Goal: Information Seeking & Learning: Learn about a topic

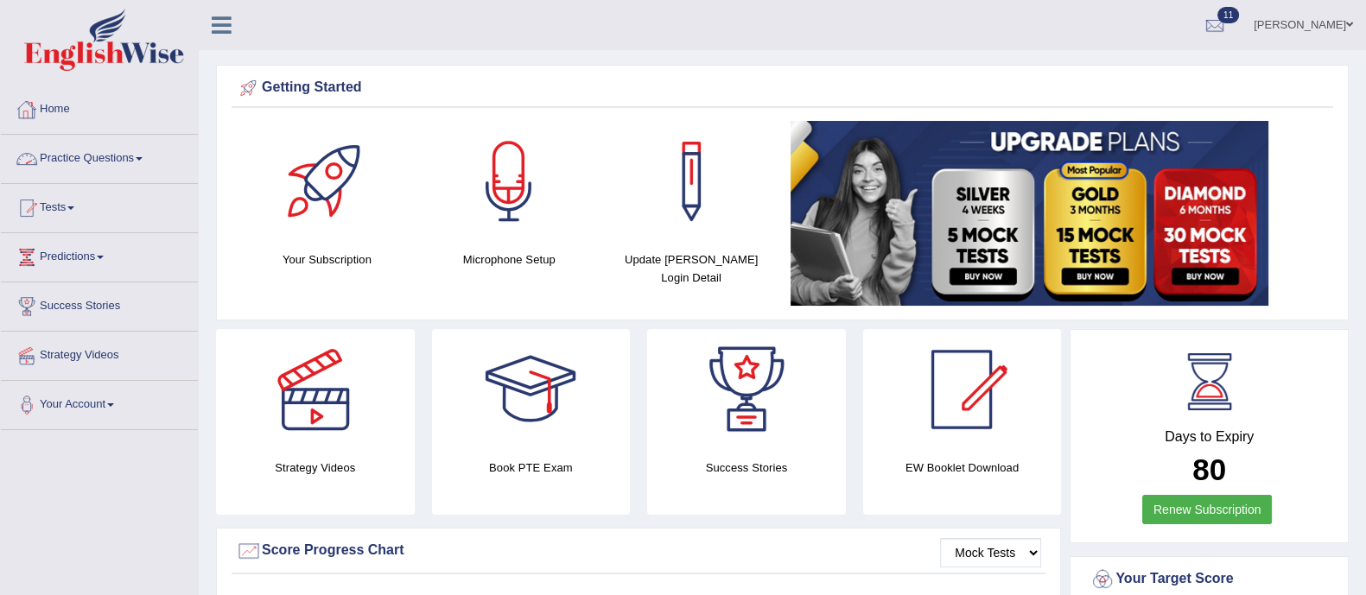
click at [39, 152] on div at bounding box center [27, 159] width 26 height 26
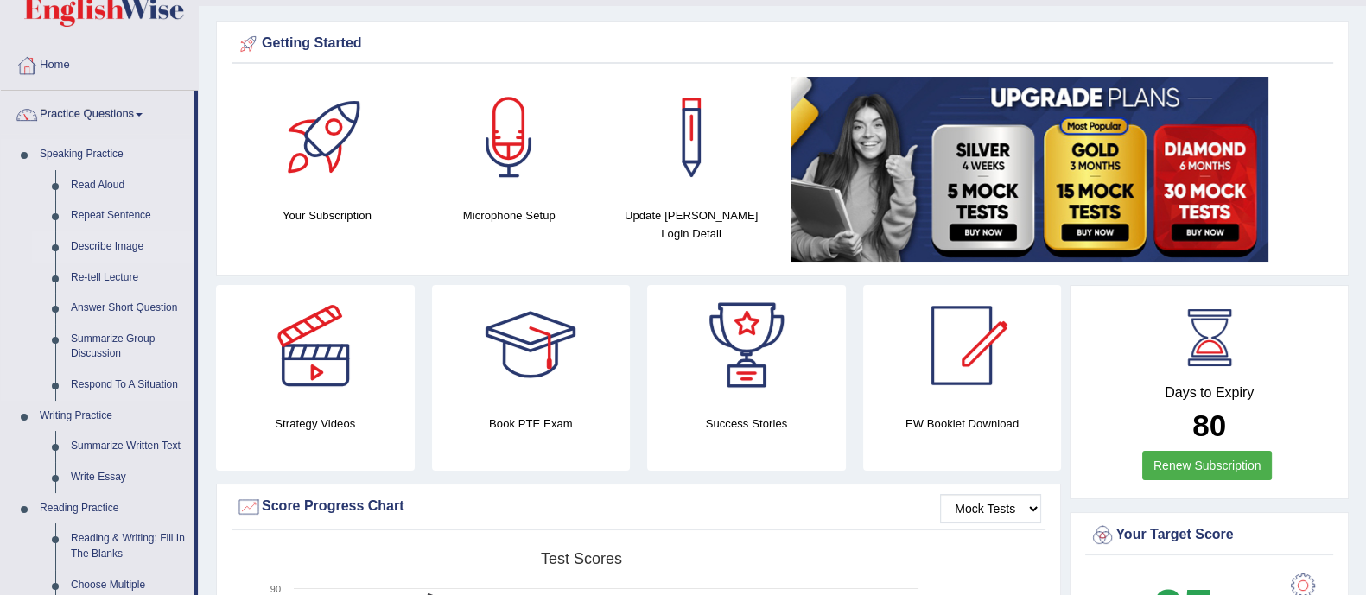
scroll to position [45, 0]
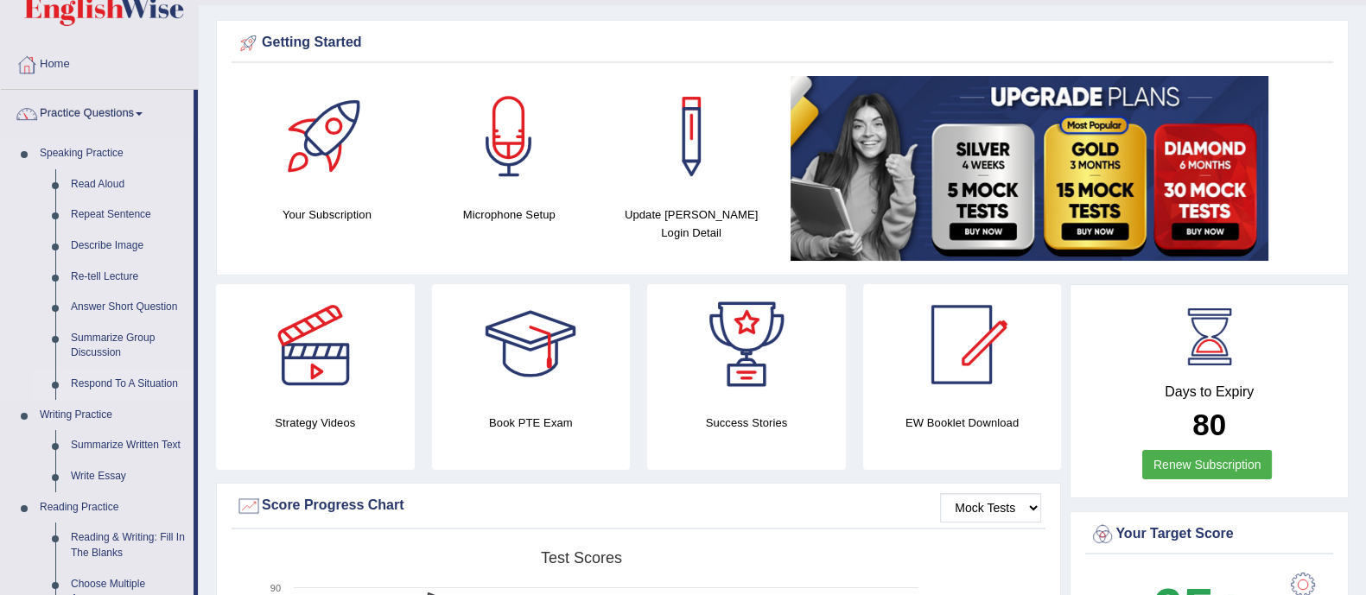
click at [100, 378] on link "Respond To A Situation" at bounding box center [128, 384] width 130 height 31
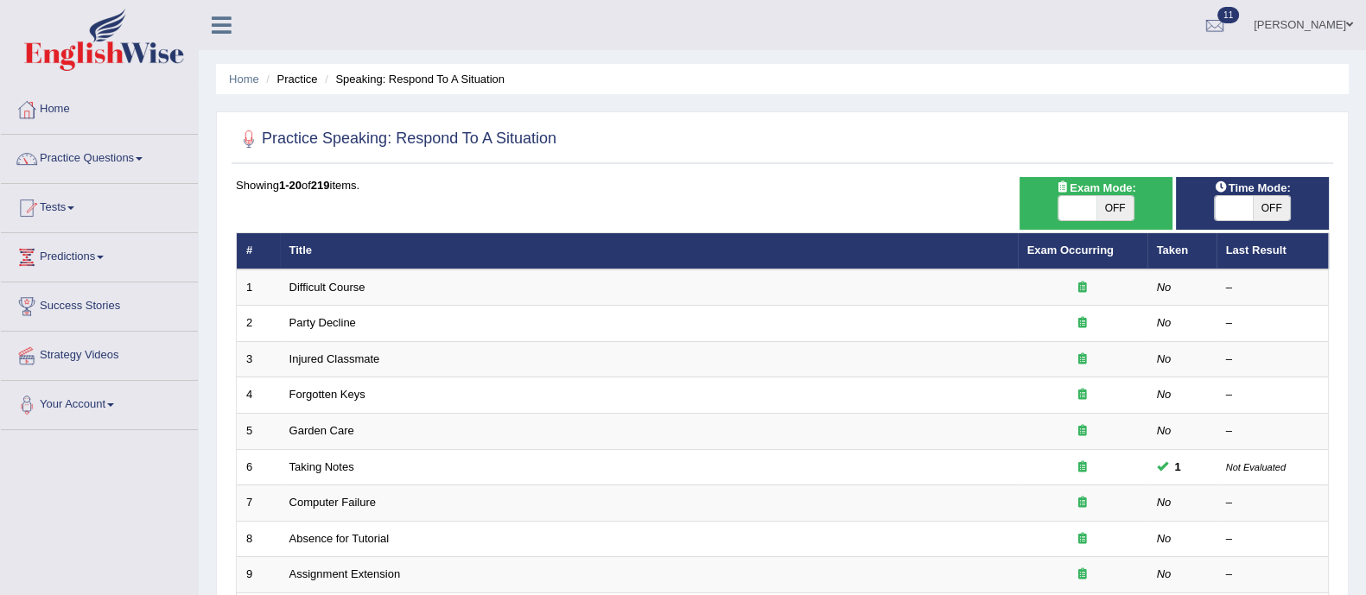
click at [1111, 198] on span "OFF" at bounding box center [1115, 208] width 38 height 24
checkbox input "true"
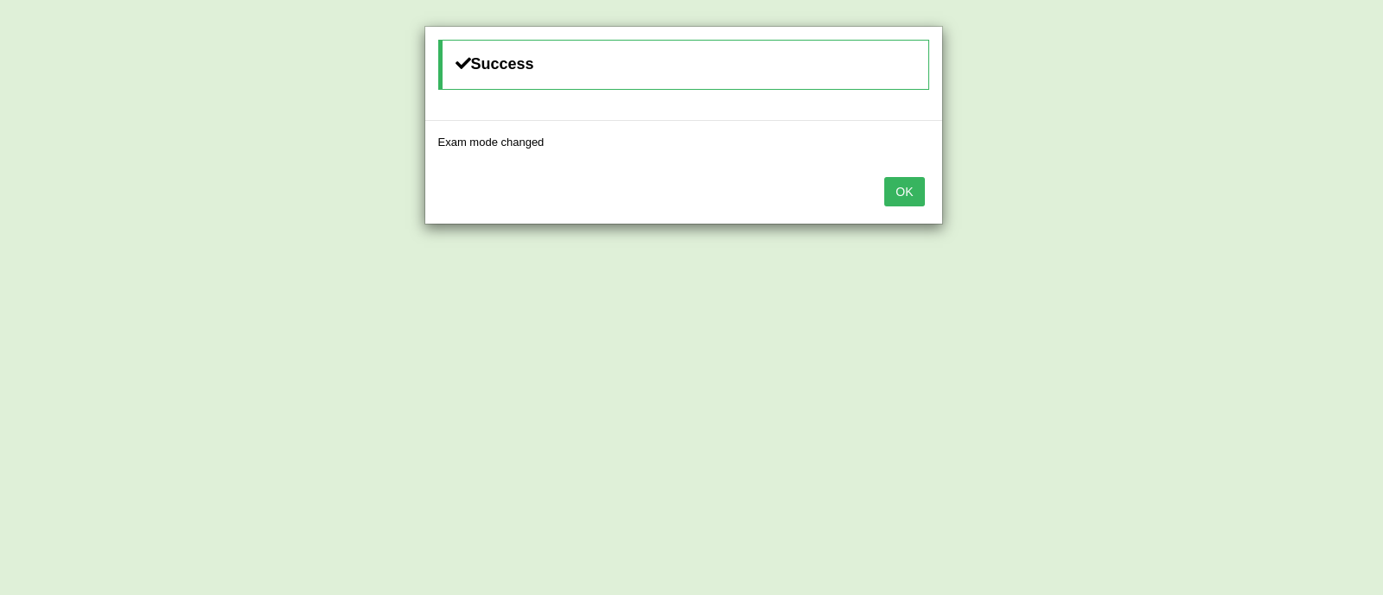
click at [906, 188] on button "OK" at bounding box center [904, 191] width 40 height 29
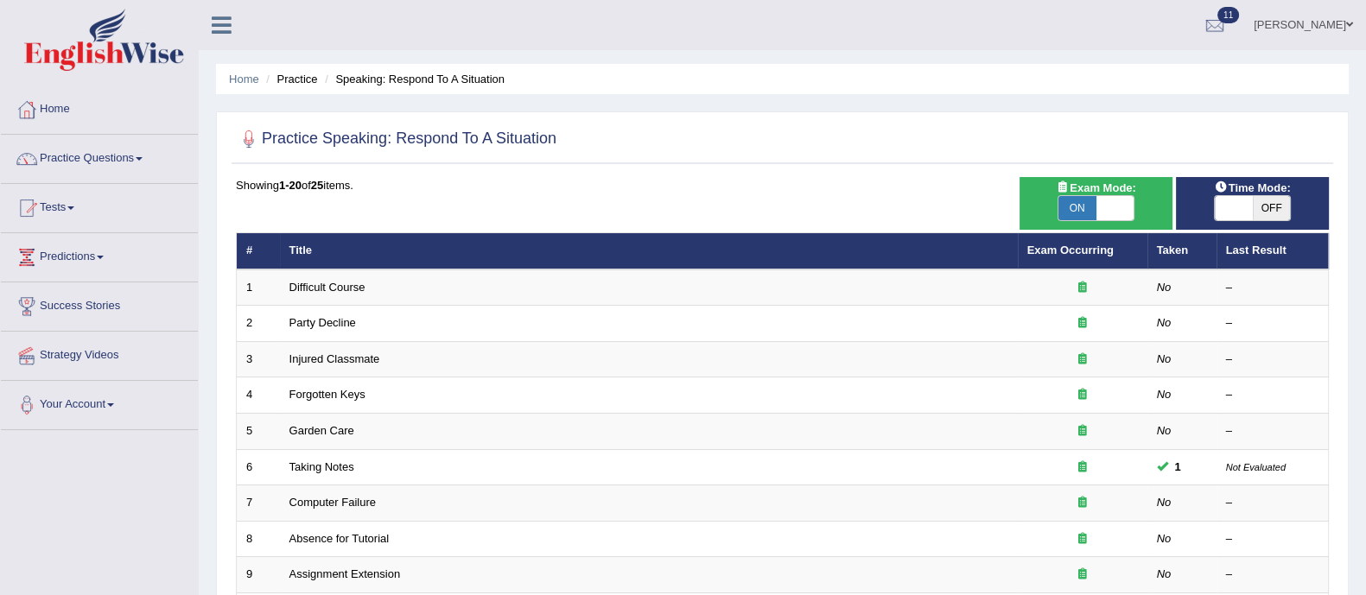
click at [1264, 196] on span "OFF" at bounding box center [1272, 208] width 38 height 24
checkbox input "true"
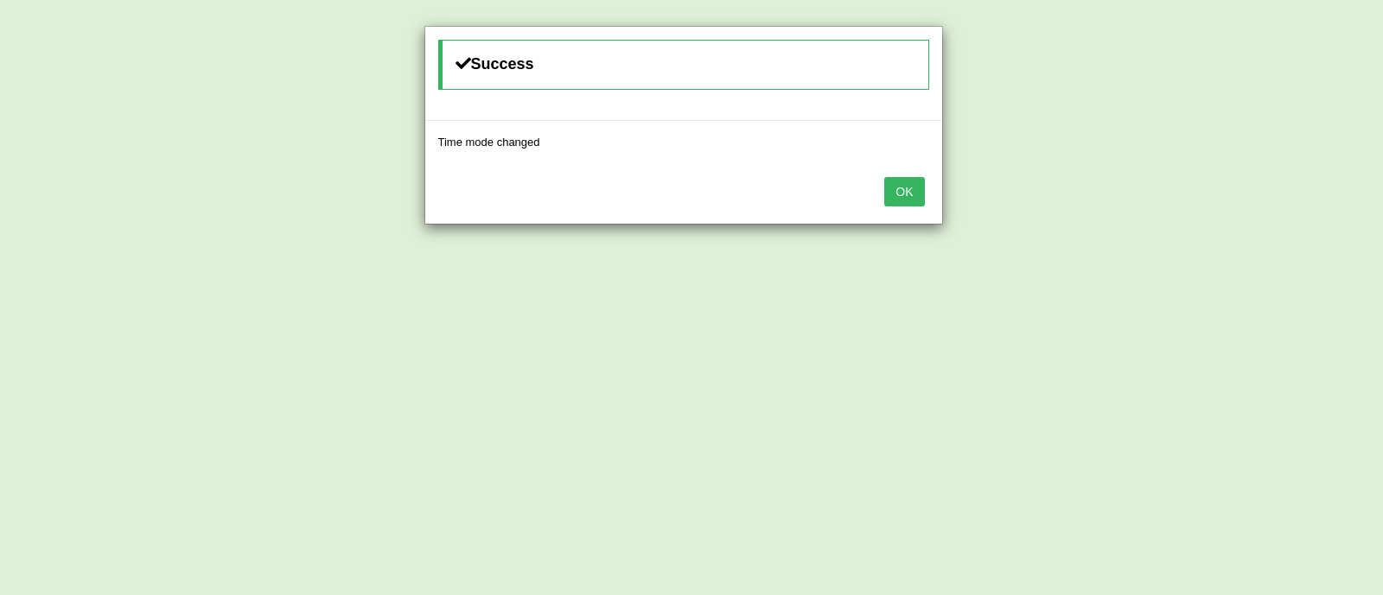
click at [916, 192] on button "OK" at bounding box center [904, 191] width 40 height 29
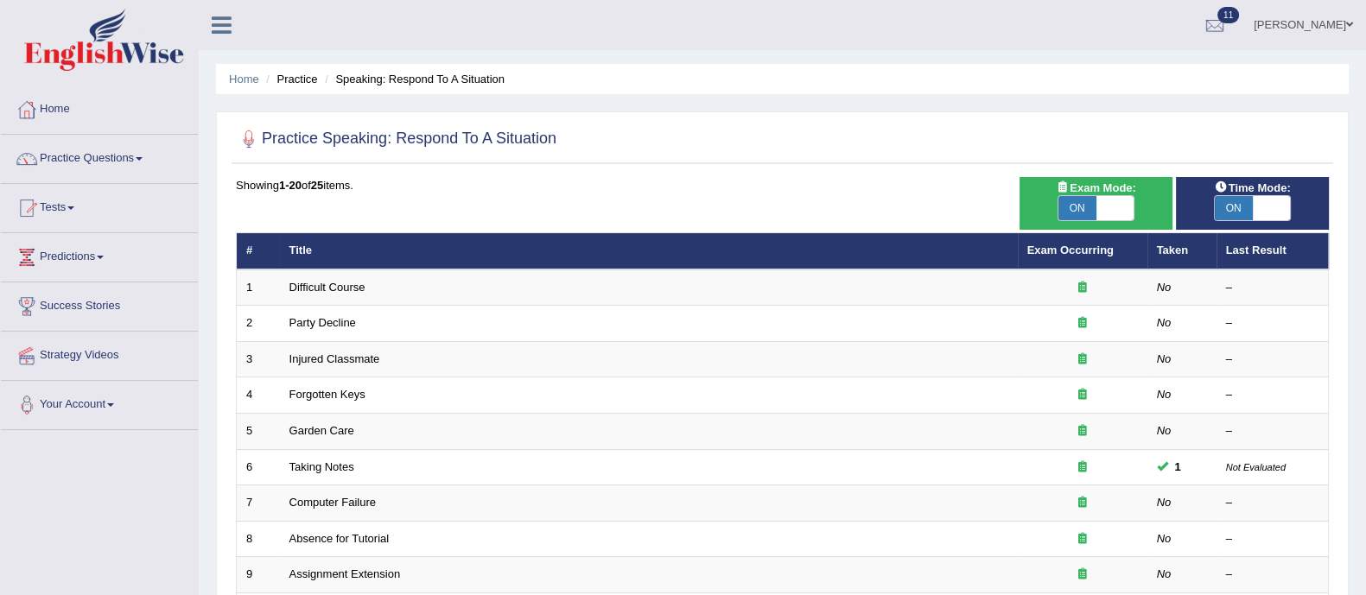
scroll to position [198, 0]
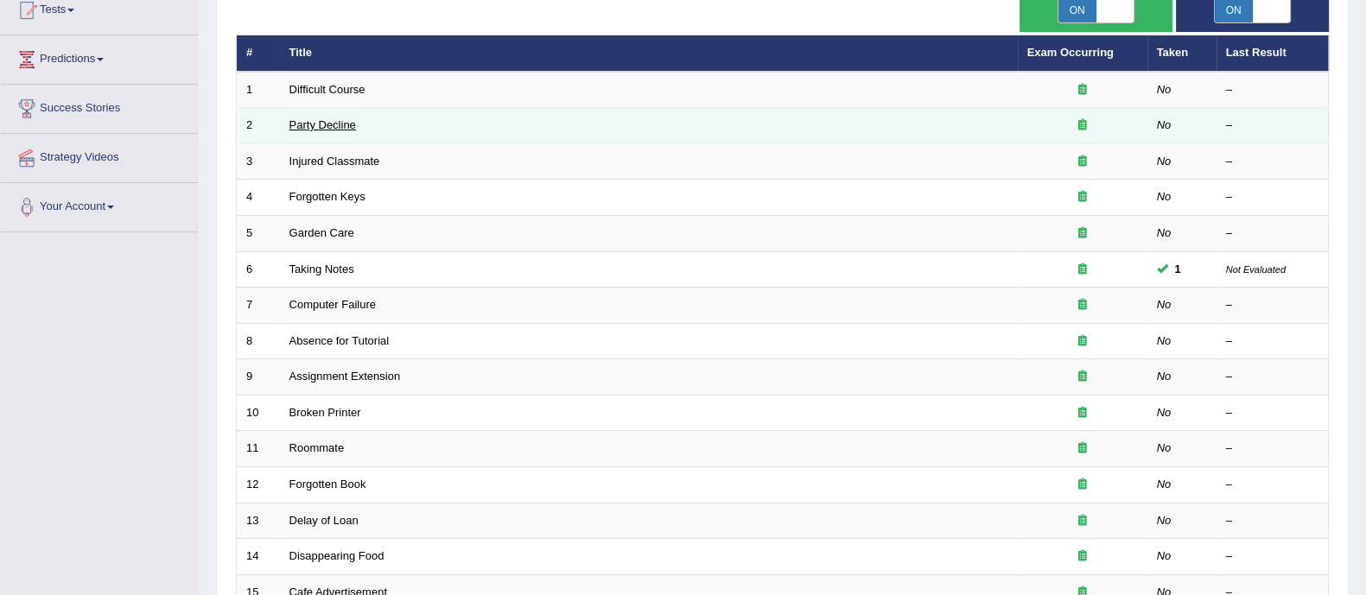
click at [320, 127] on link "Party Decline" at bounding box center [322, 124] width 67 height 13
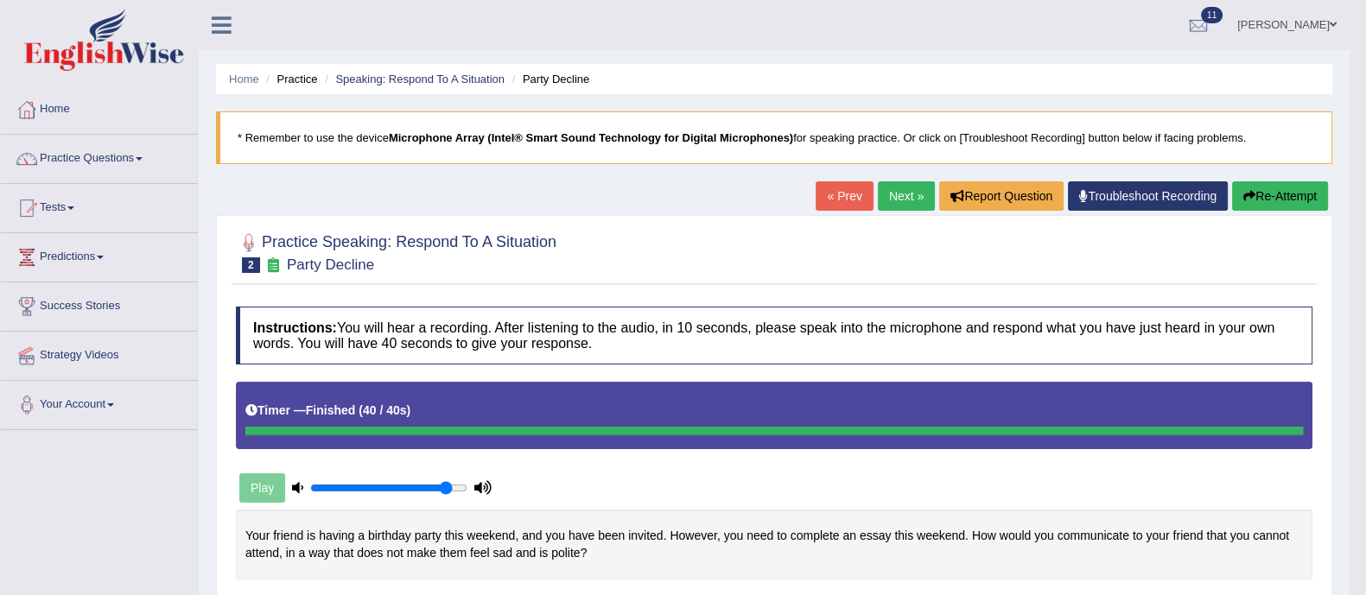
click at [1268, 195] on button "Re-Attempt" at bounding box center [1280, 195] width 96 height 29
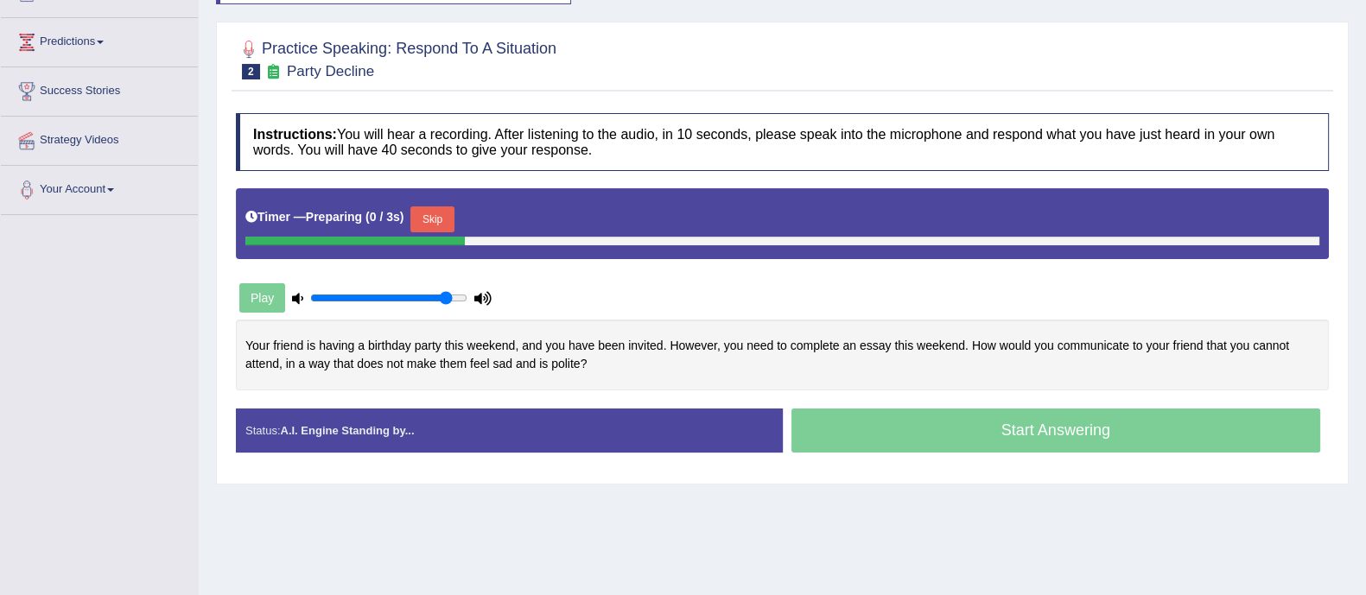
scroll to position [215, 0]
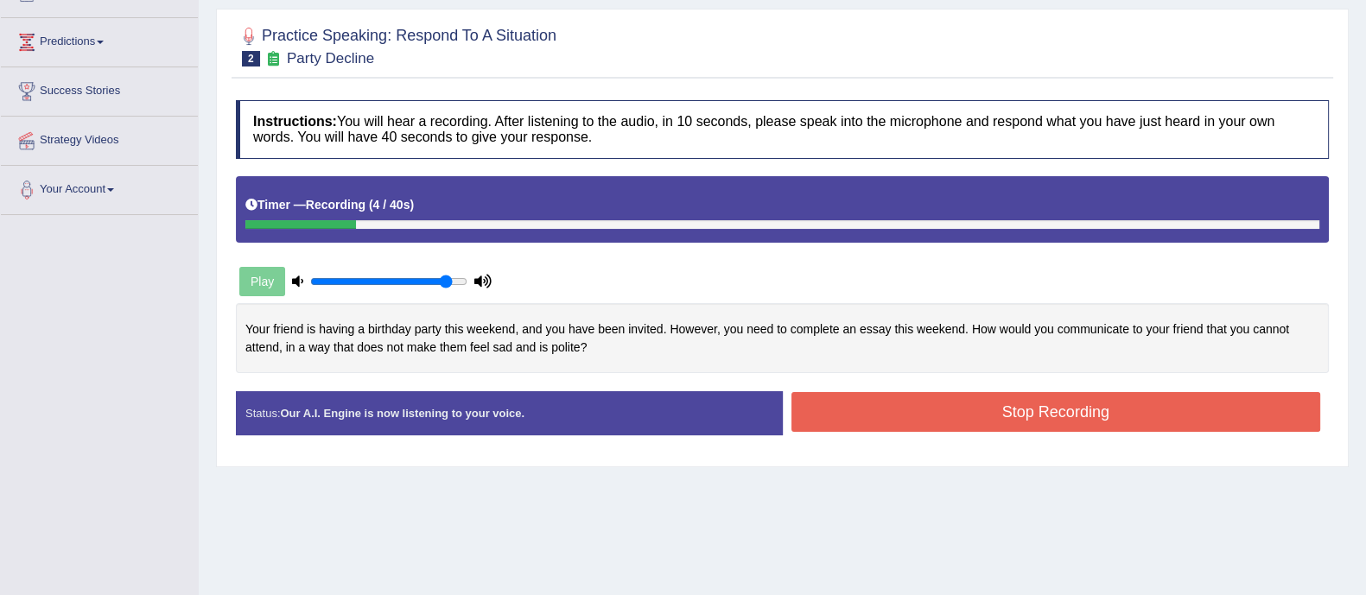
click at [1109, 416] on button "Stop Recording" at bounding box center [1056, 412] width 530 height 40
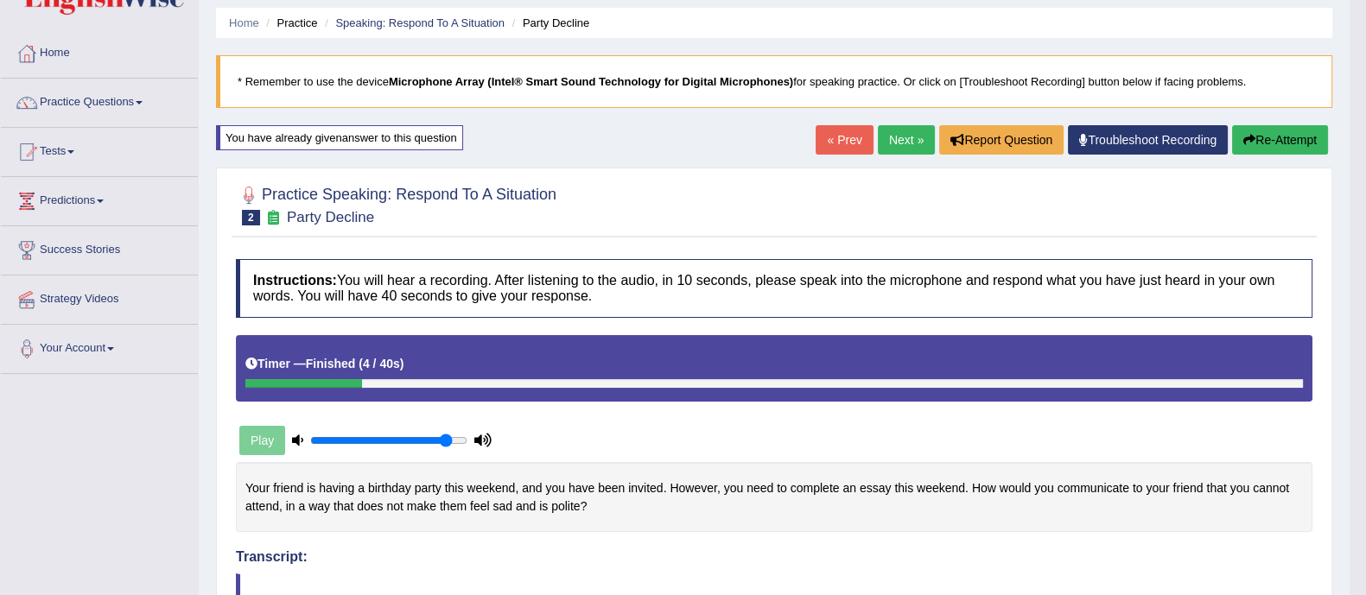
scroll to position [43, 0]
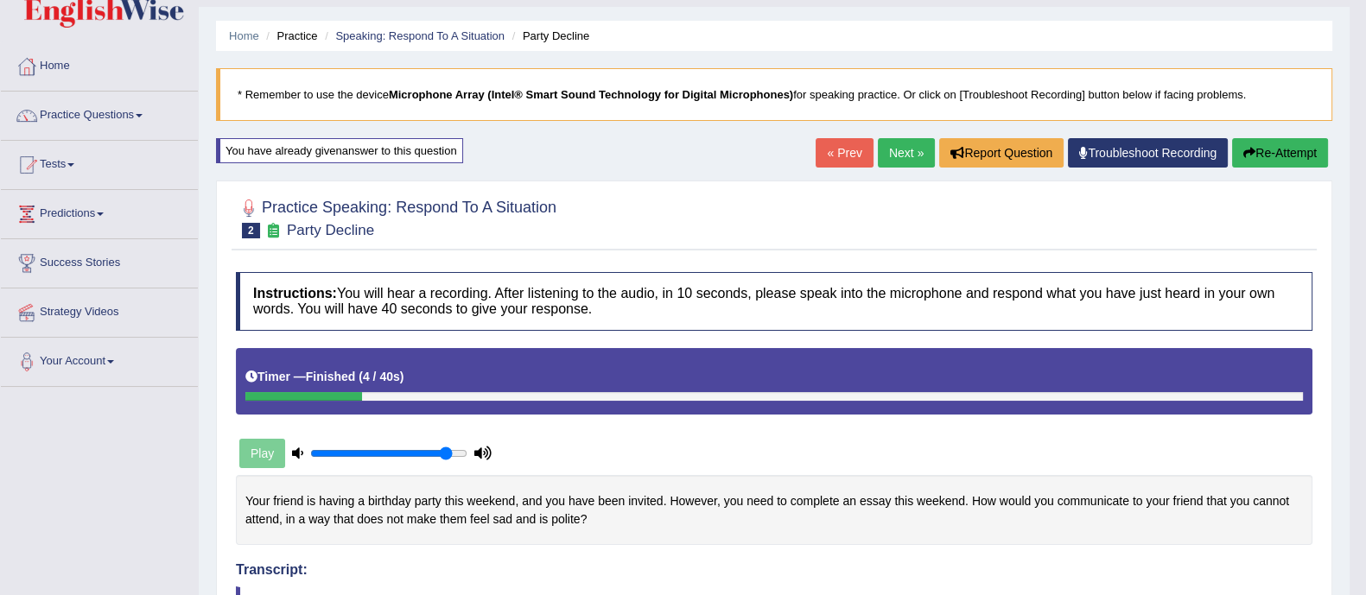
click at [1296, 143] on button "Re-Attempt" at bounding box center [1280, 152] width 96 height 29
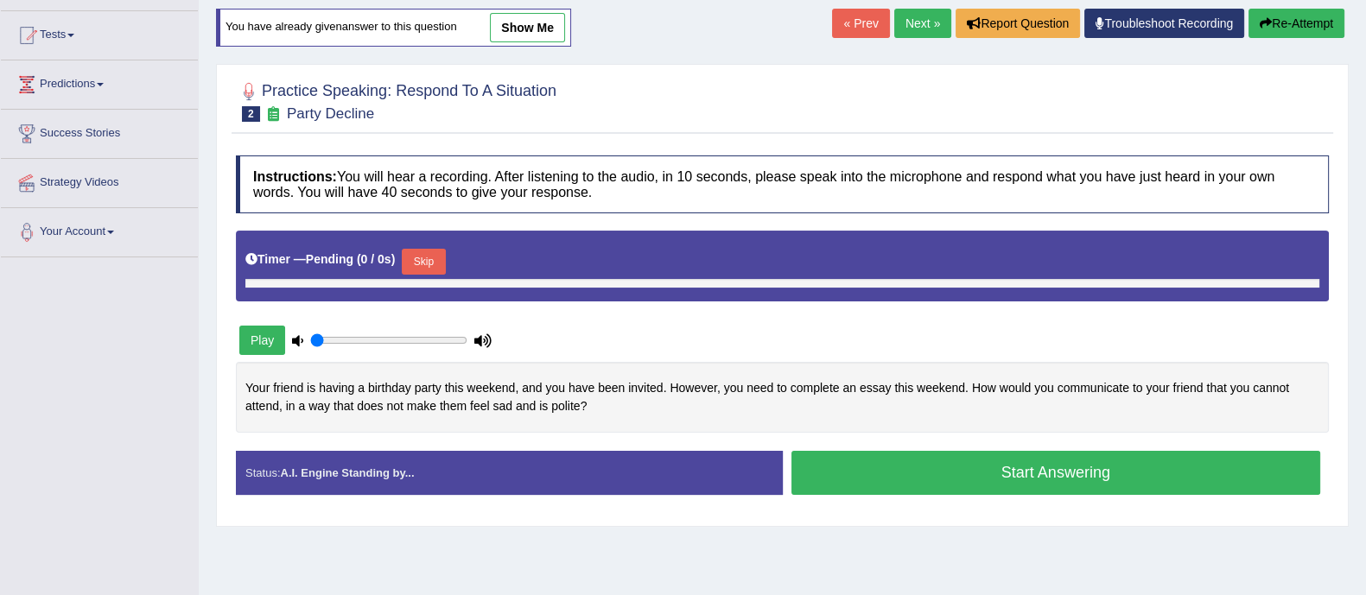
type input "0.9"
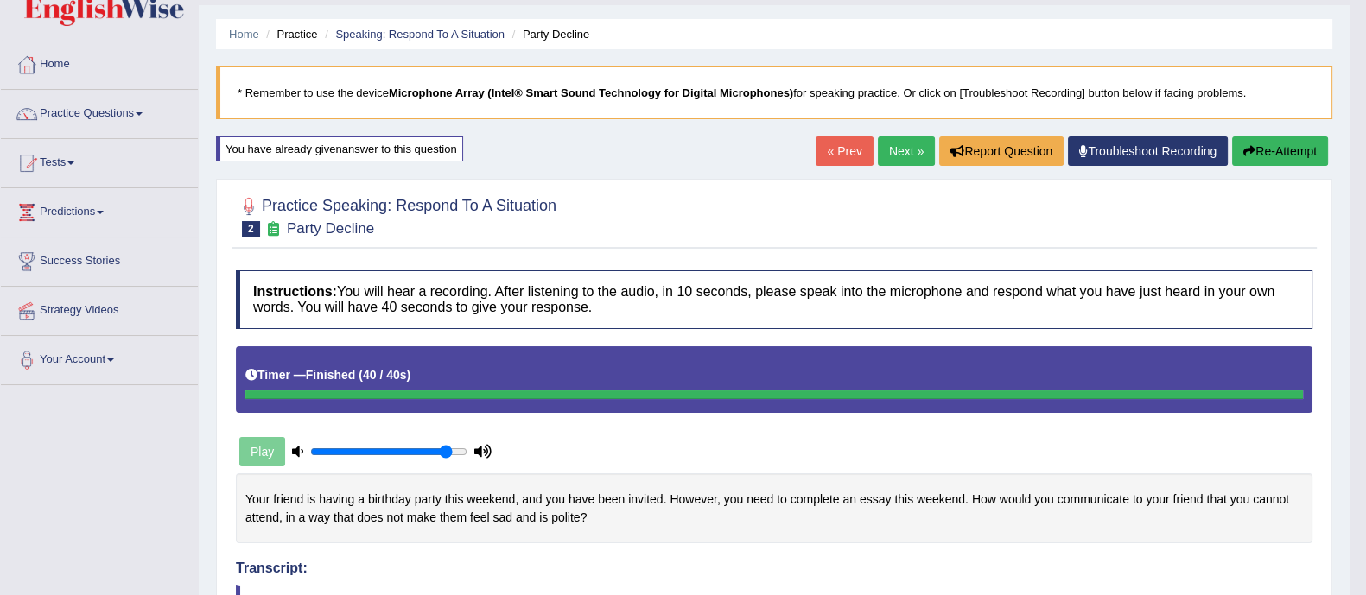
scroll to position [29, 0]
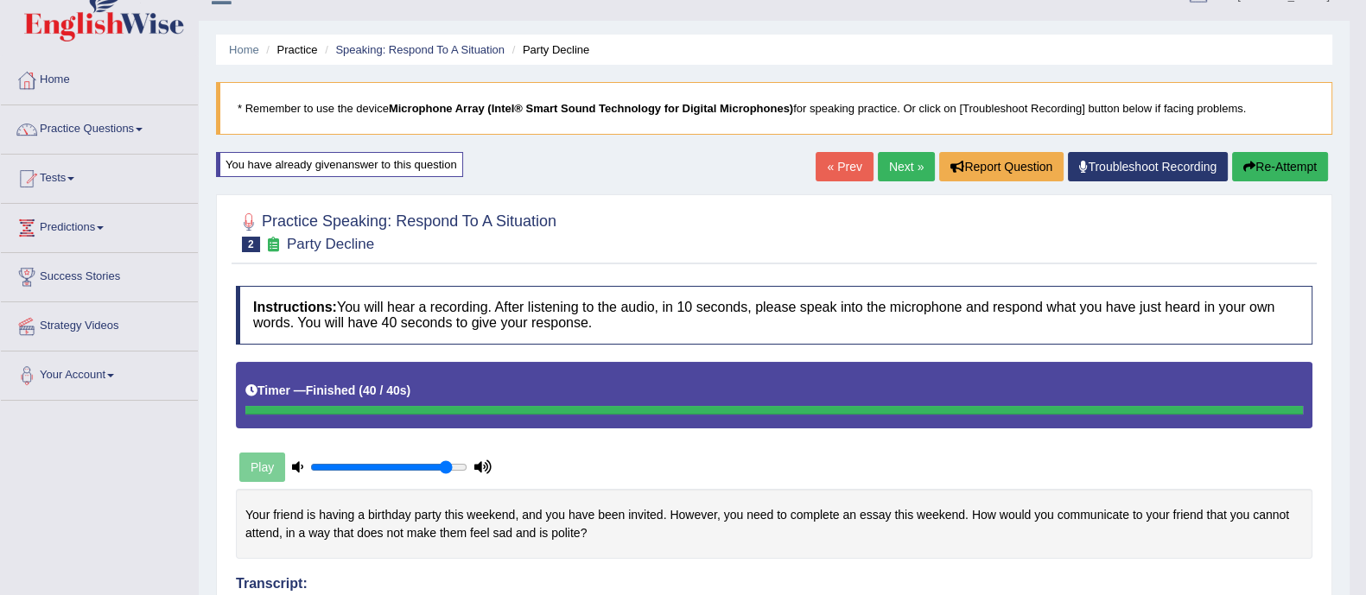
click at [1295, 158] on button "Re-Attempt" at bounding box center [1280, 166] width 96 height 29
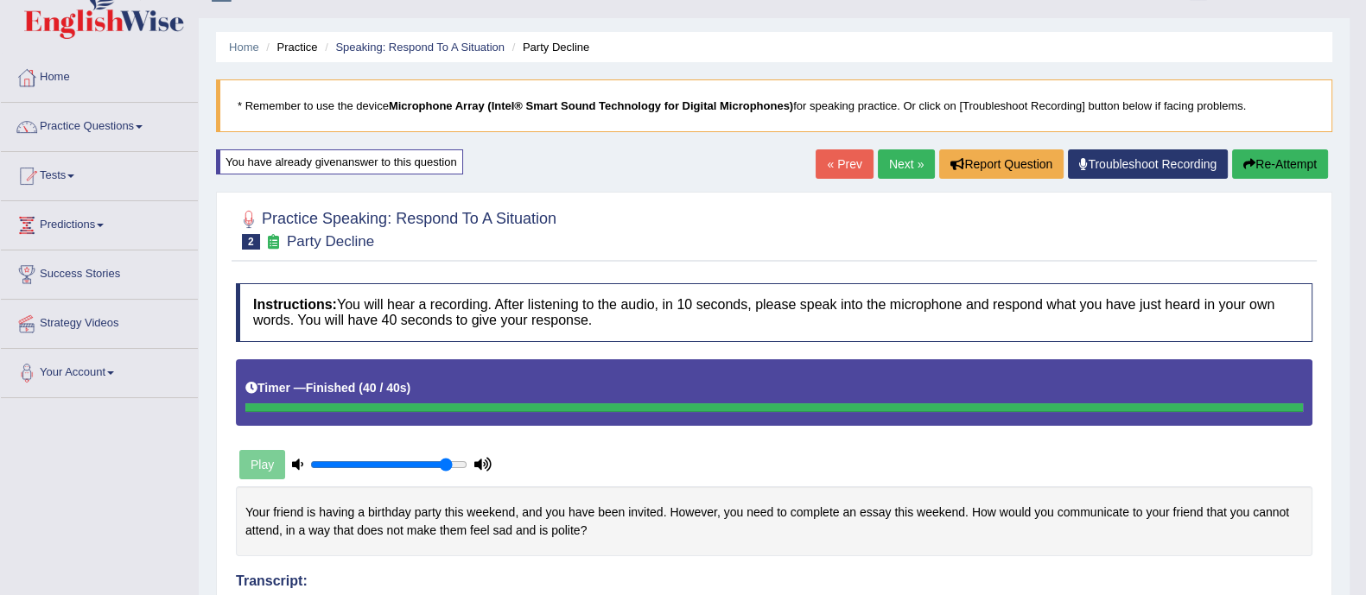
scroll to position [26, 0]
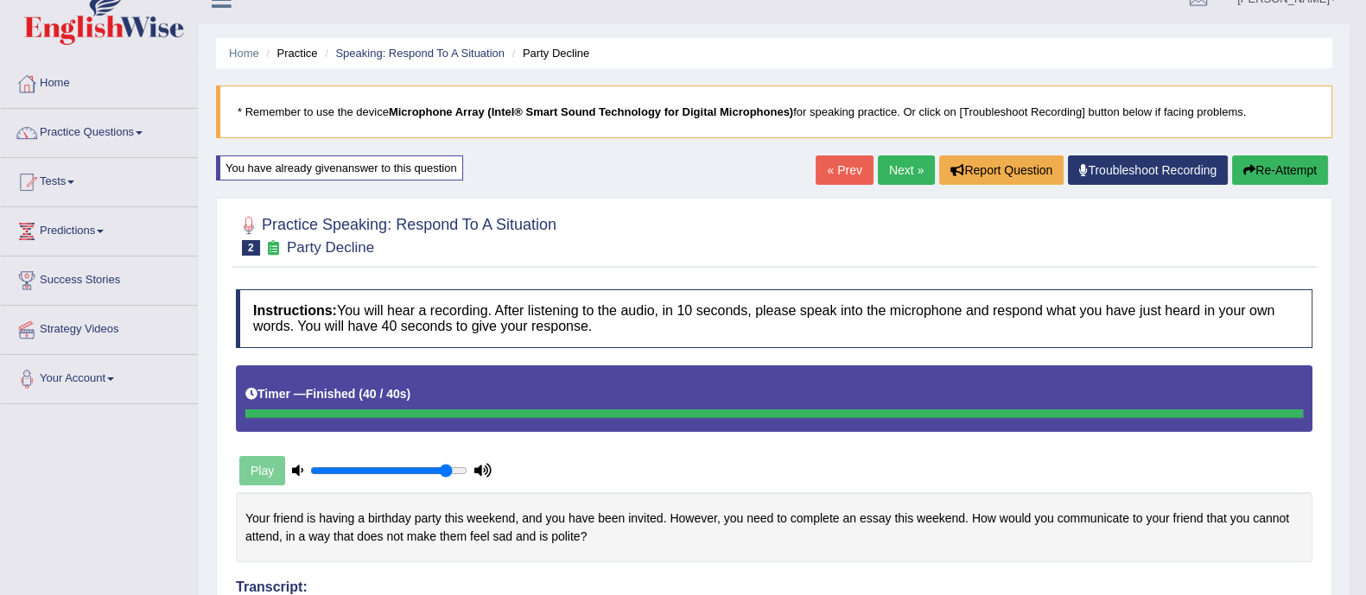
click at [1265, 172] on button "Re-Attempt" at bounding box center [1280, 170] width 96 height 29
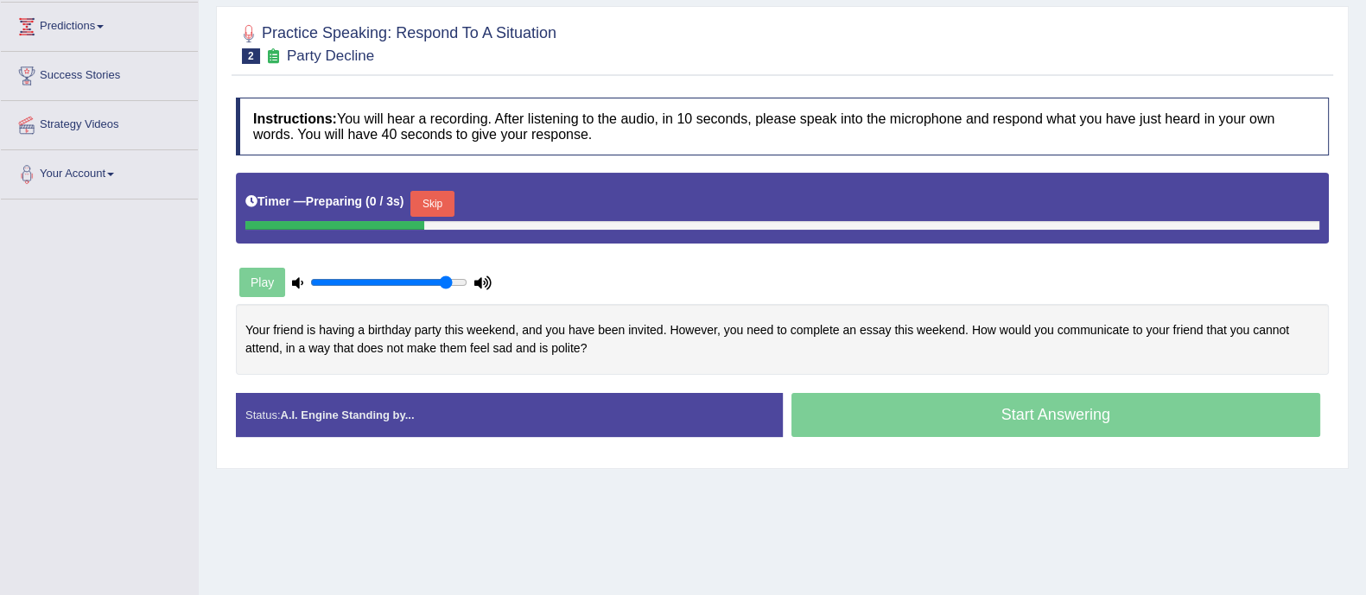
scroll to position [311, 0]
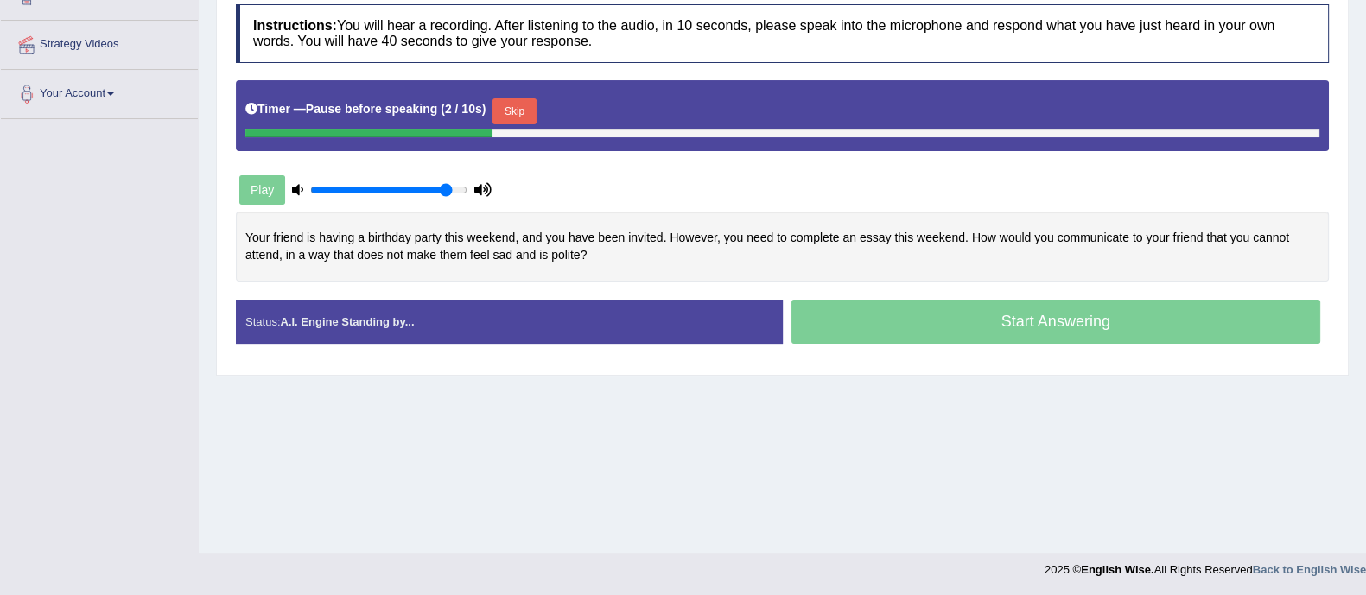
click at [526, 105] on button "Skip" at bounding box center [514, 112] width 43 height 26
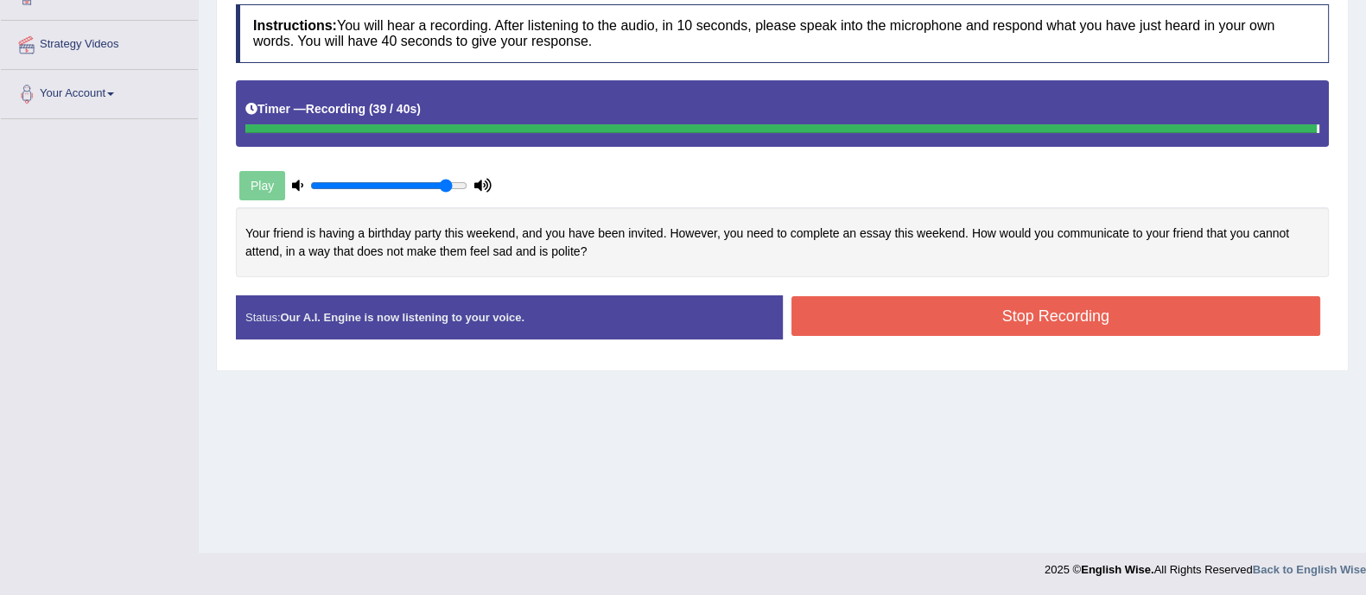
click at [903, 323] on button "Stop Recording" at bounding box center [1056, 316] width 530 height 40
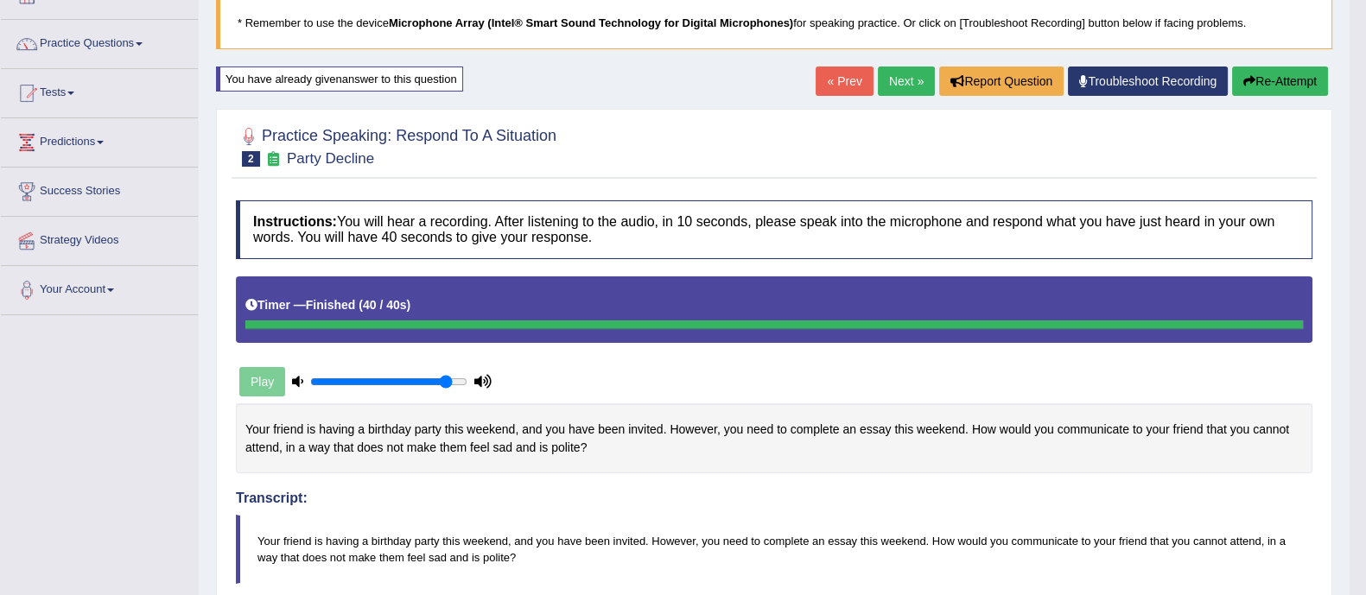
scroll to position [0, 0]
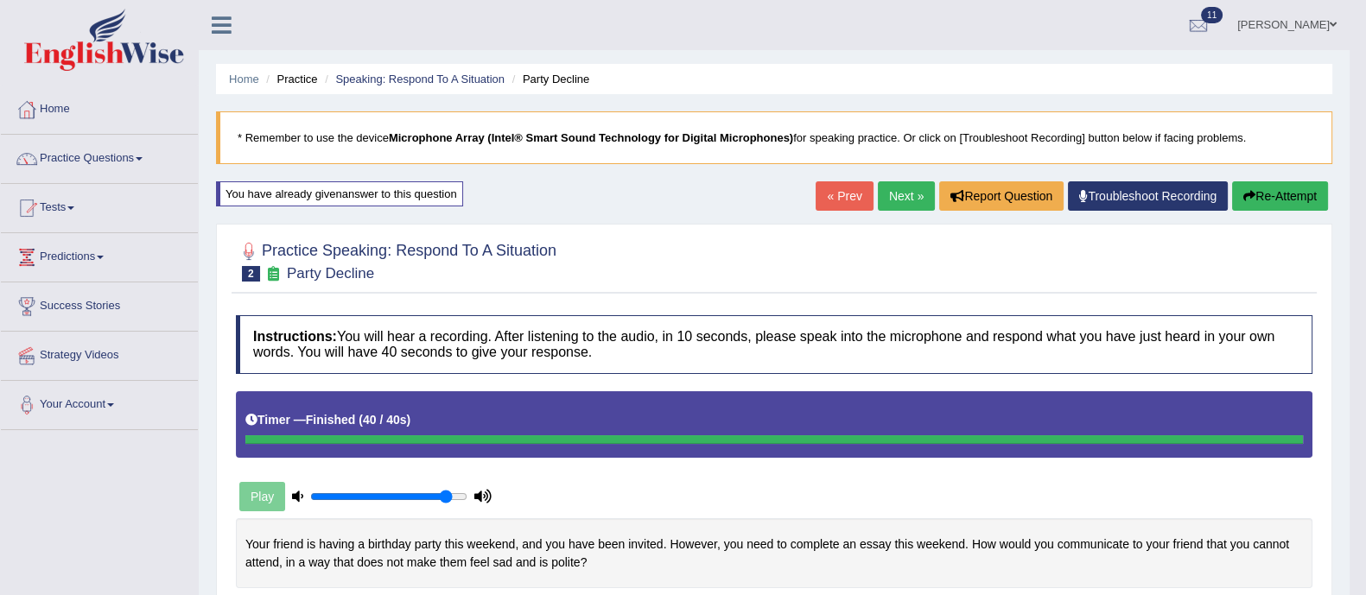
click at [903, 192] on link "Next »" at bounding box center [906, 195] width 57 height 29
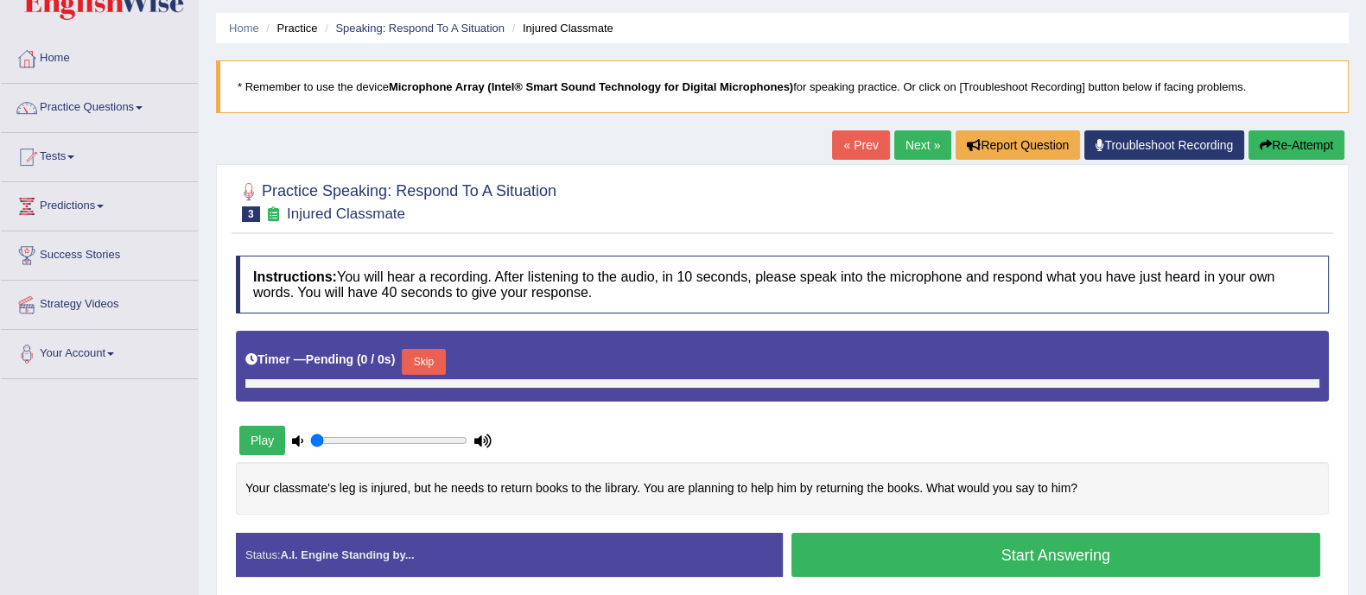
type input "0.9"
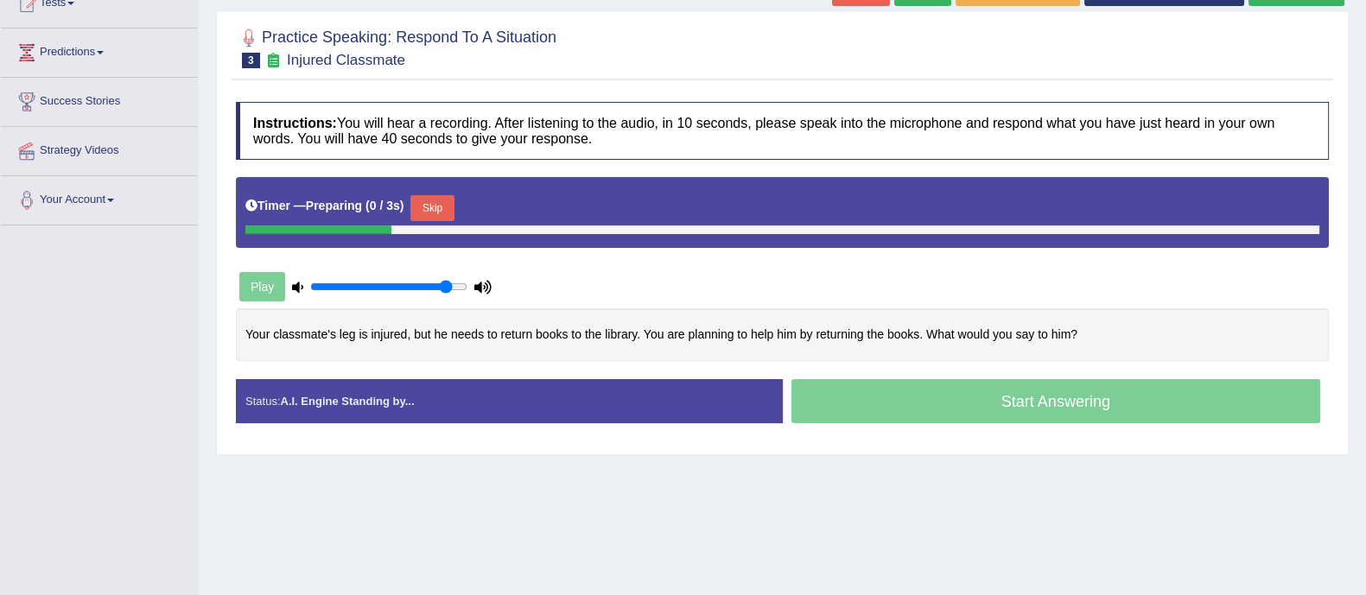
scroll to position [211, 0]
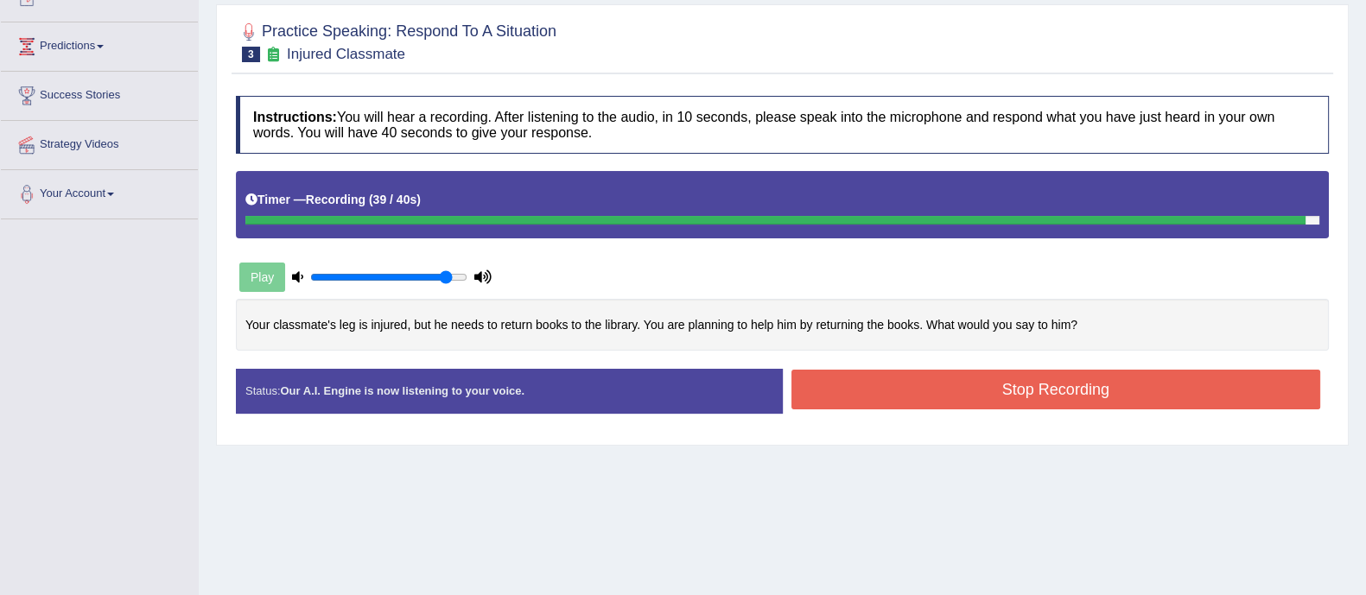
click at [1040, 382] on button "Stop Recording" at bounding box center [1056, 390] width 530 height 40
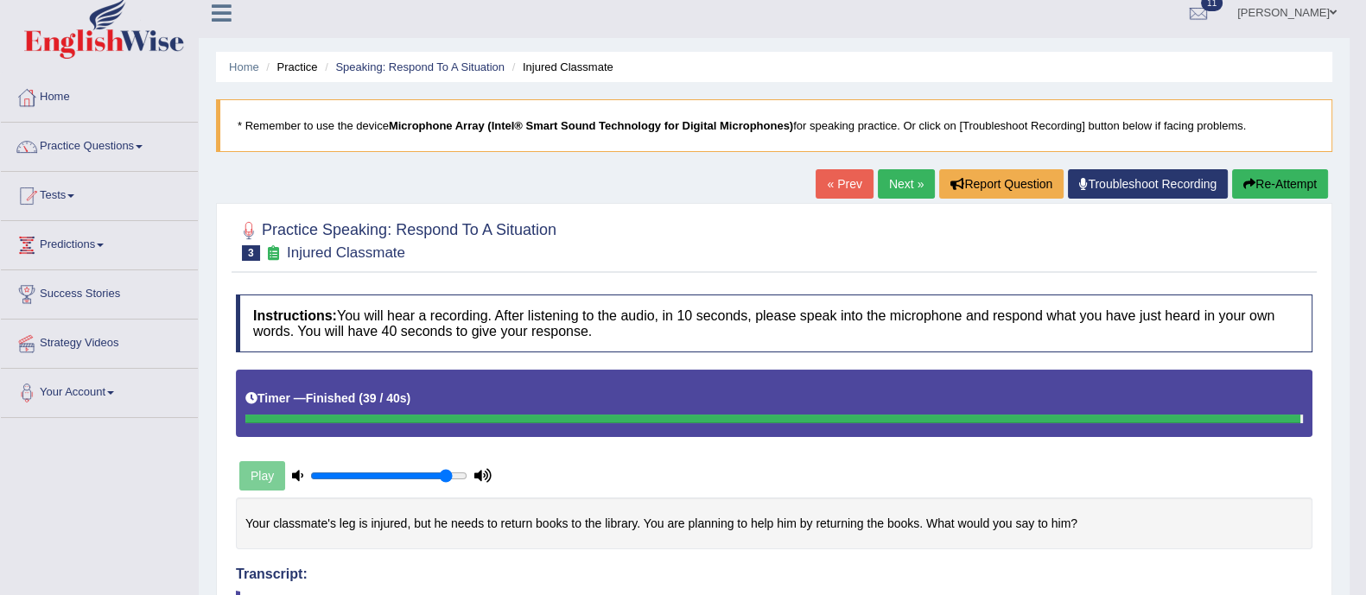
scroll to position [3, 0]
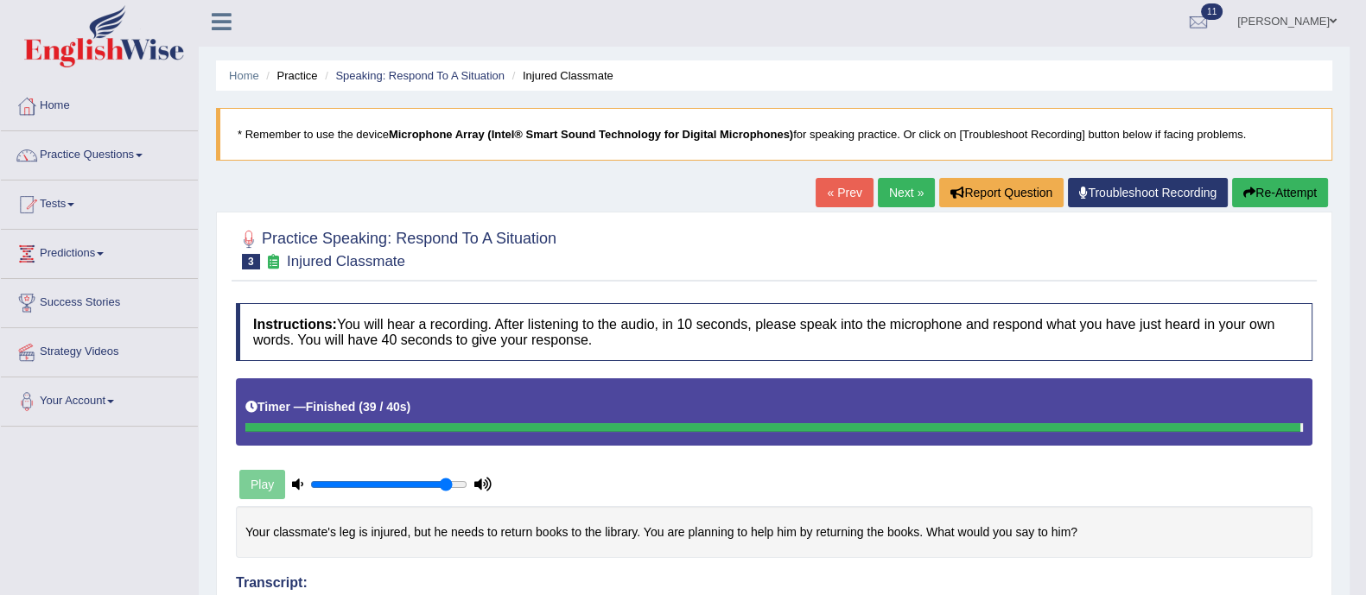
click at [1264, 188] on button "Re-Attempt" at bounding box center [1280, 192] width 96 height 29
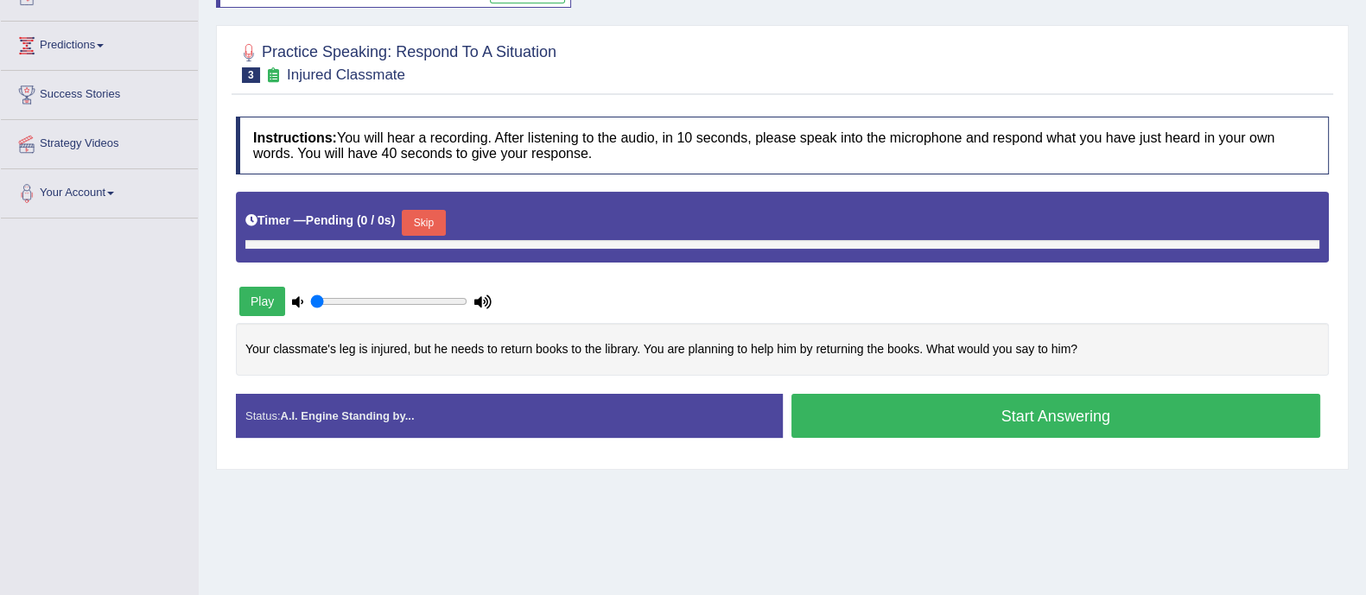
type input "0.9"
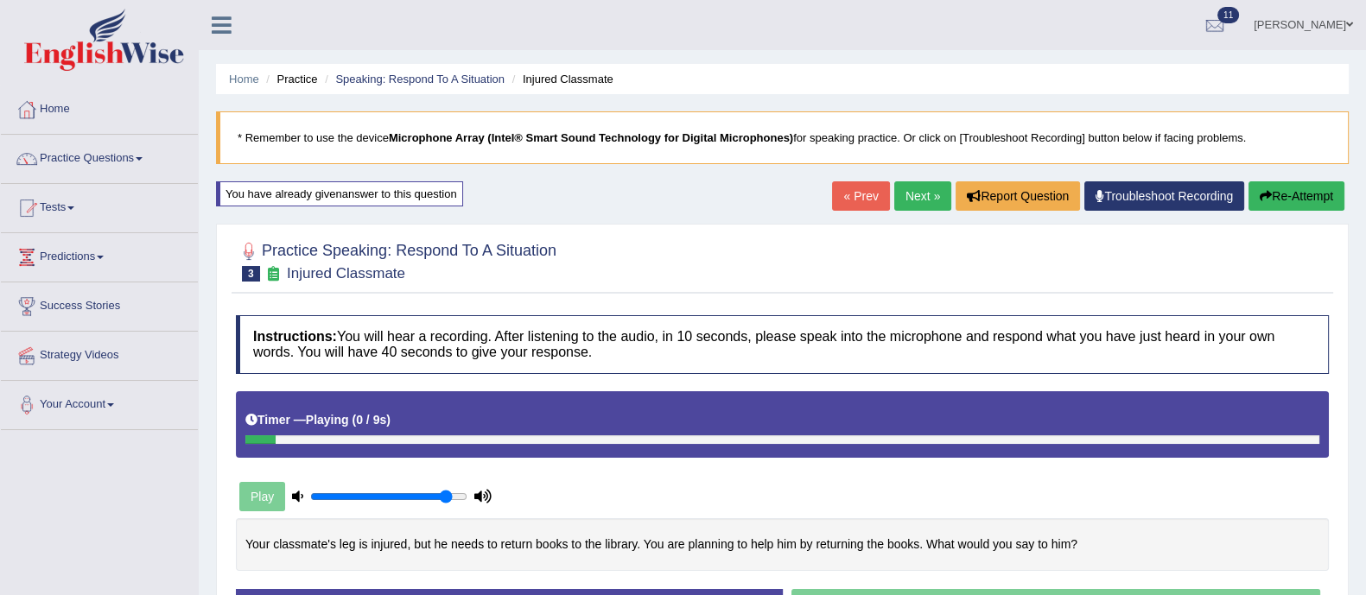
click at [931, 188] on link "Next »" at bounding box center [922, 195] width 57 height 29
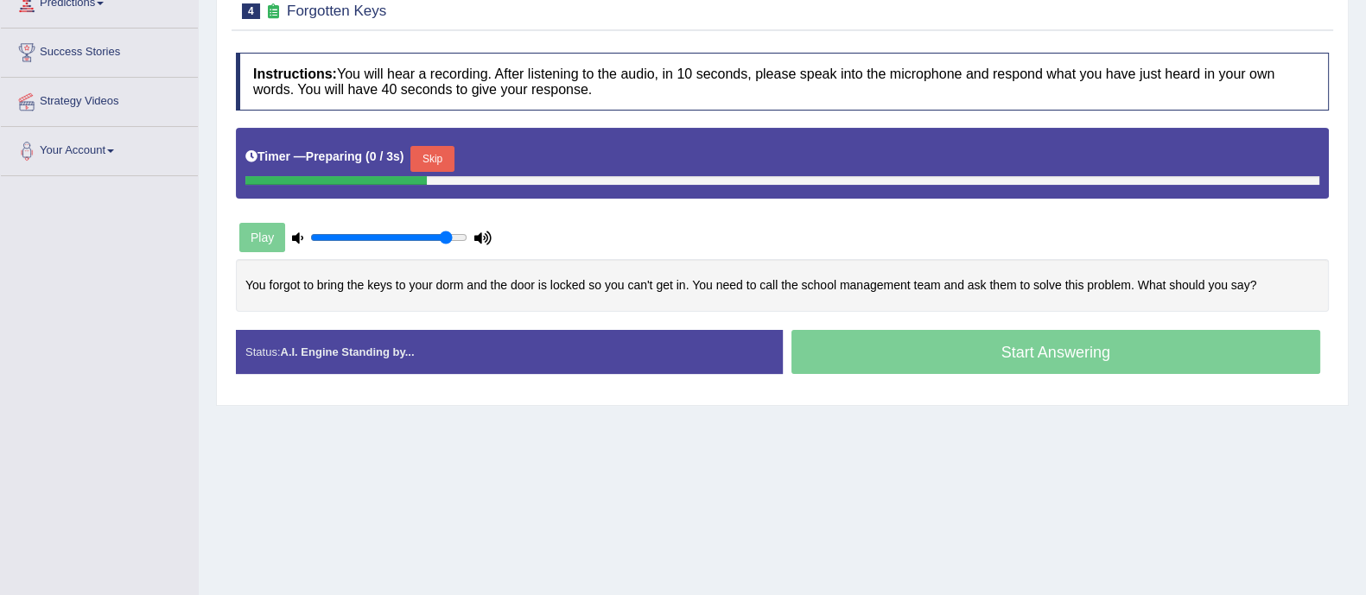
scroll to position [259, 0]
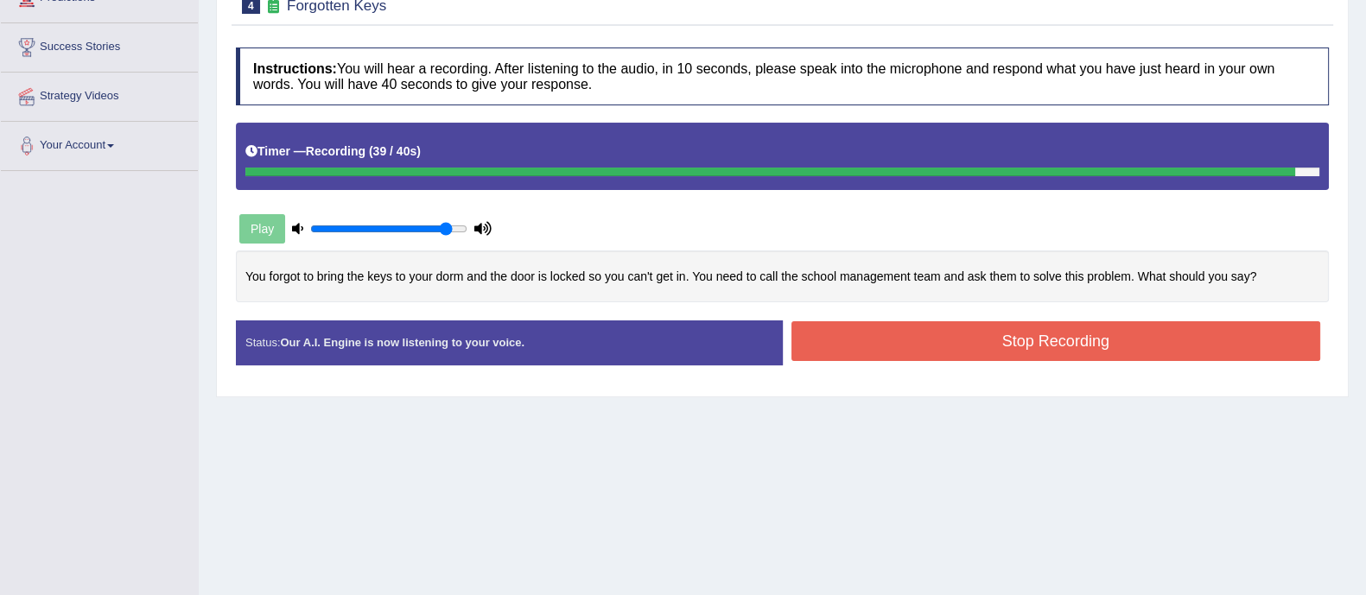
drag, startPoint x: 876, startPoint y: 373, endPoint x: 903, endPoint y: 338, distance: 44.4
click at [903, 338] on div "Status: Our A.I. Engine is now listening to your voice. Start Answering Stop Re…" at bounding box center [782, 351] width 1093 height 61
click at [903, 338] on button "Stop Recording" at bounding box center [1056, 341] width 530 height 40
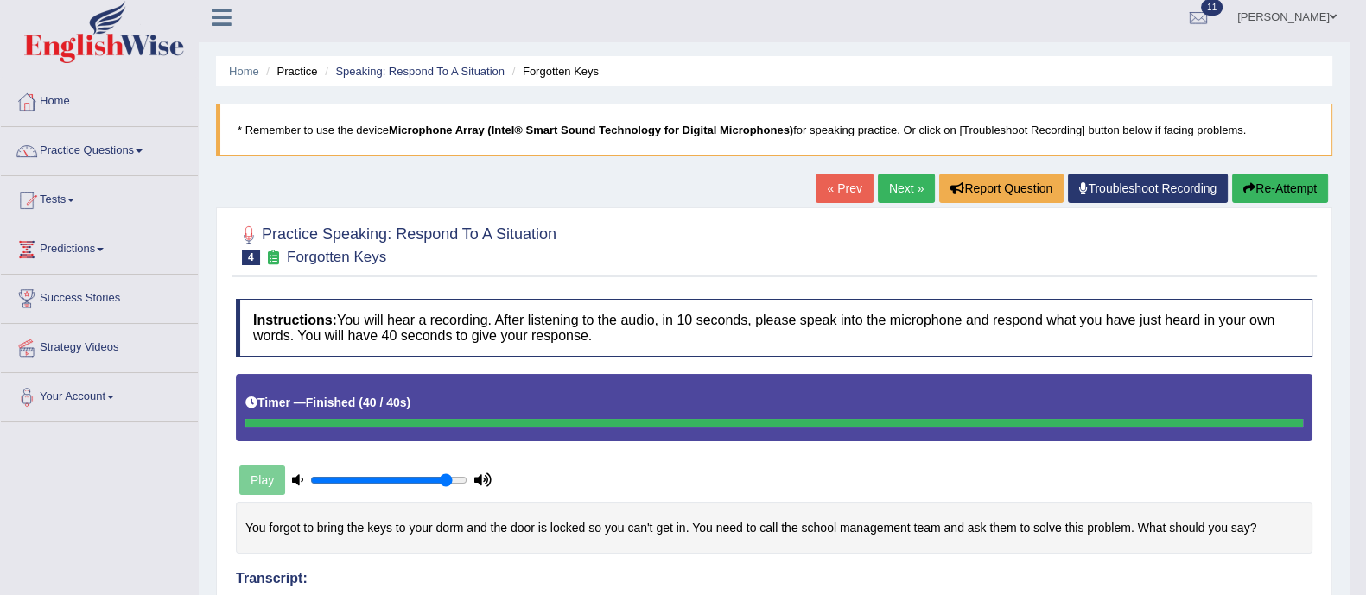
scroll to position [0, 0]
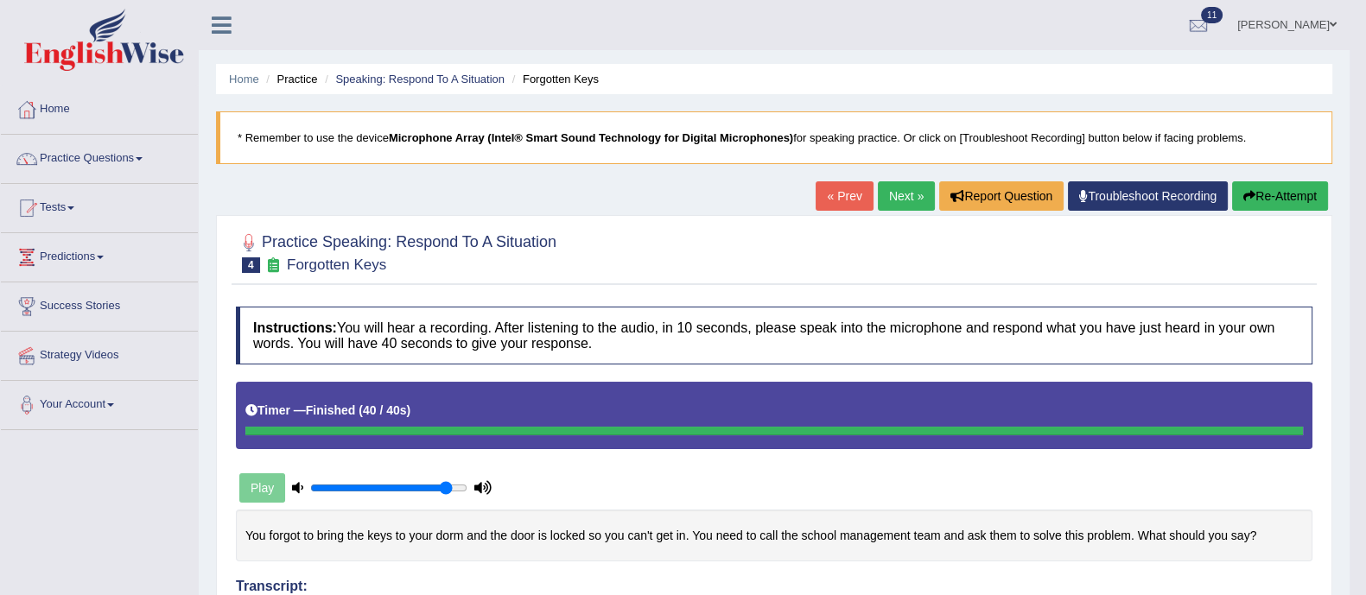
click at [1249, 198] on icon "button" at bounding box center [1249, 196] width 12 height 12
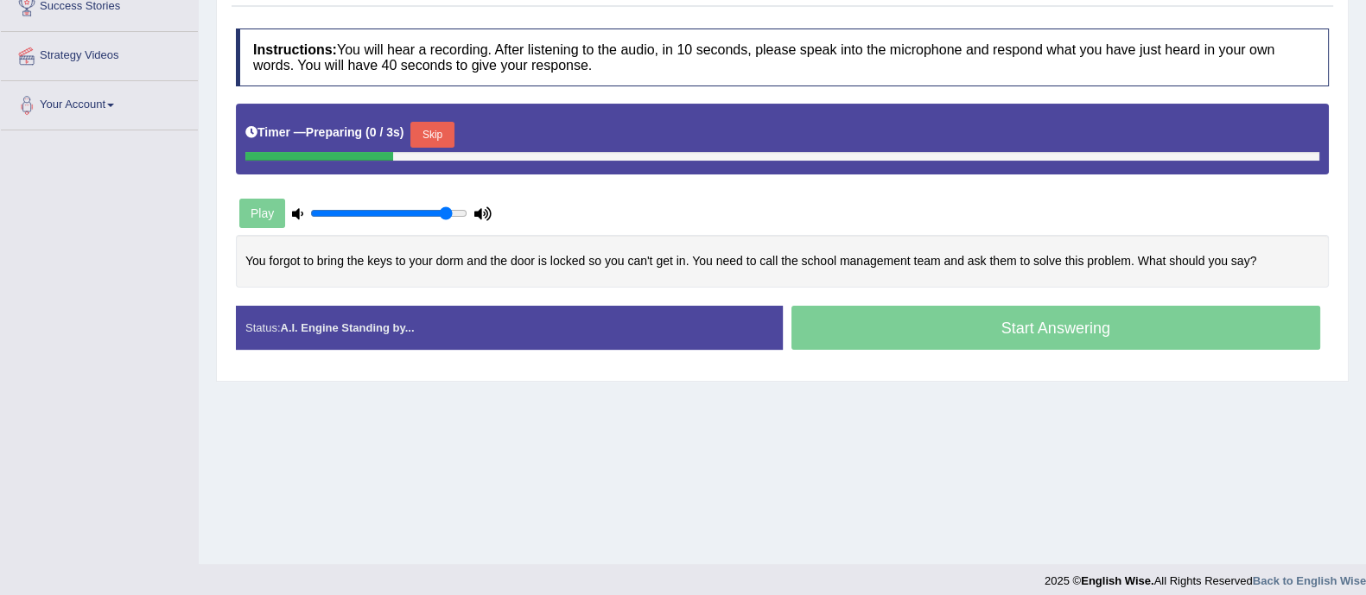
scroll to position [311, 0]
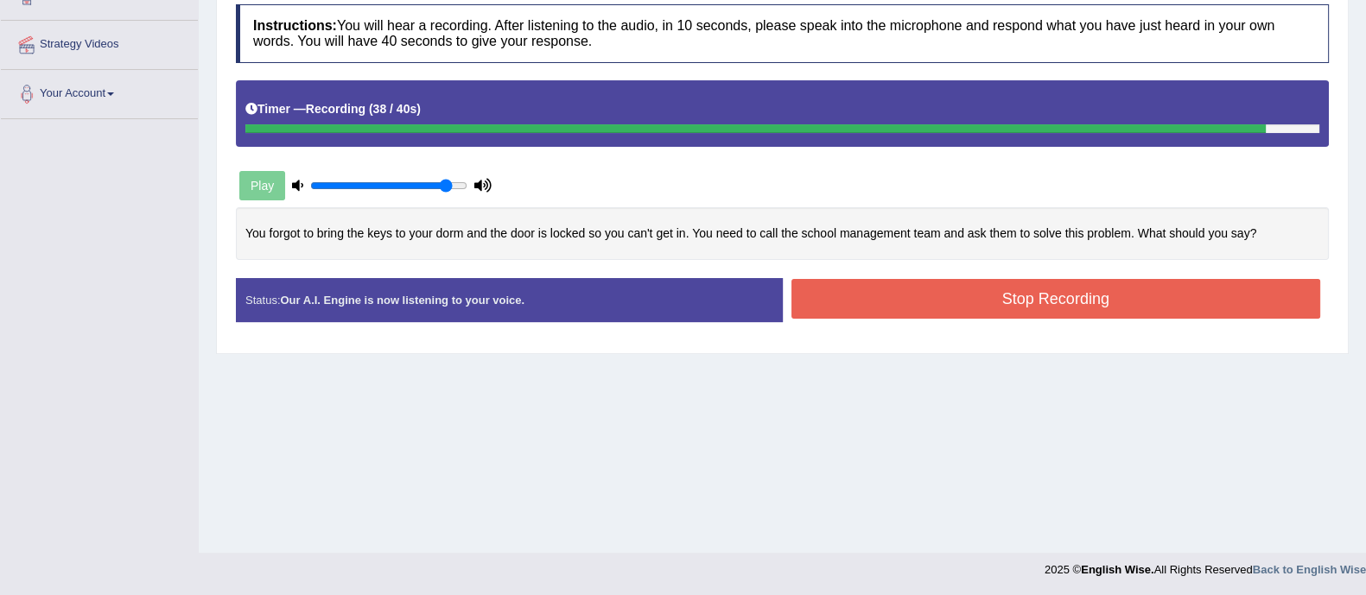
click at [931, 308] on button "Stop Recording" at bounding box center [1056, 299] width 530 height 40
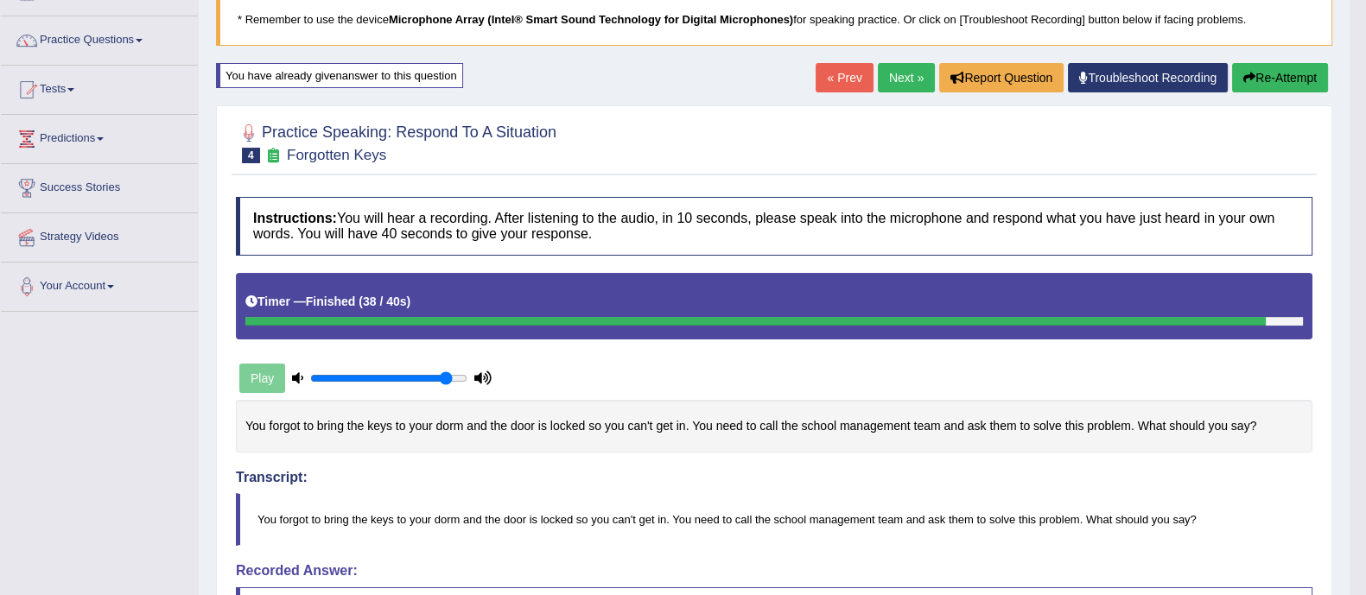
scroll to position [106, 0]
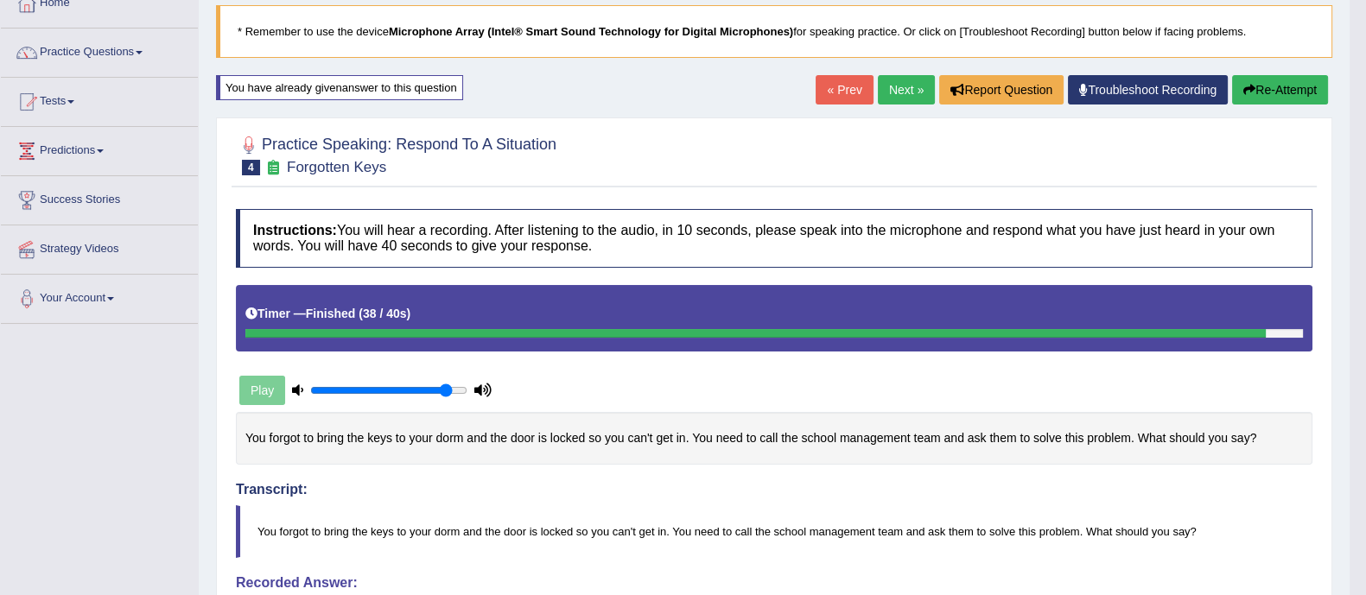
click at [913, 85] on link "Next »" at bounding box center [906, 89] width 57 height 29
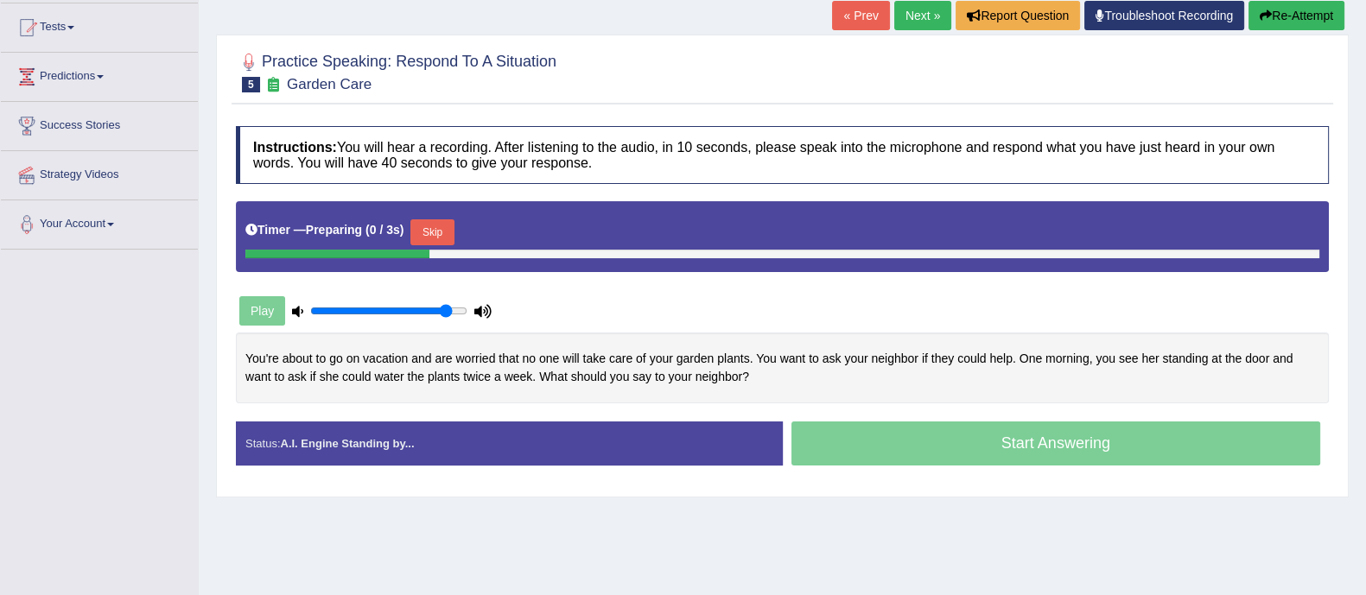
scroll to position [251, 0]
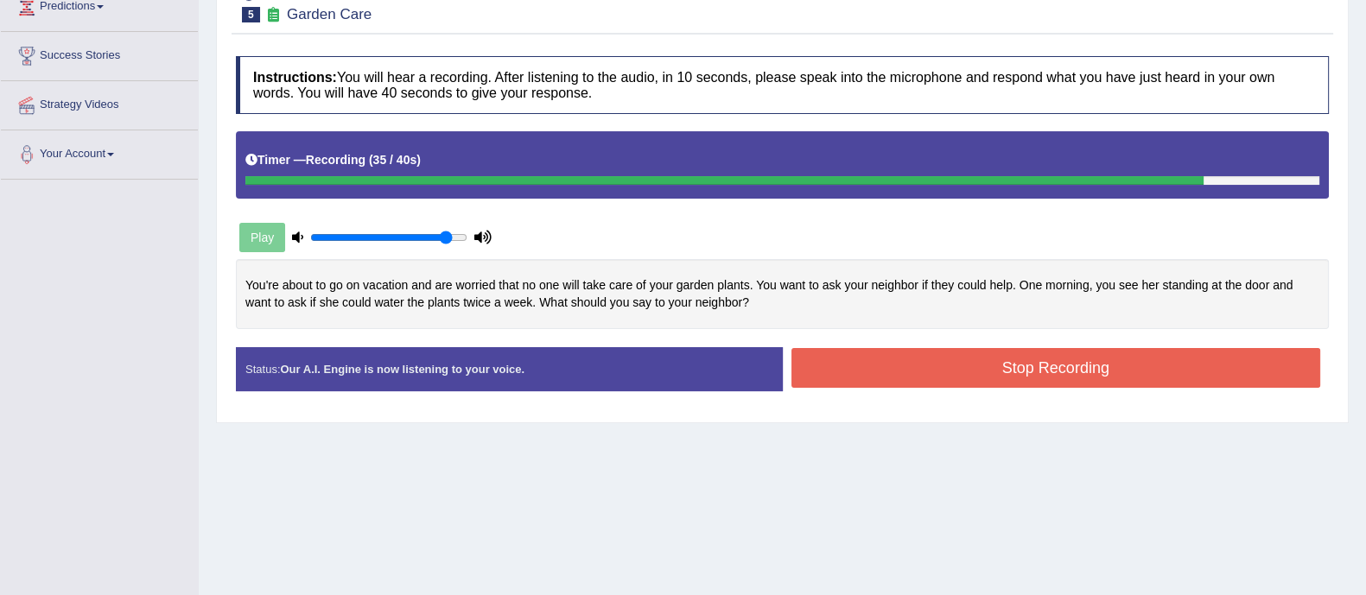
click at [909, 362] on button "Stop Recording" at bounding box center [1056, 368] width 530 height 40
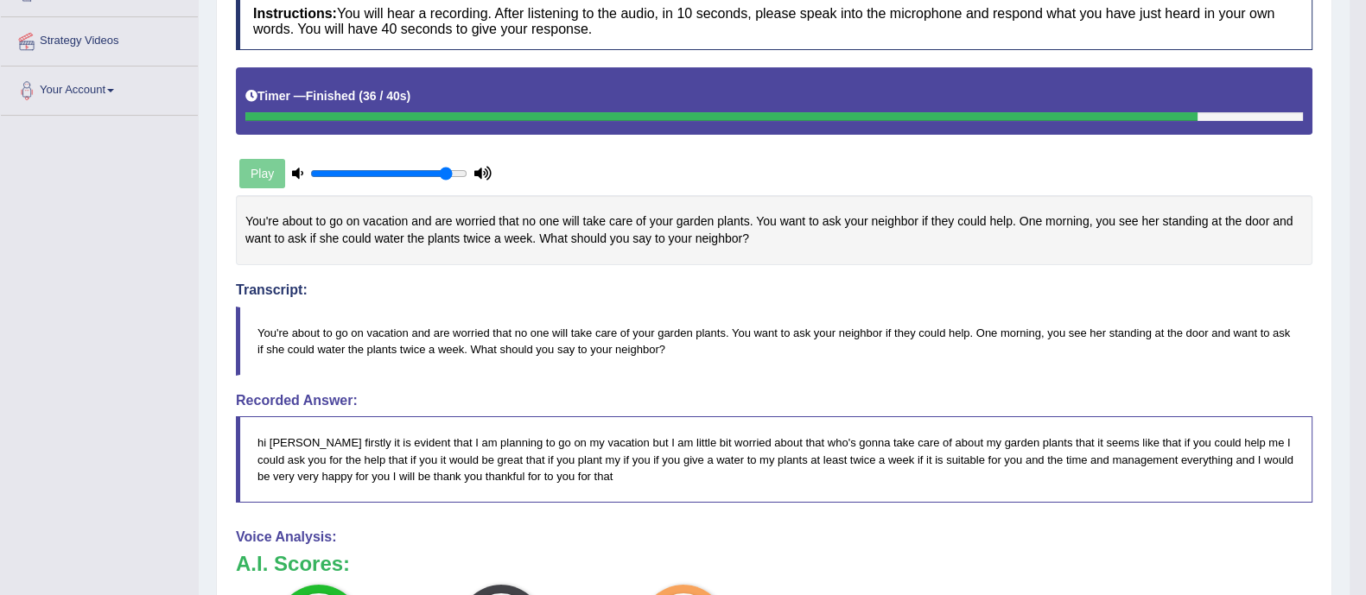
scroll to position [0, 0]
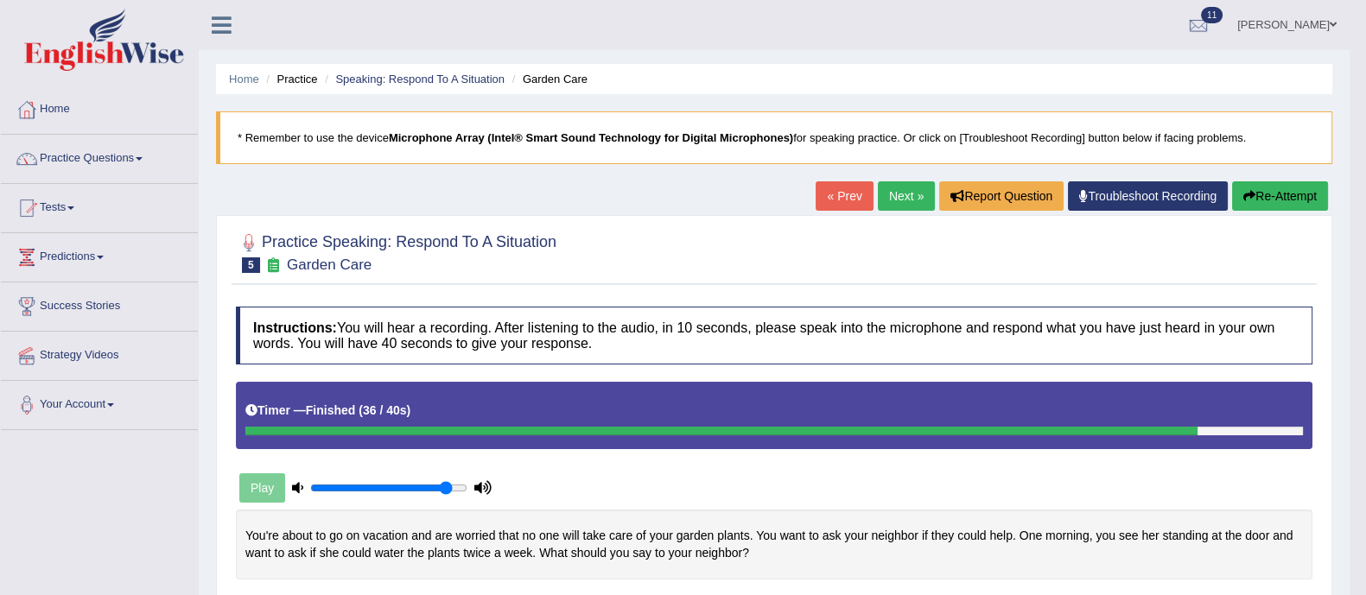
click at [1253, 197] on button "Re-Attempt" at bounding box center [1280, 195] width 96 height 29
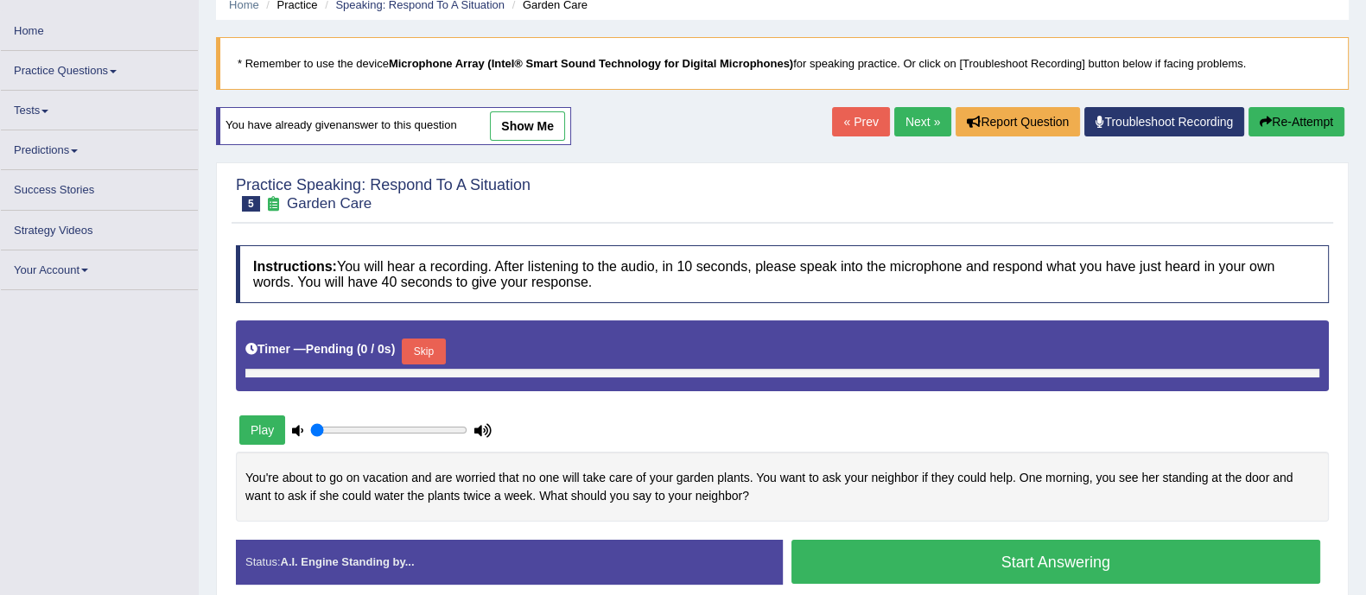
scroll to position [75, 0]
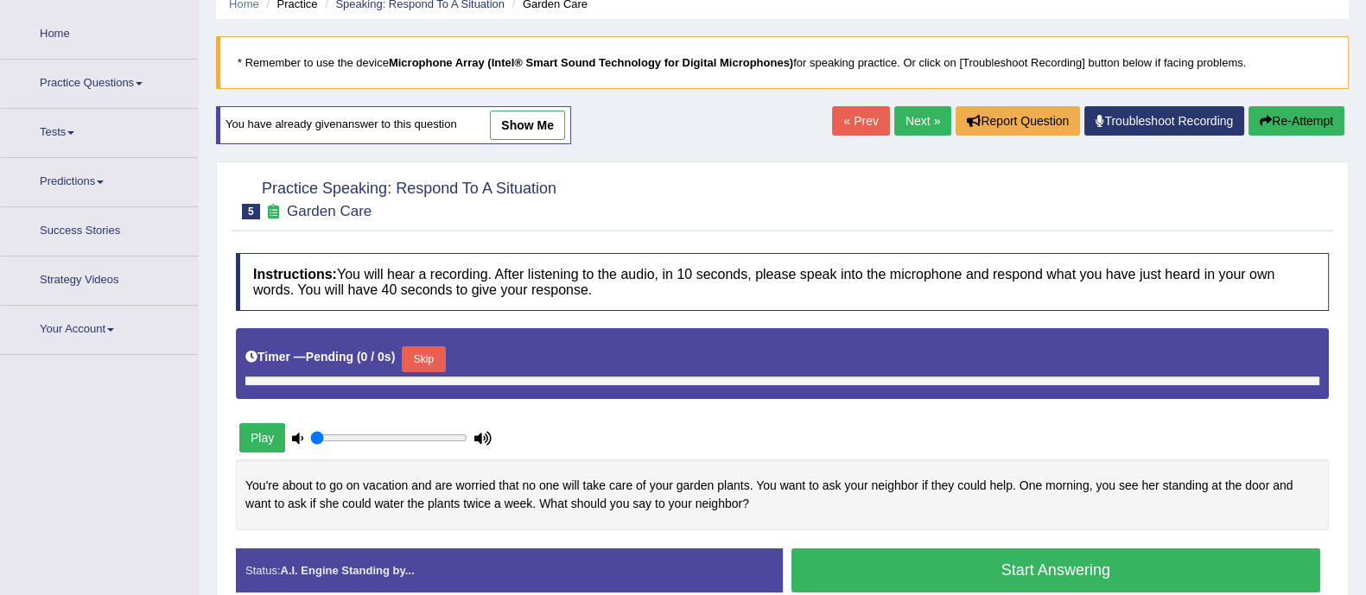
type input "0.9"
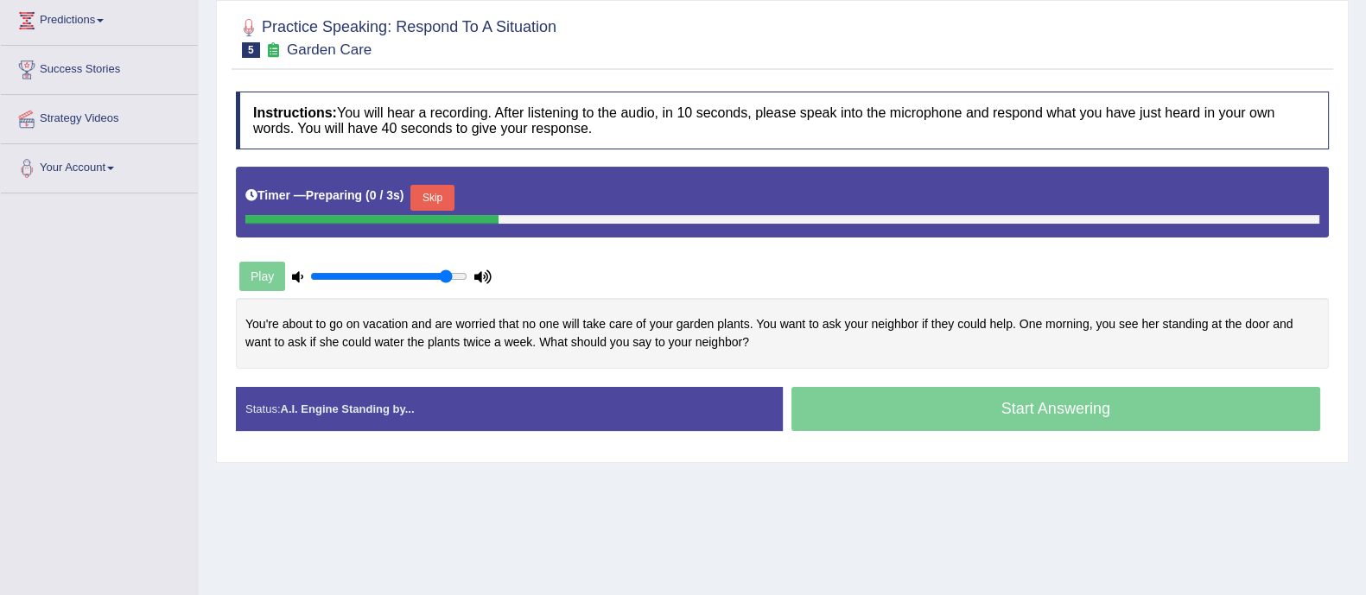
scroll to position [239, 0]
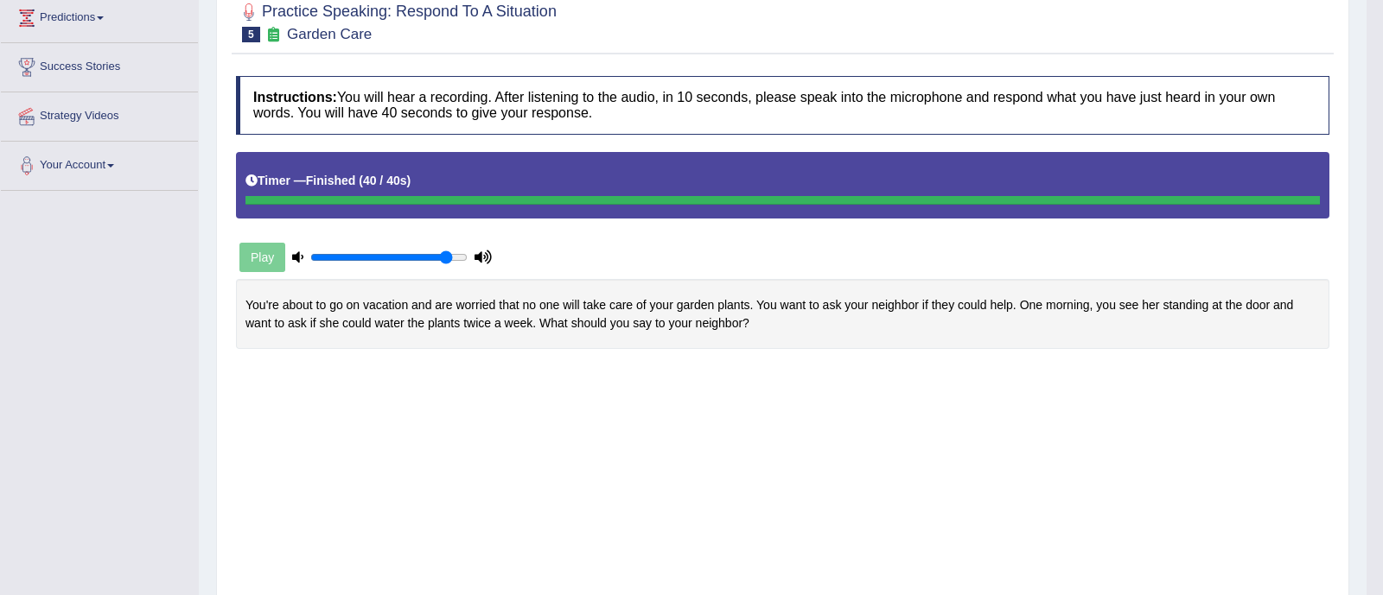
click at [915, 356] on body "Toggle navigation Home Practice Questions Speaking Practice Read Aloud Repeat S…" at bounding box center [691, 58] width 1383 height 595
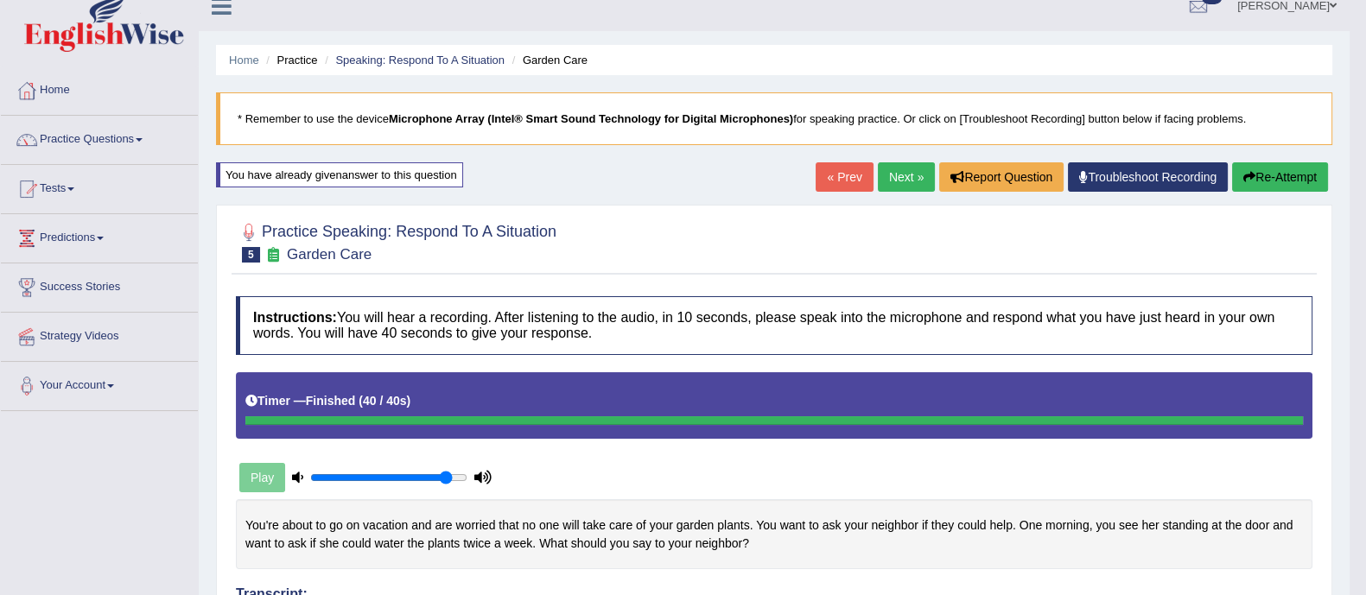
scroll to position [0, 0]
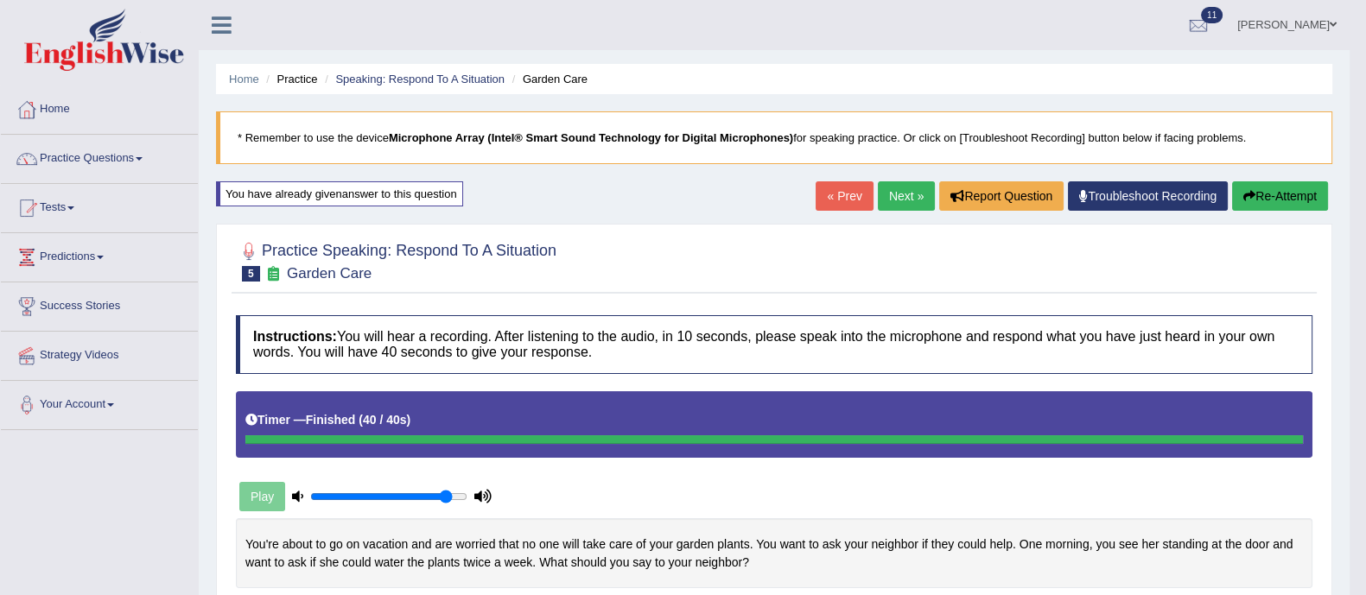
click at [893, 196] on link "Next »" at bounding box center [906, 195] width 57 height 29
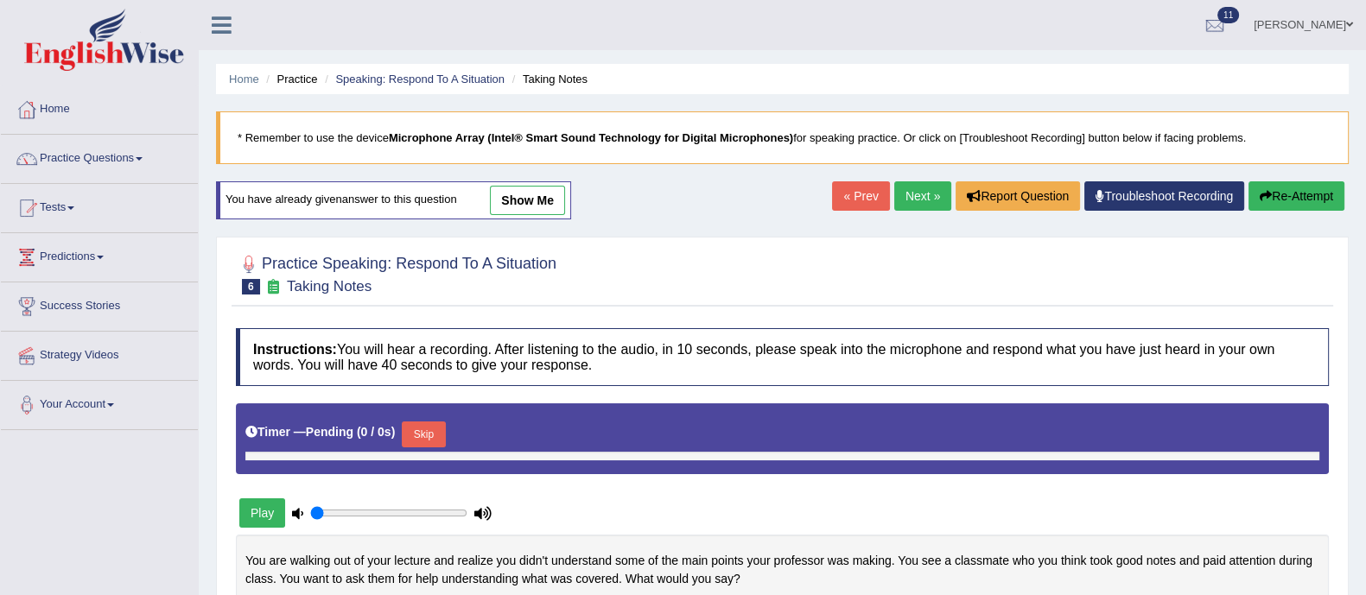
type input "0.9"
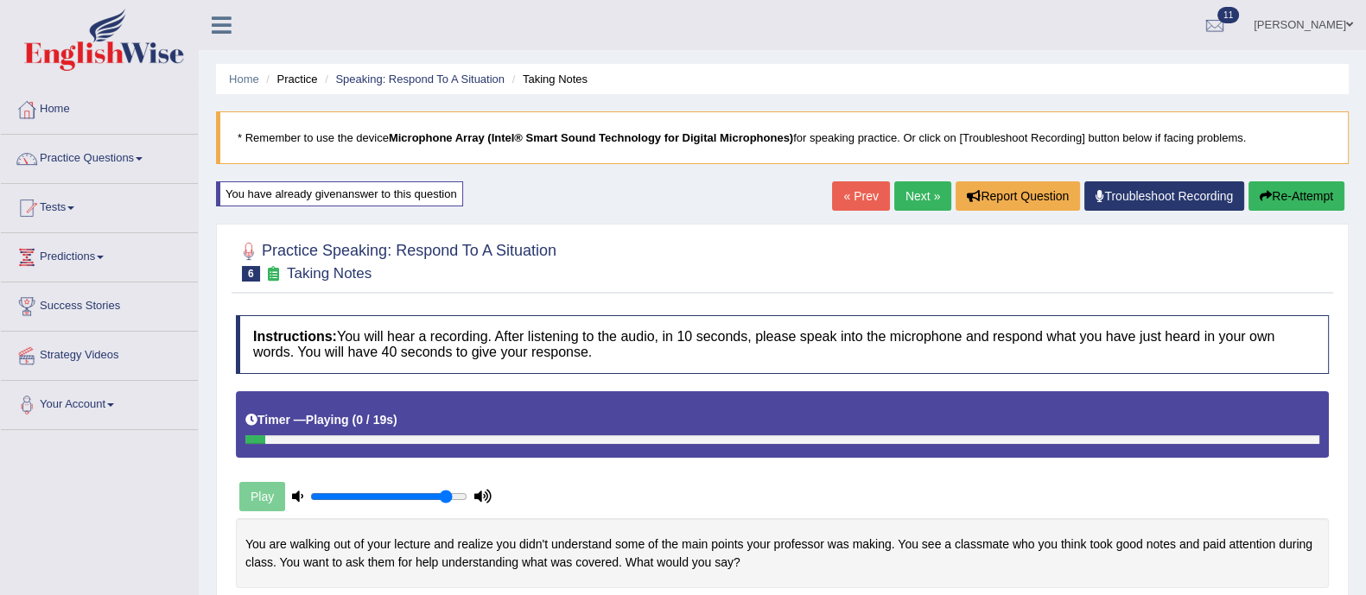
click at [543, 213] on div "Home Practice Speaking: Respond To A Situation Taking Notes * Remember to use t…" at bounding box center [782, 432] width 1167 height 864
click at [416, 200] on div "You have already given answer to this question" at bounding box center [339, 193] width 247 height 25
click at [1281, 200] on button "Re-Attempt" at bounding box center [1297, 195] width 96 height 29
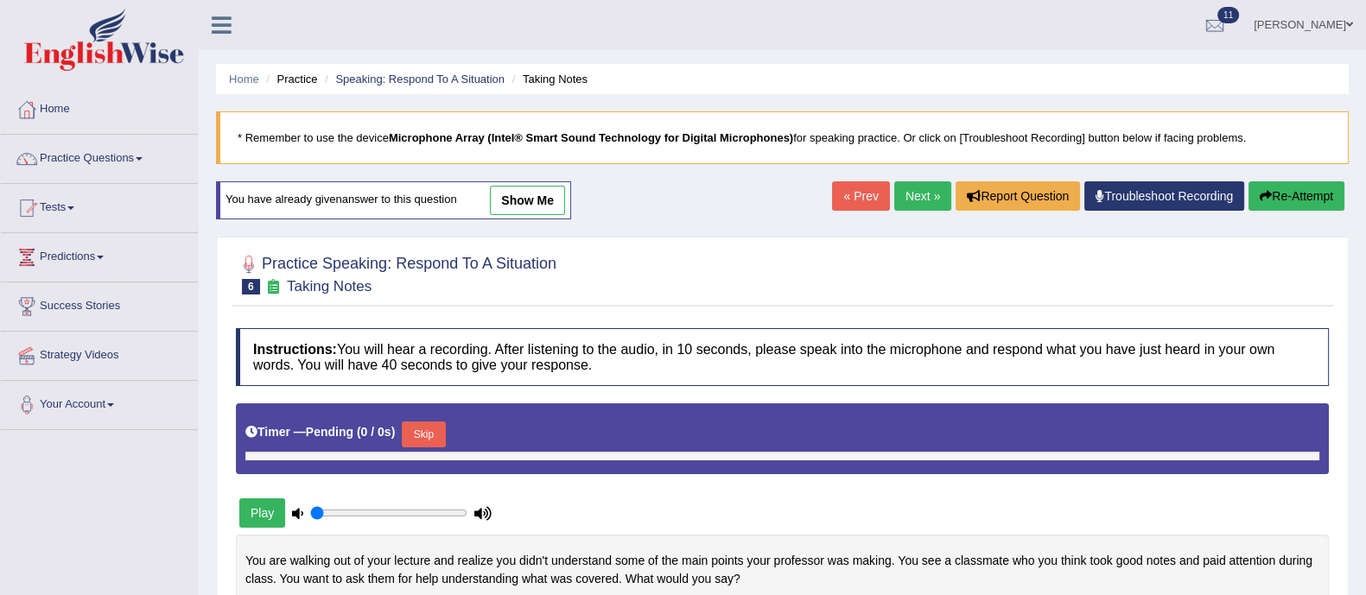
type input "0.9"
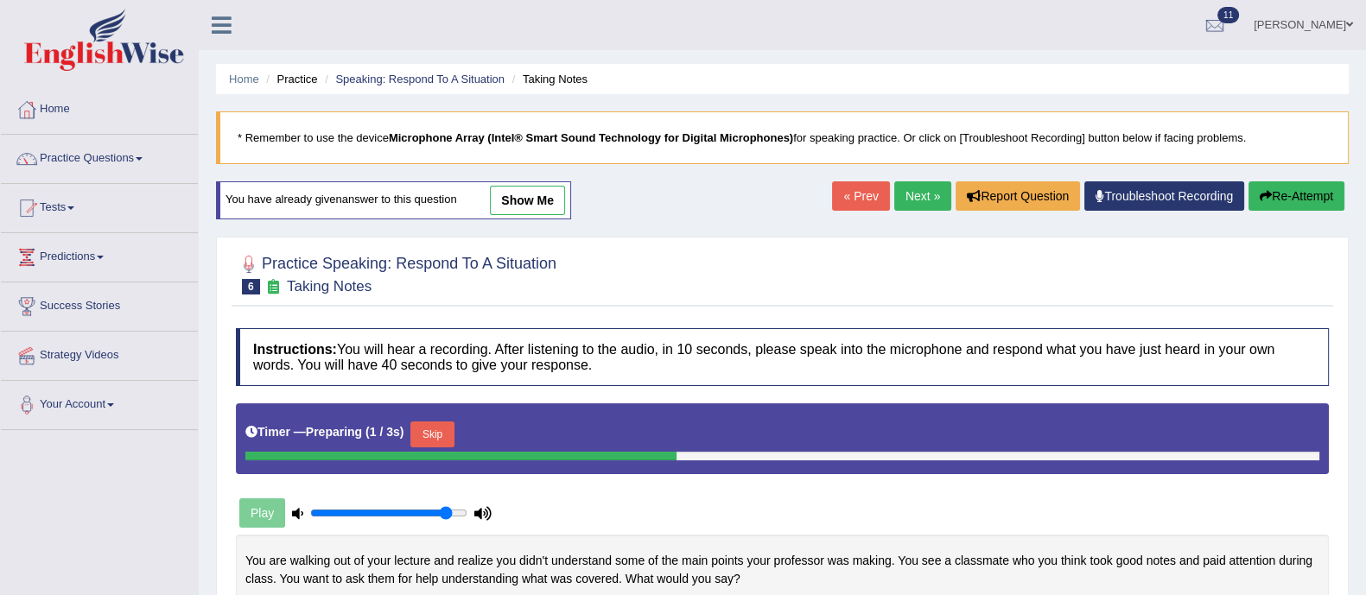
click at [543, 198] on link "show me" at bounding box center [527, 200] width 75 height 29
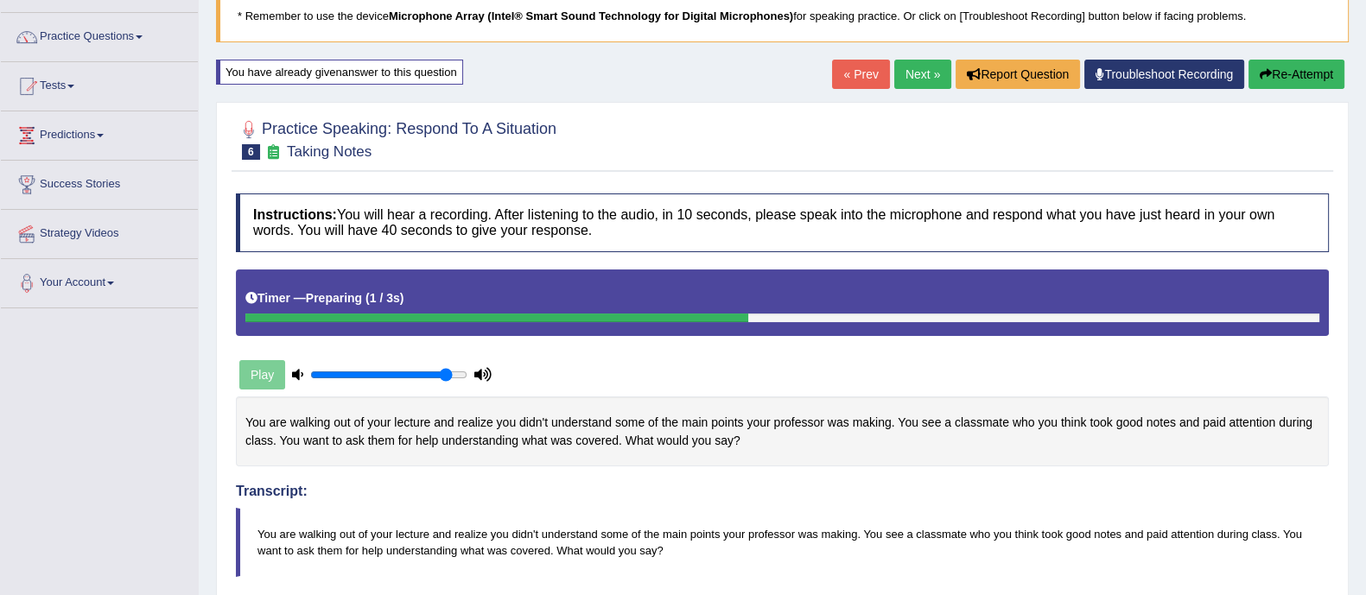
scroll to position [110, 0]
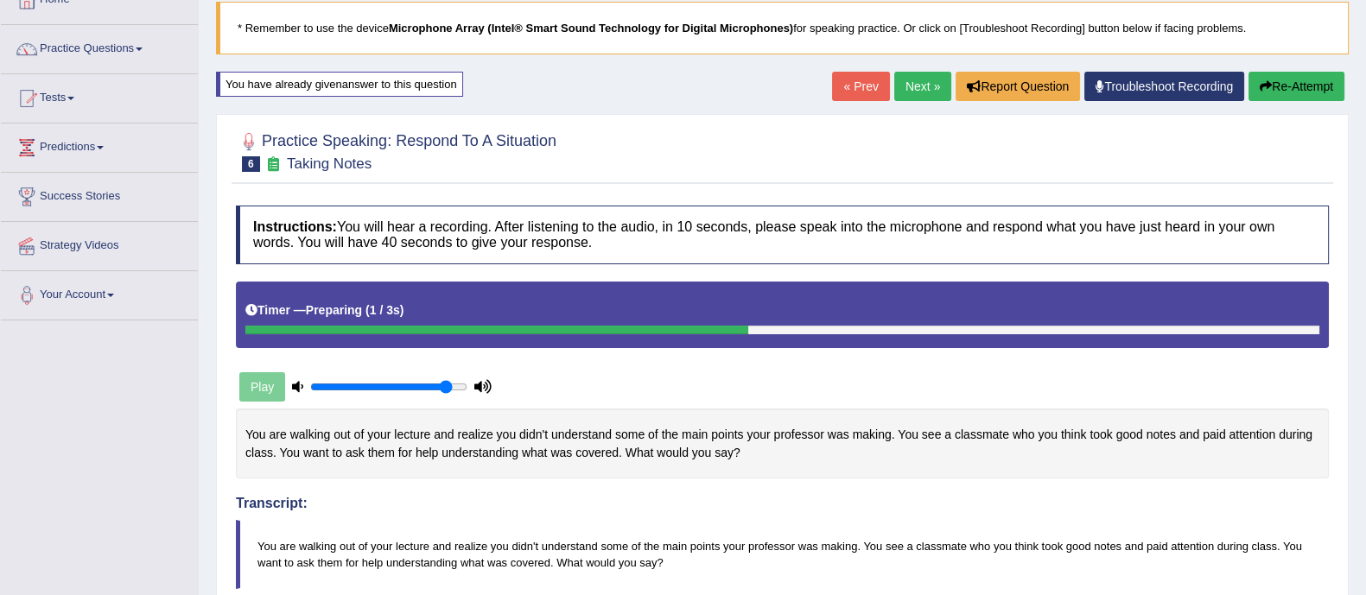
click at [1276, 92] on button "Re-Attempt" at bounding box center [1297, 86] width 96 height 29
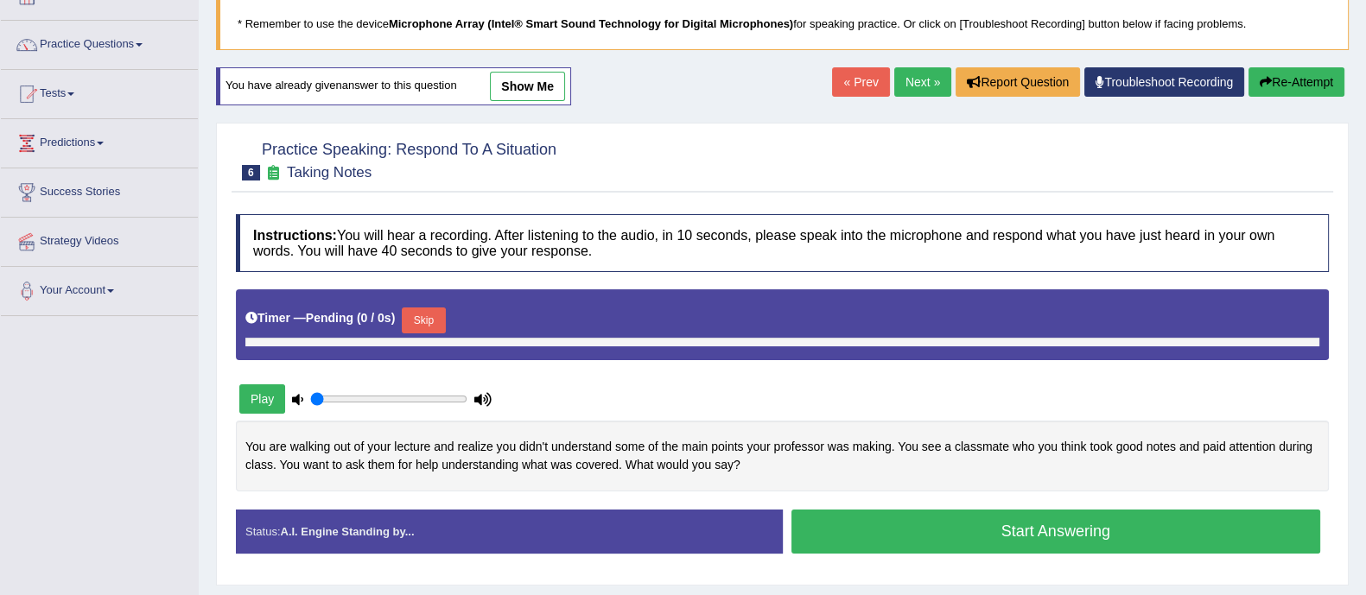
type input "0.9"
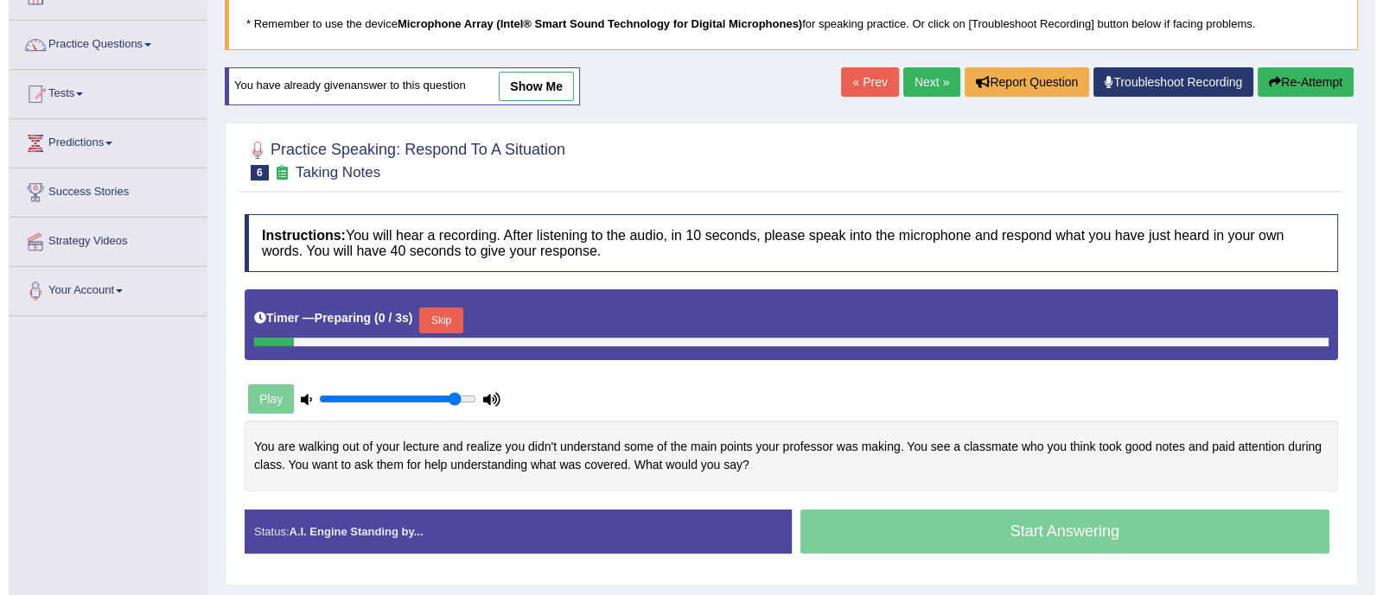
scroll to position [311, 0]
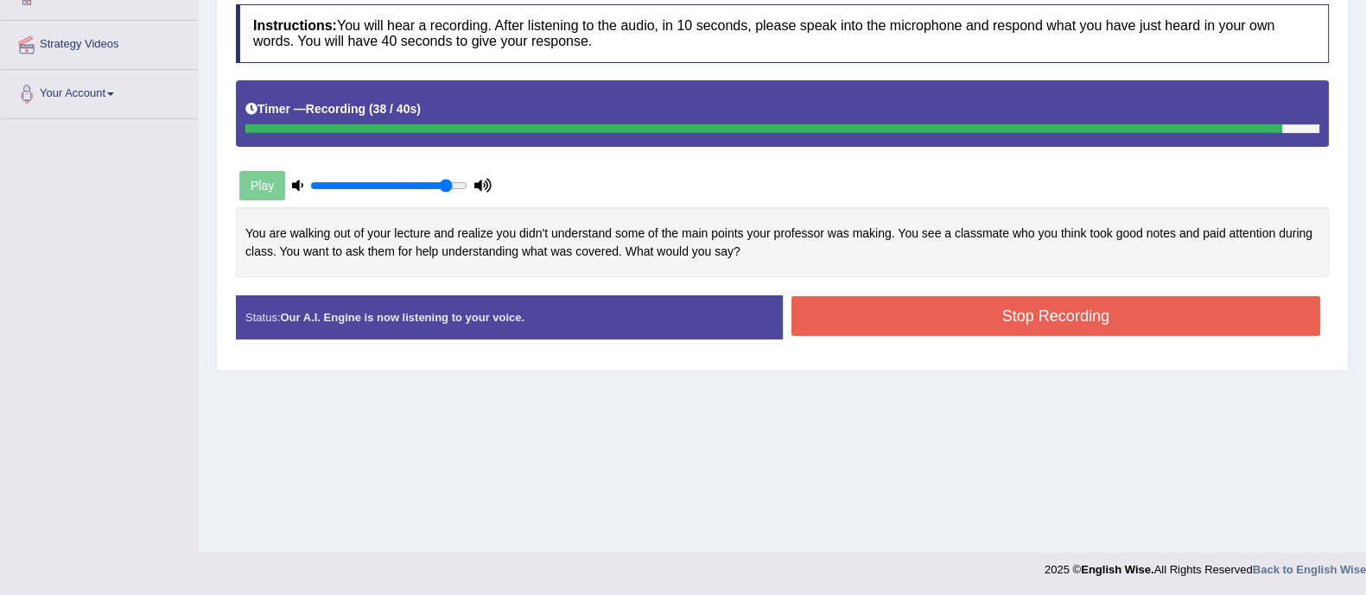
click at [1015, 310] on button "Stop Recording" at bounding box center [1056, 316] width 530 height 40
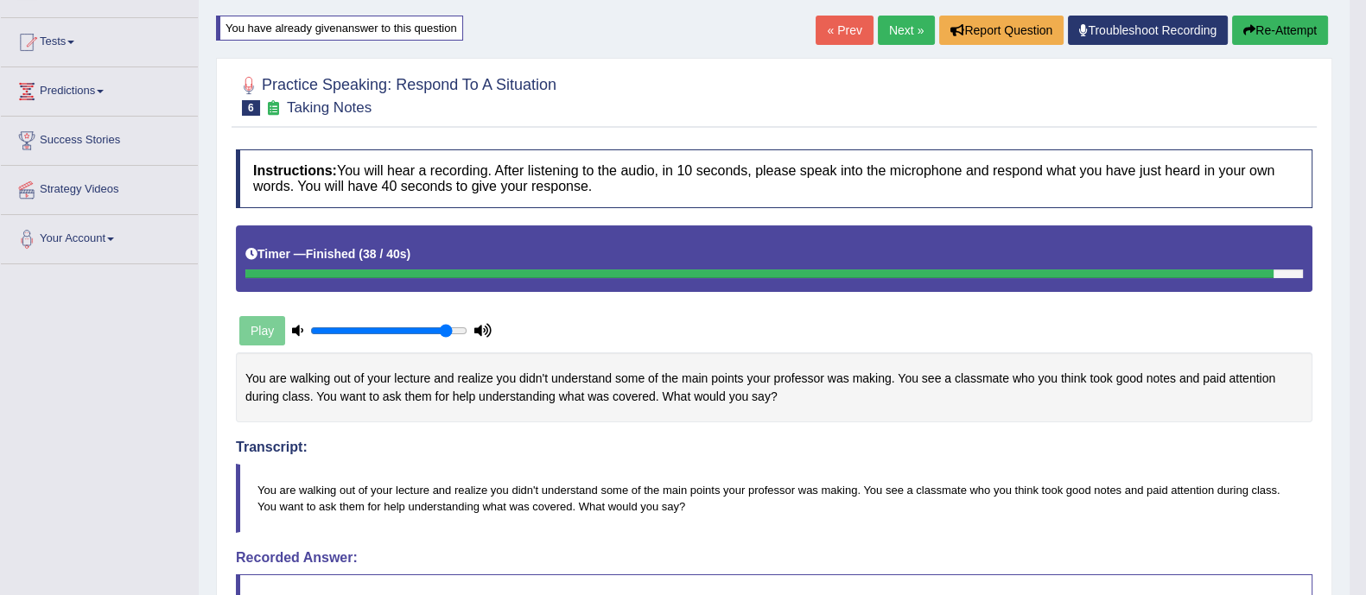
scroll to position [164, 0]
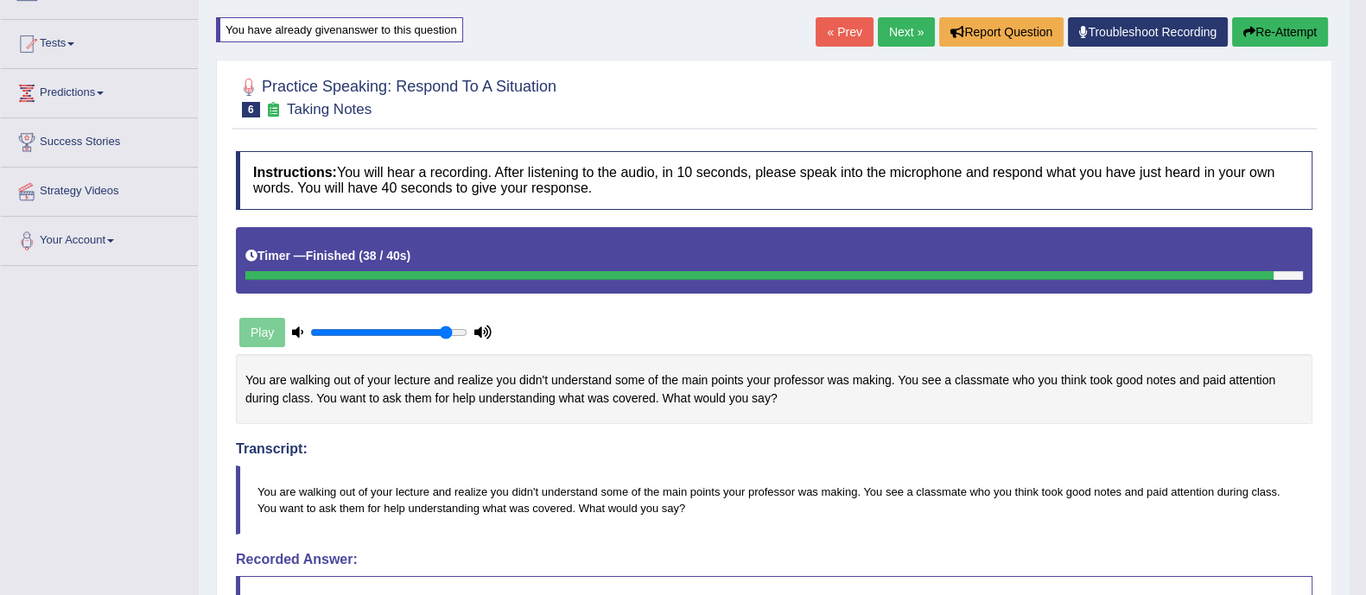
click at [1284, 28] on button "Re-Attempt" at bounding box center [1280, 31] width 96 height 29
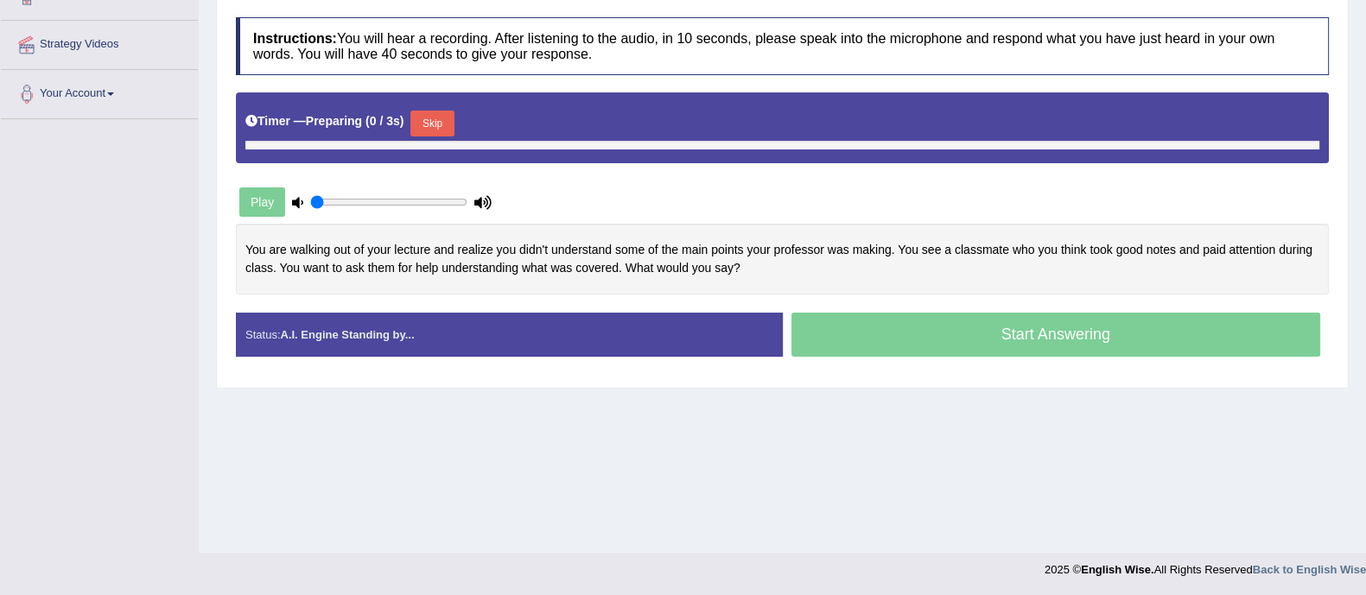
type input "0.9"
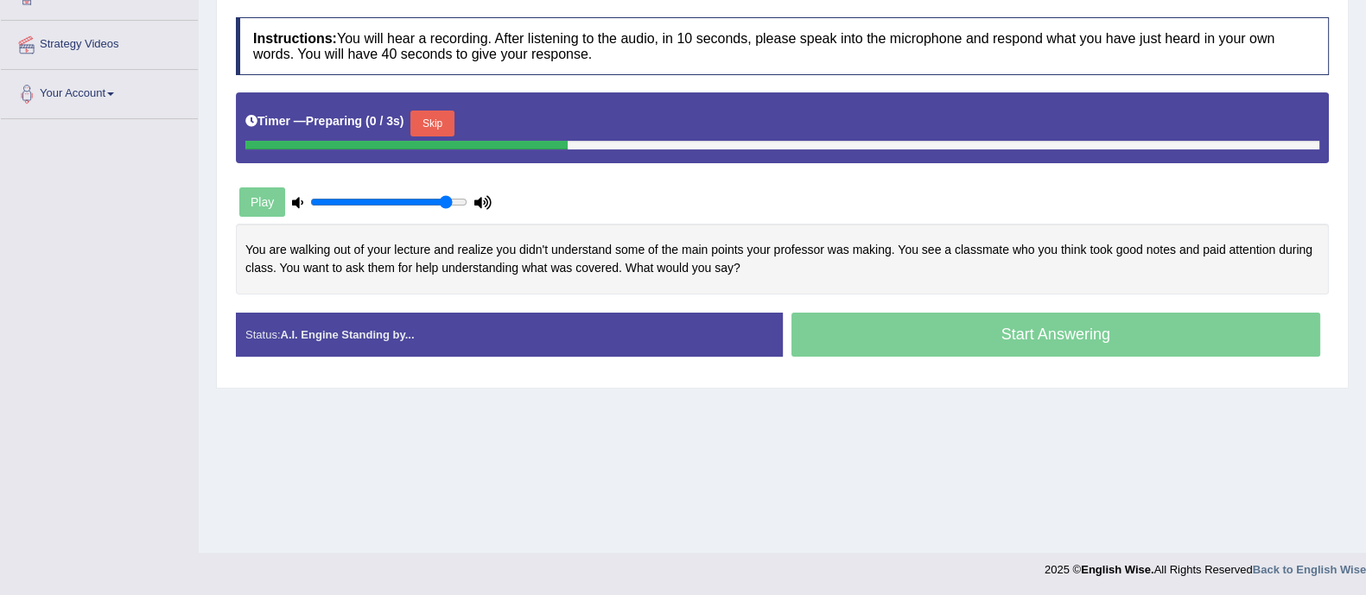
click at [435, 120] on button "Skip" at bounding box center [431, 124] width 43 height 26
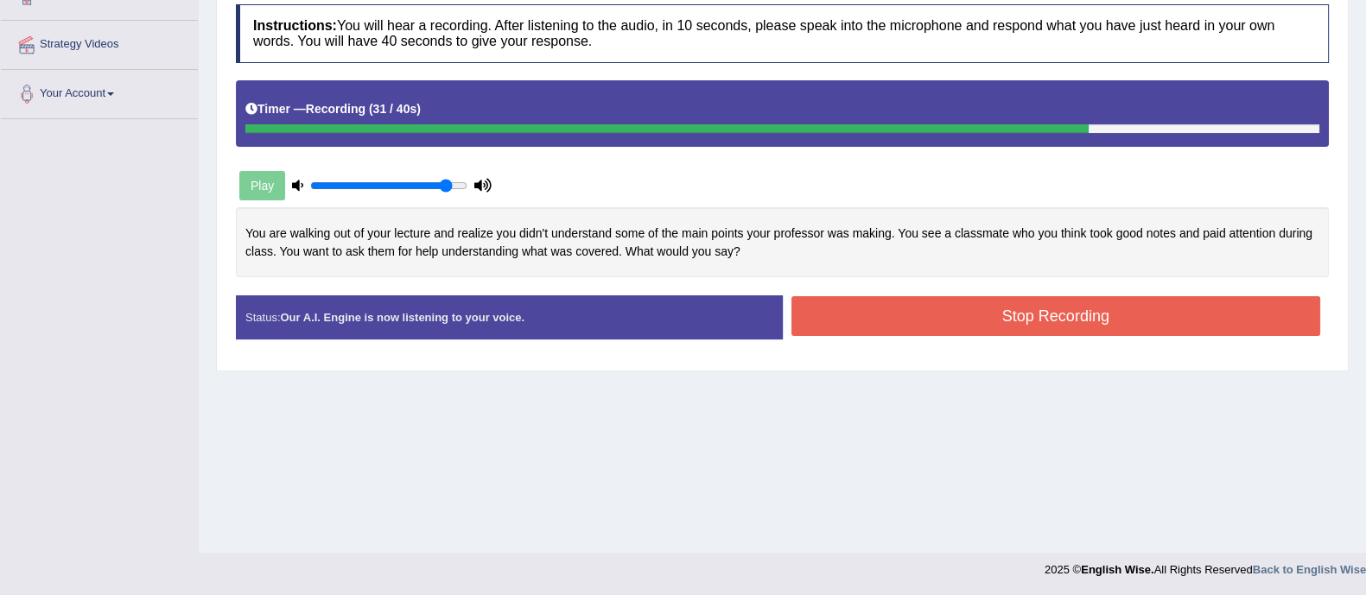
click at [976, 315] on button "Stop Recording" at bounding box center [1056, 316] width 530 height 40
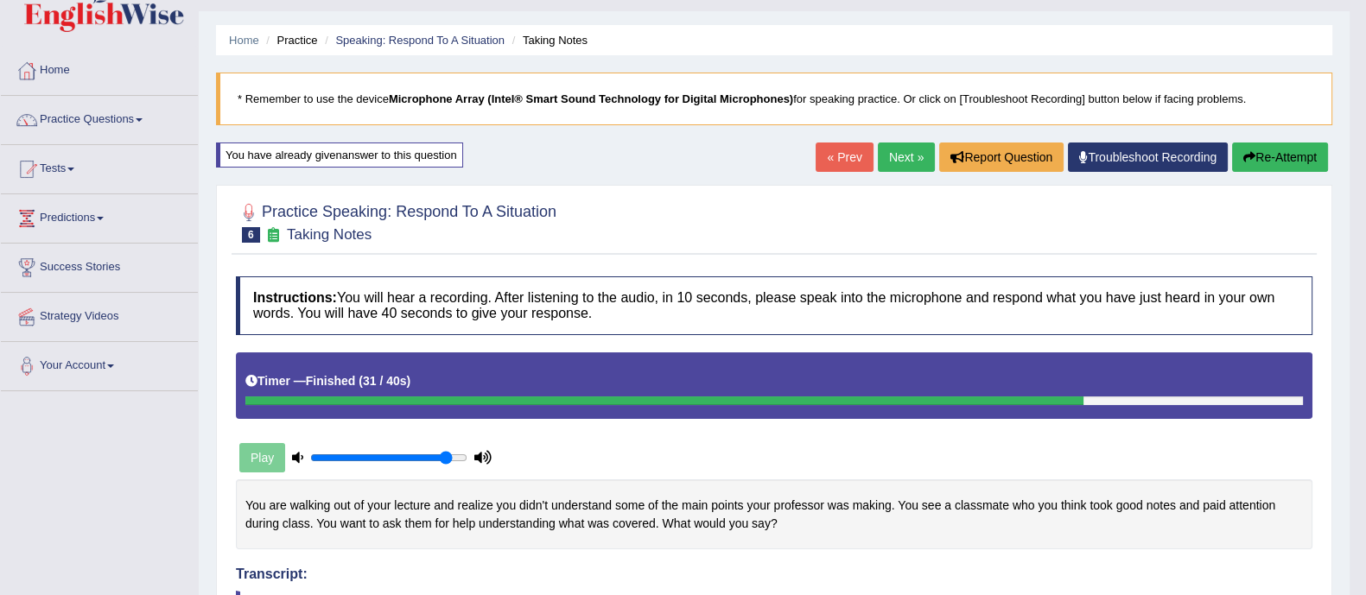
scroll to position [28, 0]
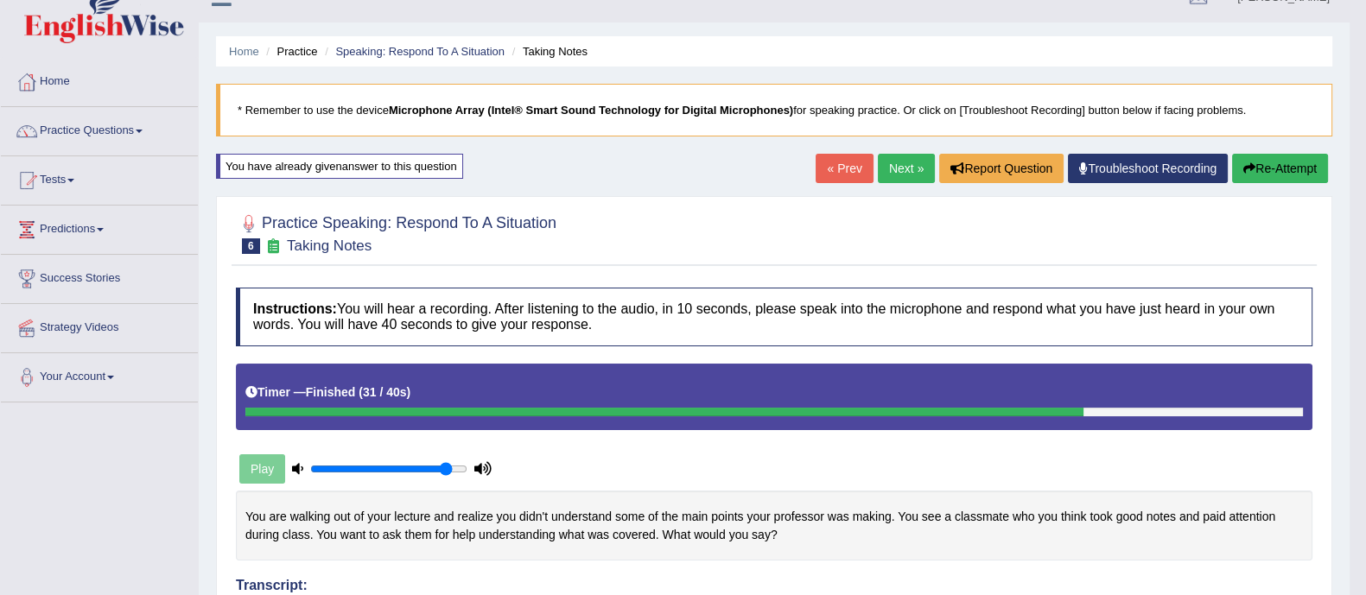
click at [911, 157] on link "Next »" at bounding box center [906, 168] width 57 height 29
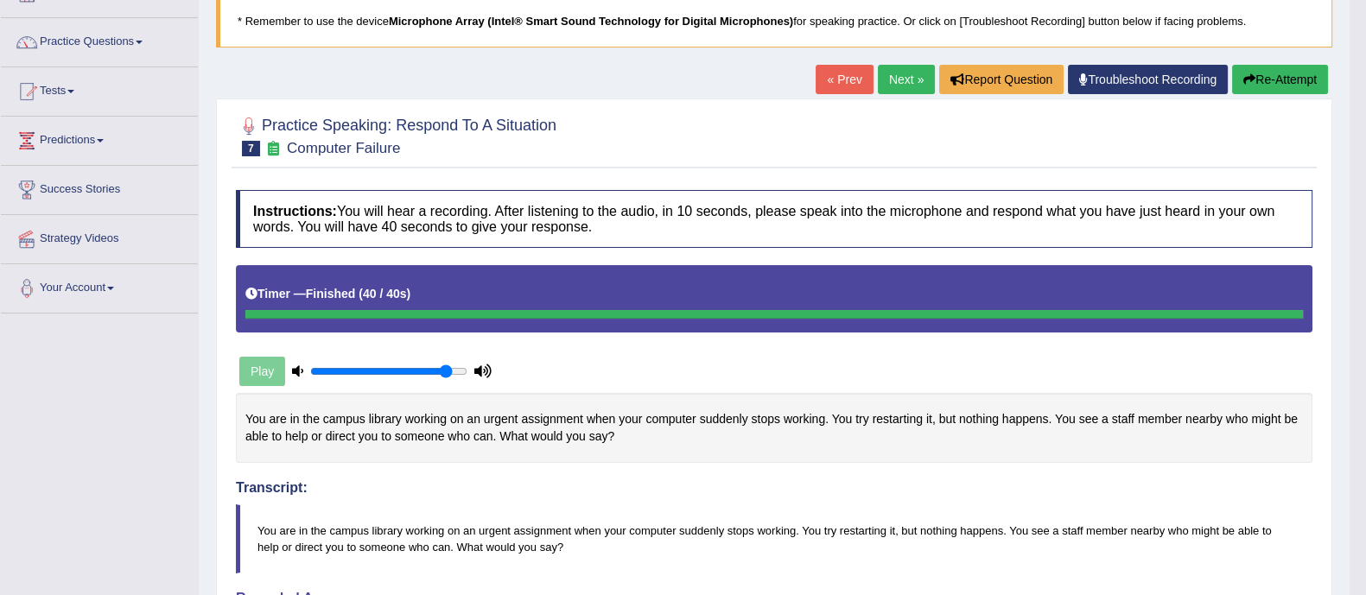
scroll to position [112, 0]
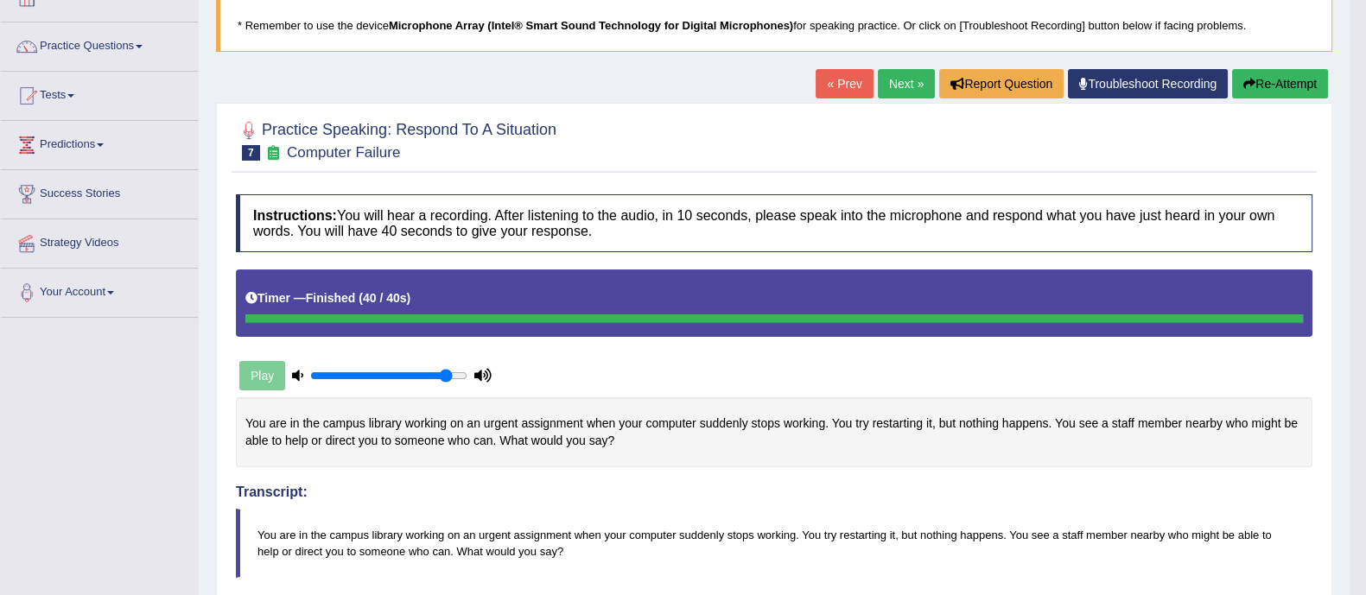
click at [893, 79] on link "Next »" at bounding box center [906, 83] width 57 height 29
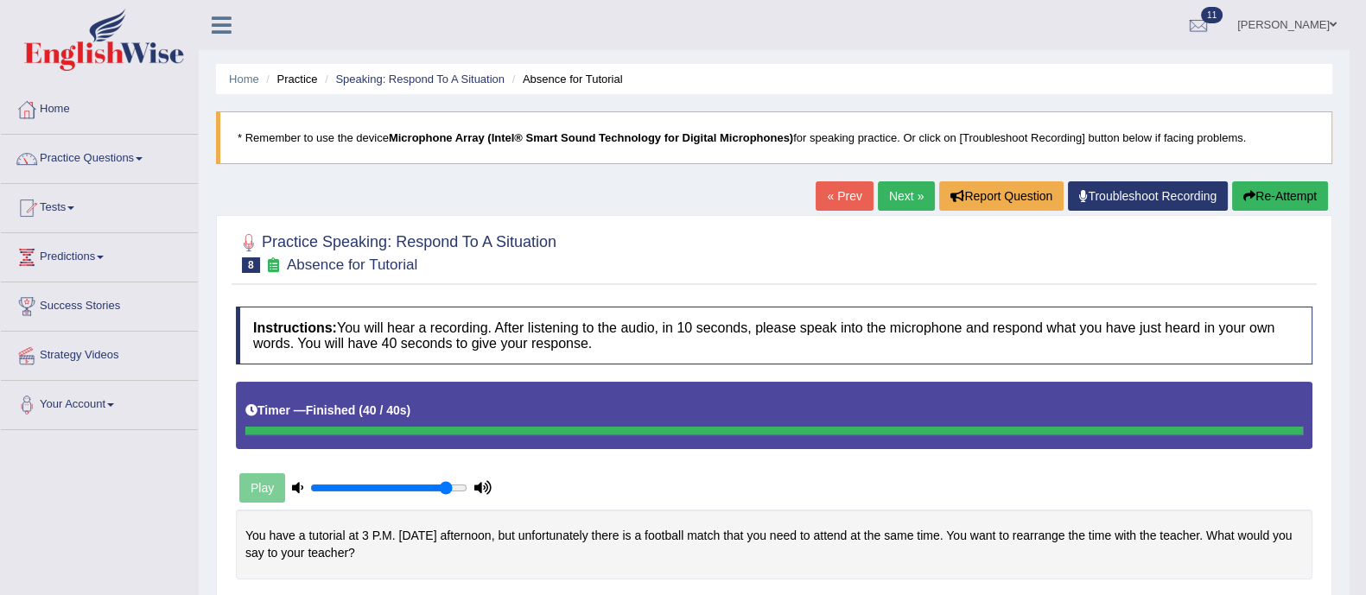
click at [882, 192] on link "Next »" at bounding box center [906, 195] width 57 height 29
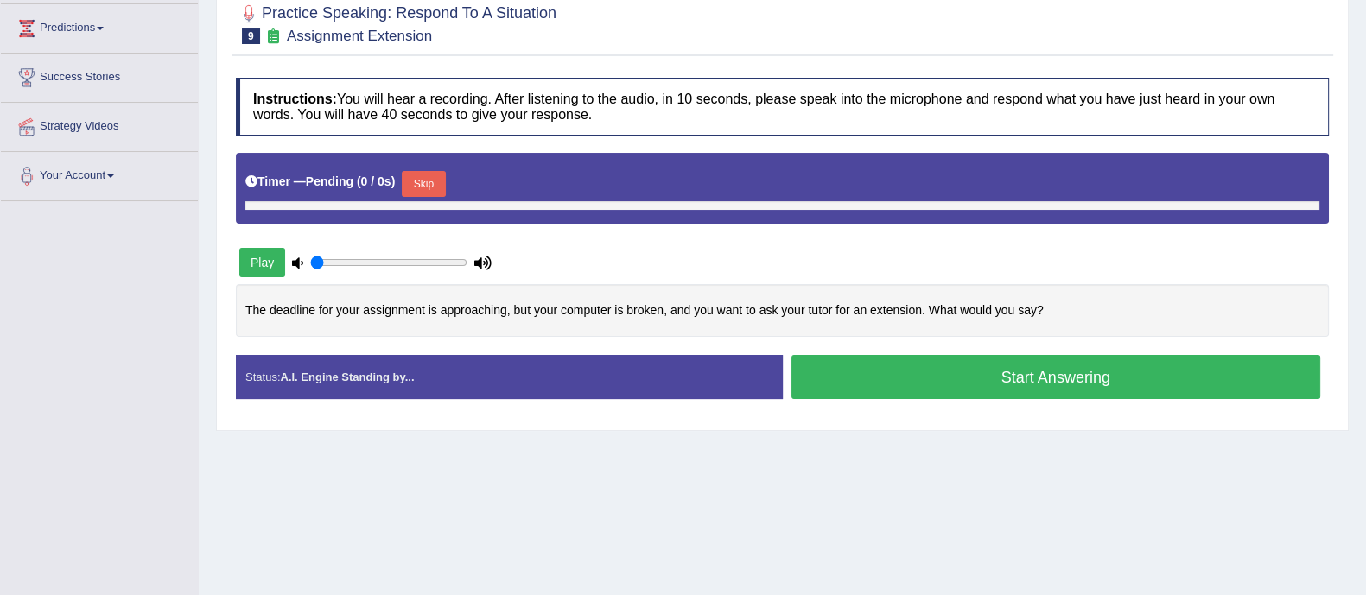
scroll to position [241, 0]
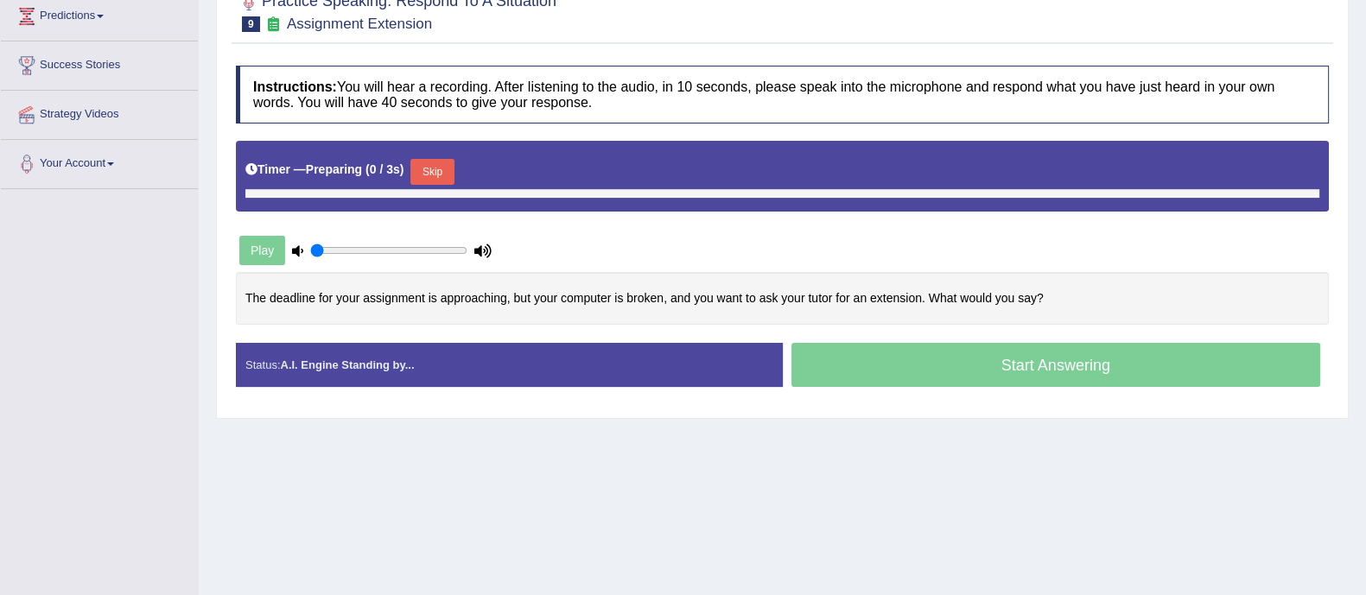
type input "0.9"
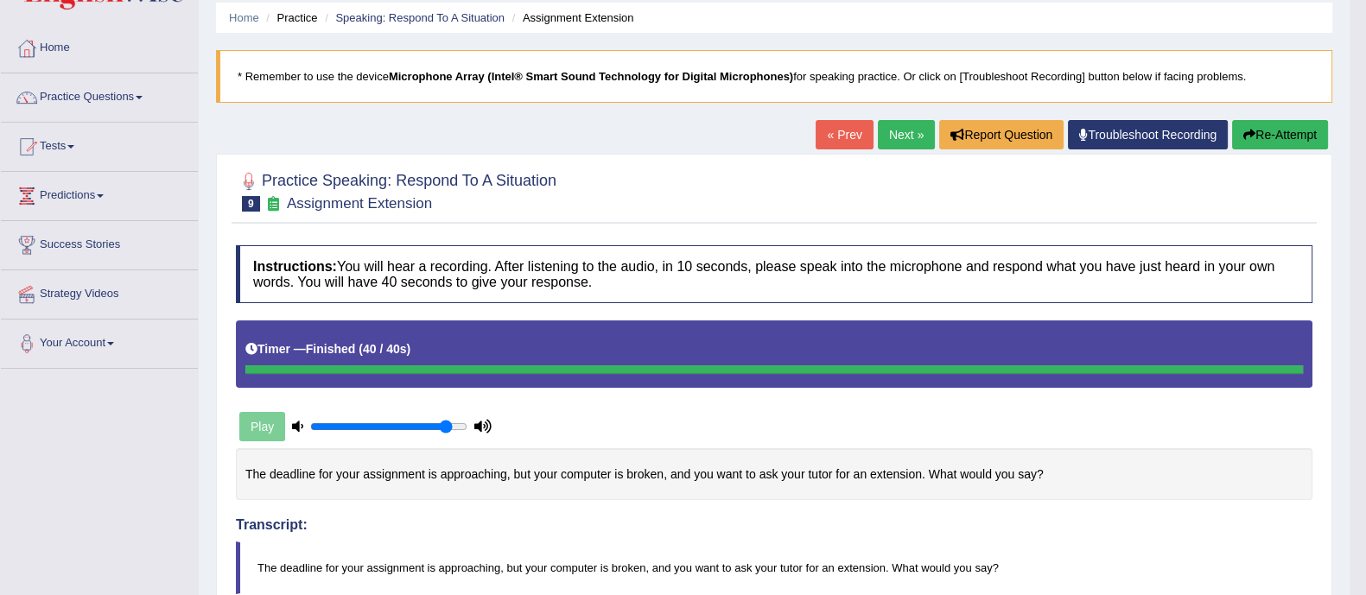
scroll to position [51, 0]
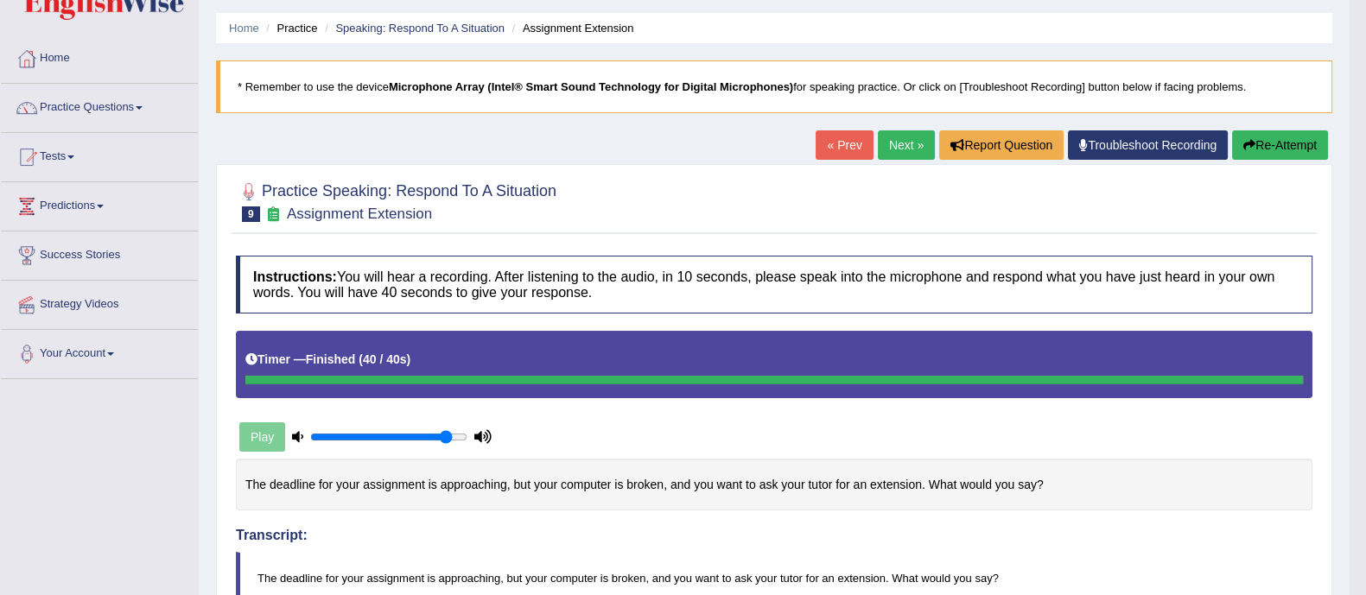
click at [1269, 144] on button "Re-Attempt" at bounding box center [1280, 144] width 96 height 29
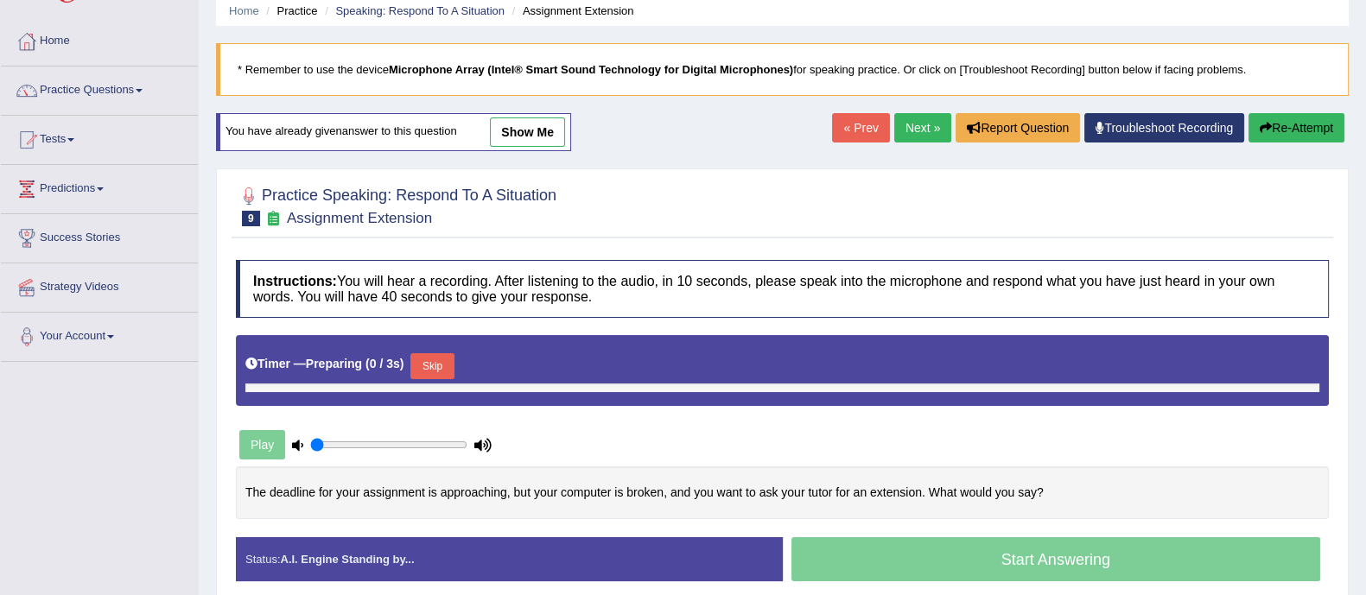
type input "0.9"
click at [444, 361] on button "Skip" at bounding box center [431, 366] width 43 height 26
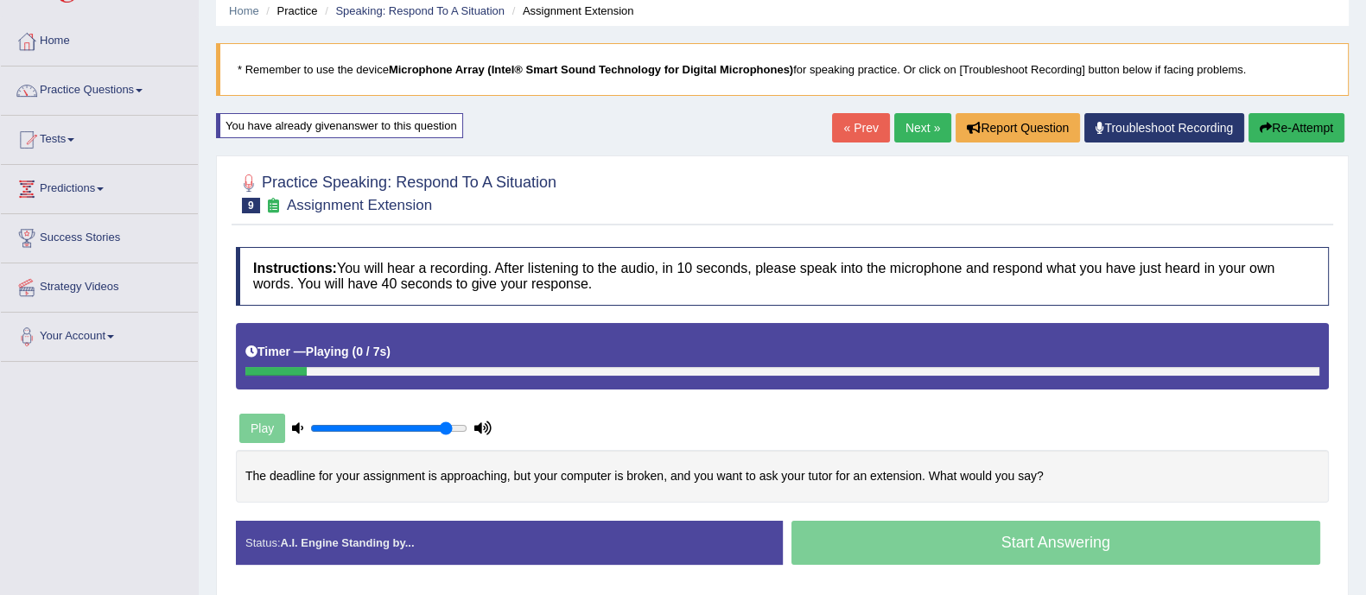
scroll to position [311, 0]
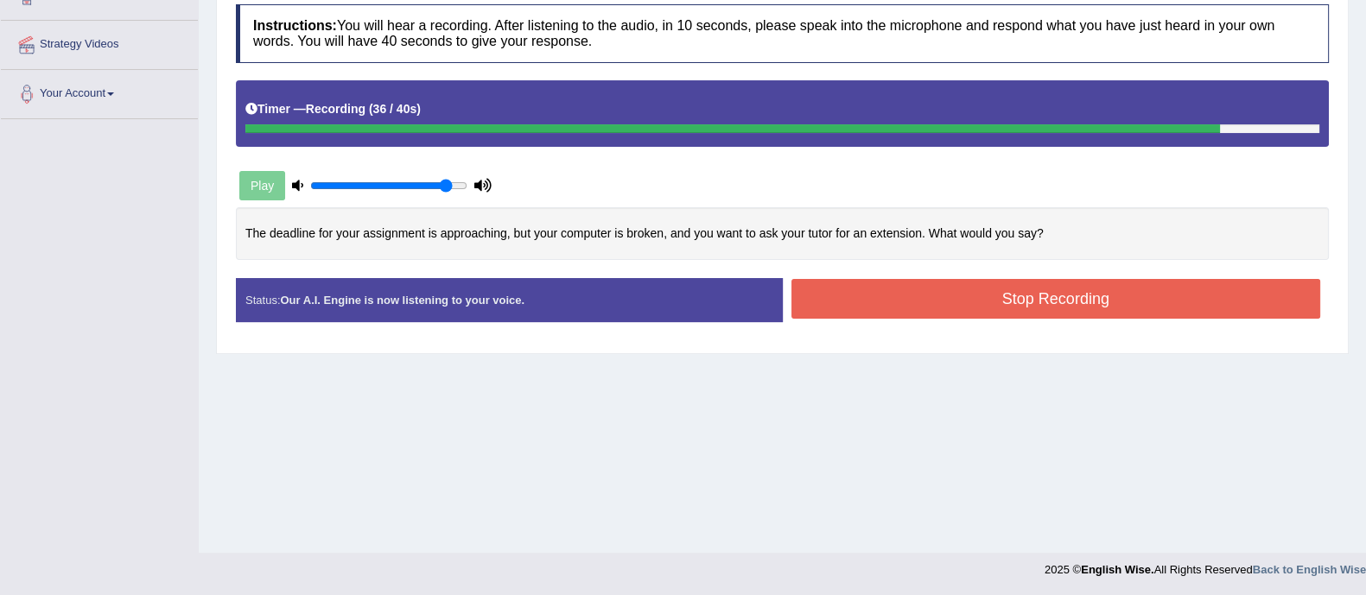
click at [963, 285] on button "Stop Recording" at bounding box center [1056, 299] width 530 height 40
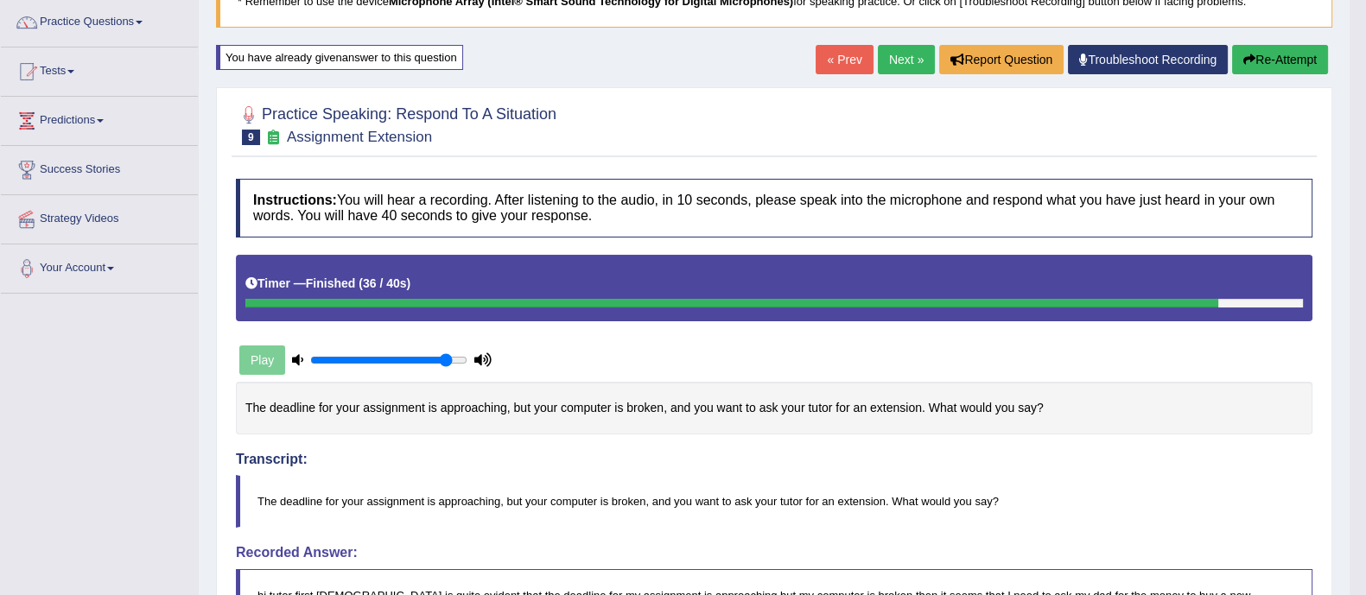
scroll to position [124, 0]
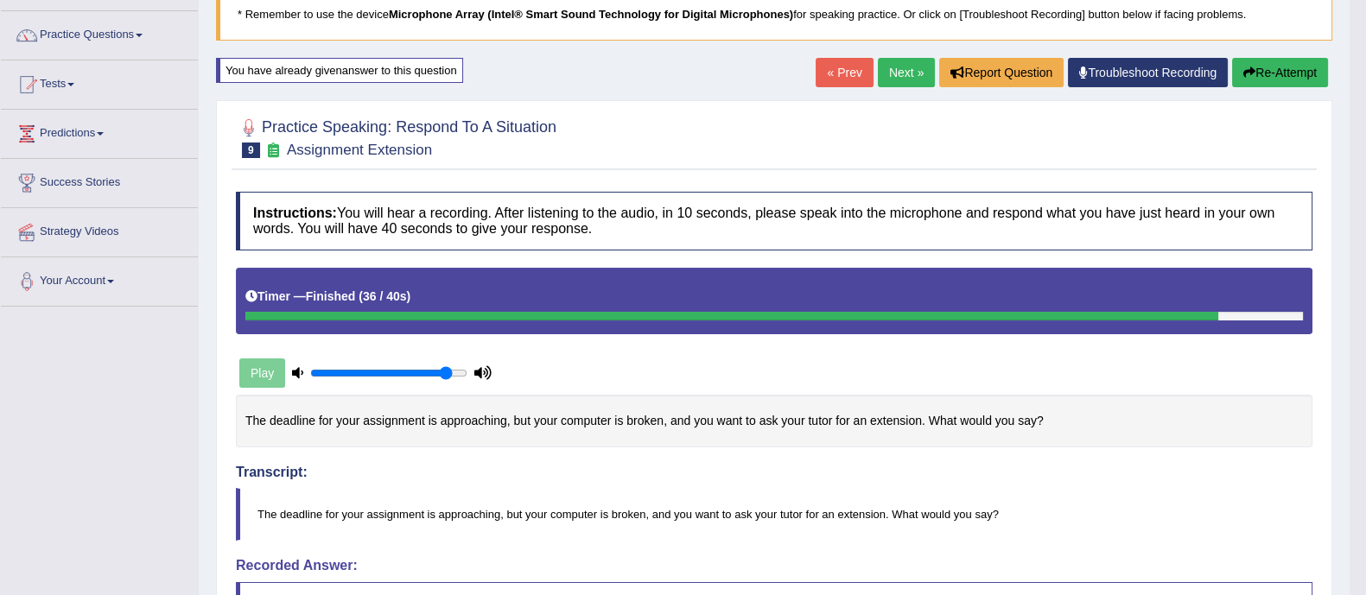
click at [1262, 79] on button "Re-Attempt" at bounding box center [1280, 72] width 96 height 29
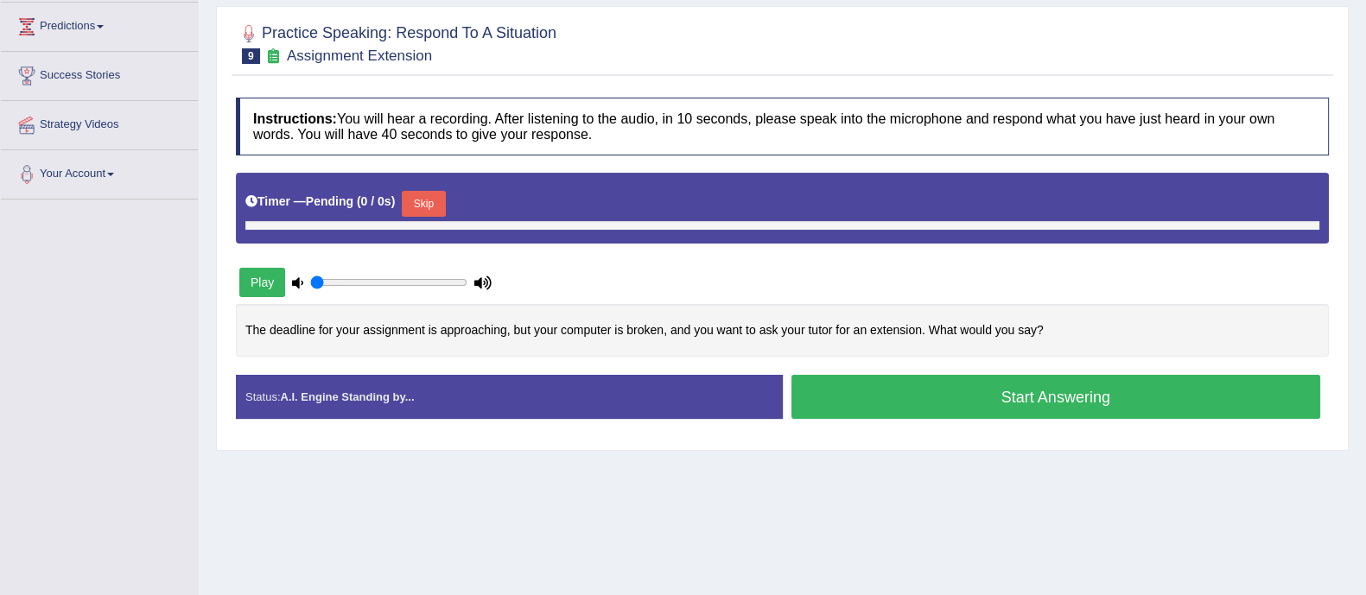
type input "0.9"
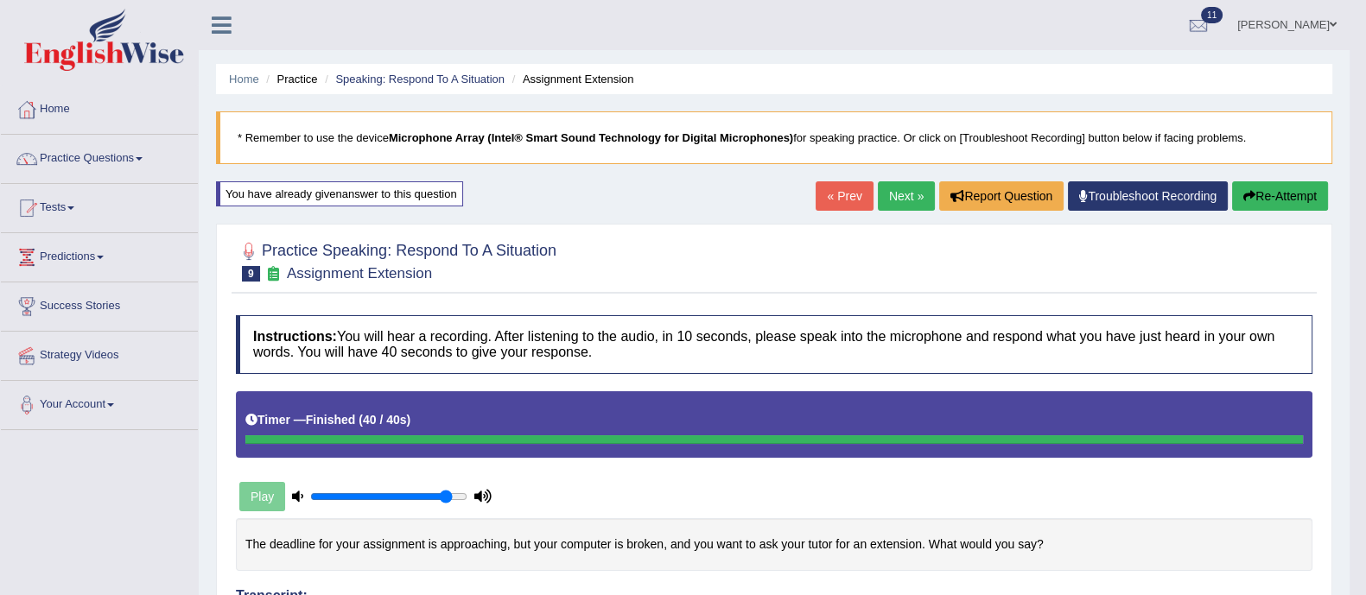
click at [1270, 196] on button "Re-Attempt" at bounding box center [1280, 195] width 96 height 29
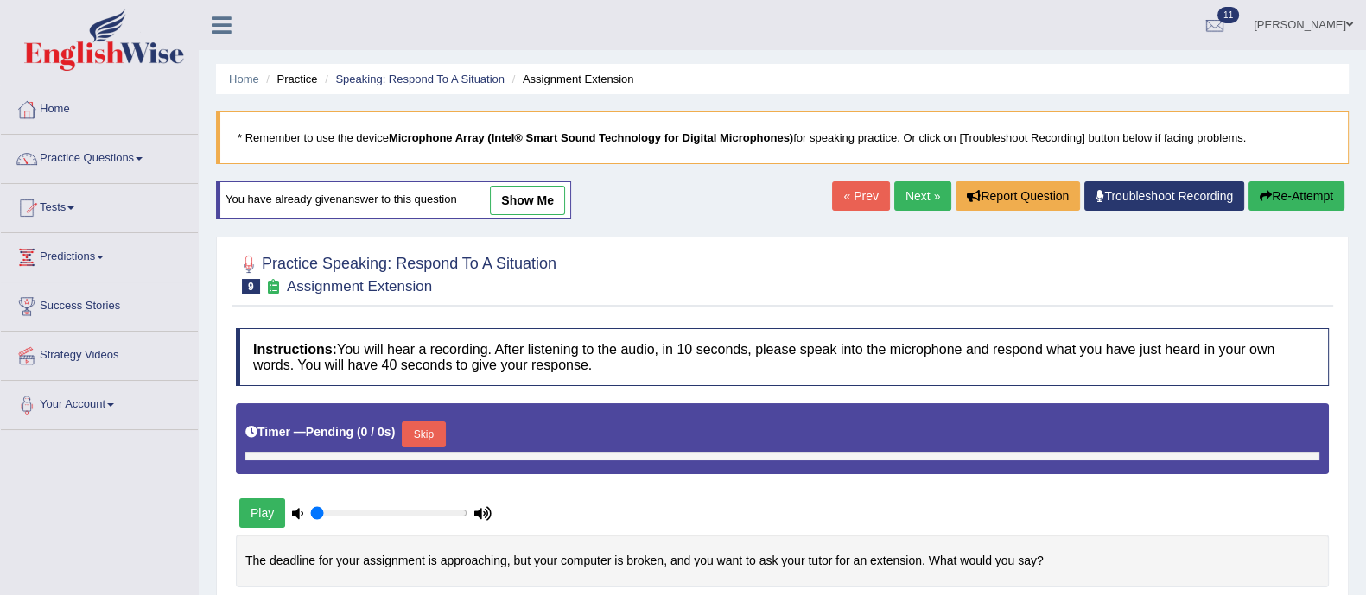
type input "0.9"
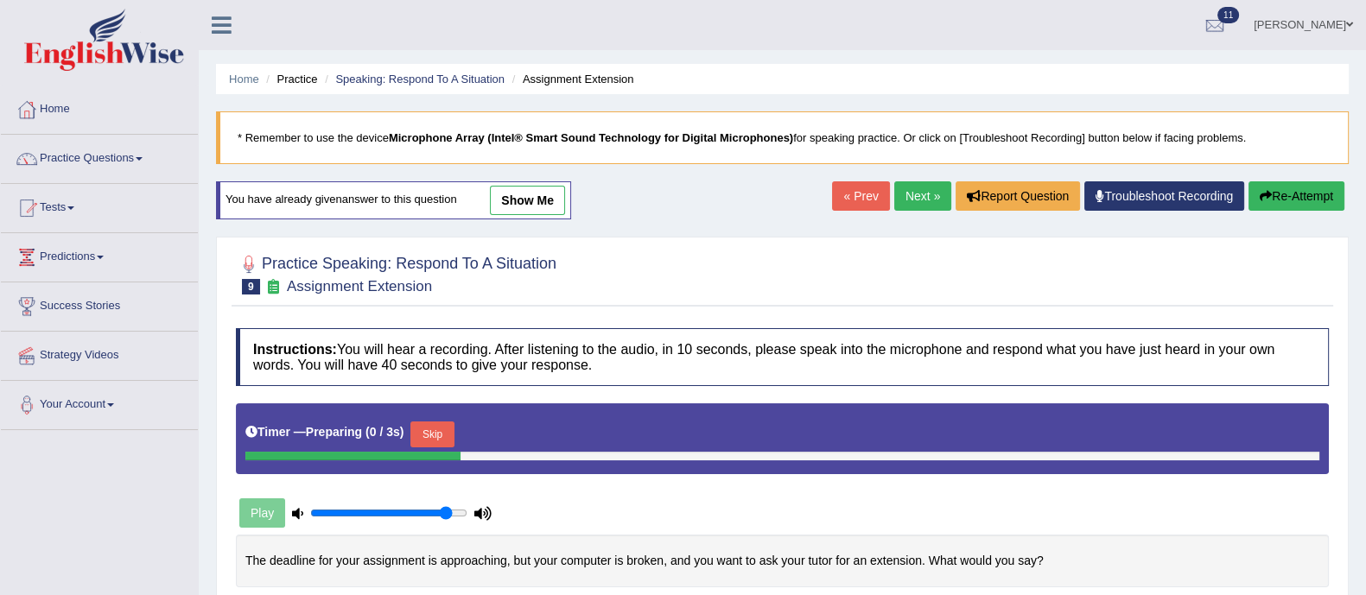
click at [1286, 193] on button "Re-Attempt" at bounding box center [1297, 195] width 96 height 29
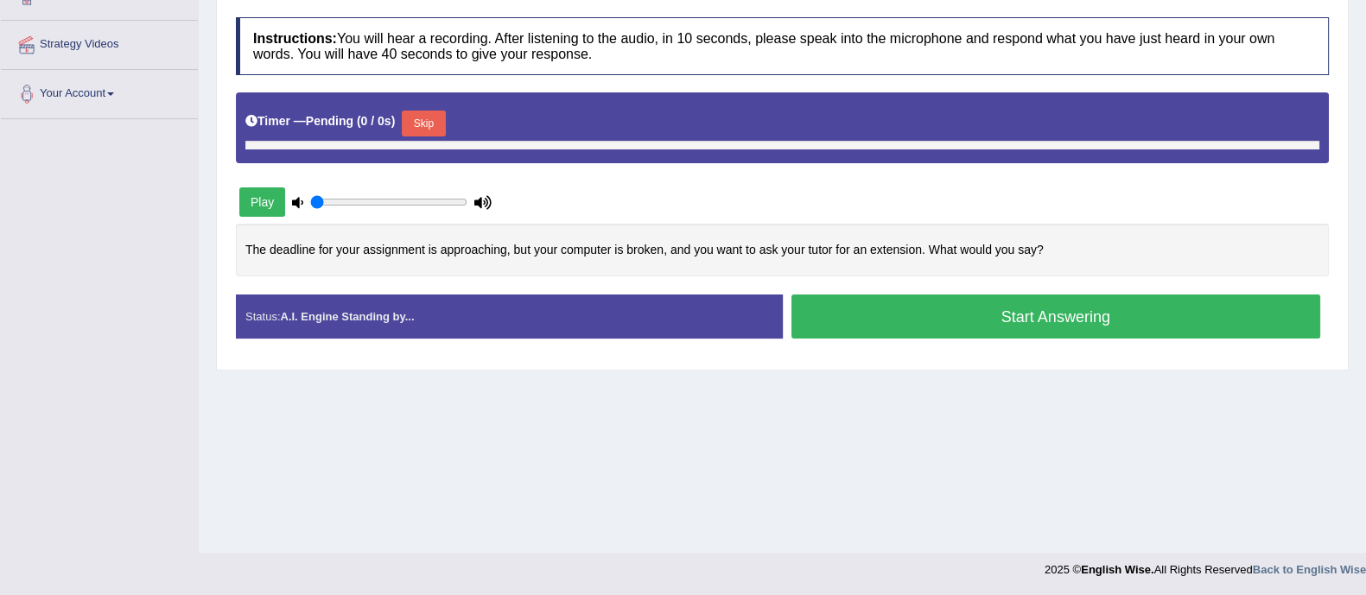
type input "0.9"
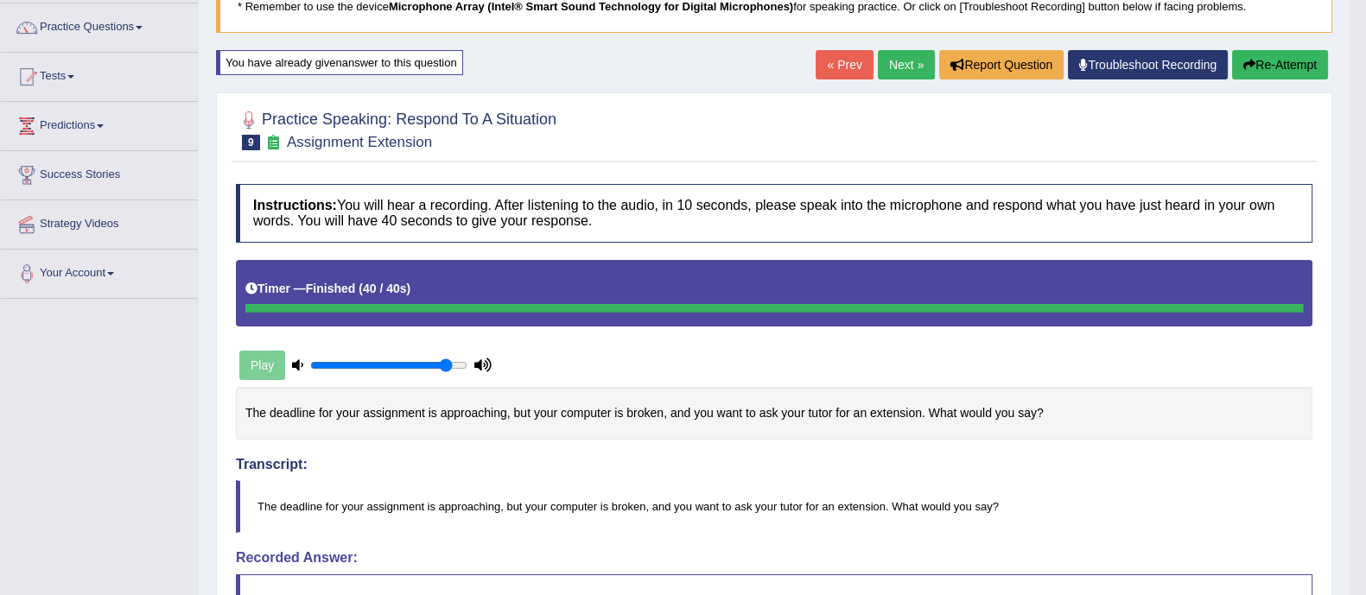
scroll to position [119, 0]
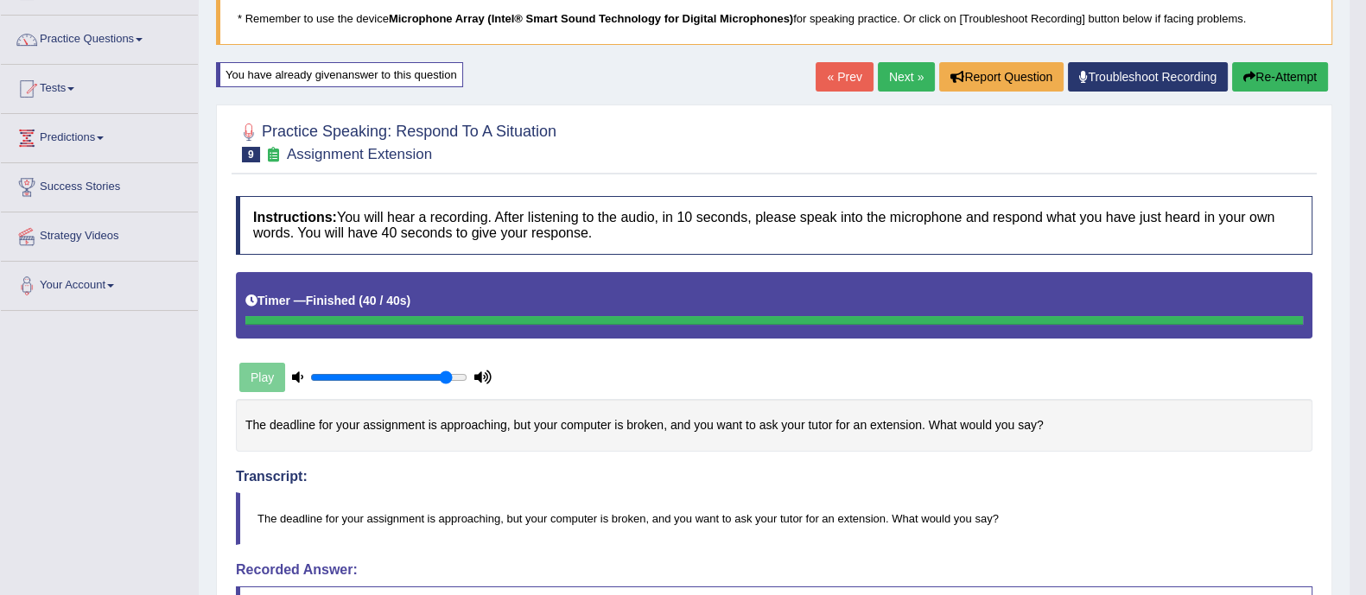
click at [1243, 72] on icon "button" at bounding box center [1249, 77] width 12 height 12
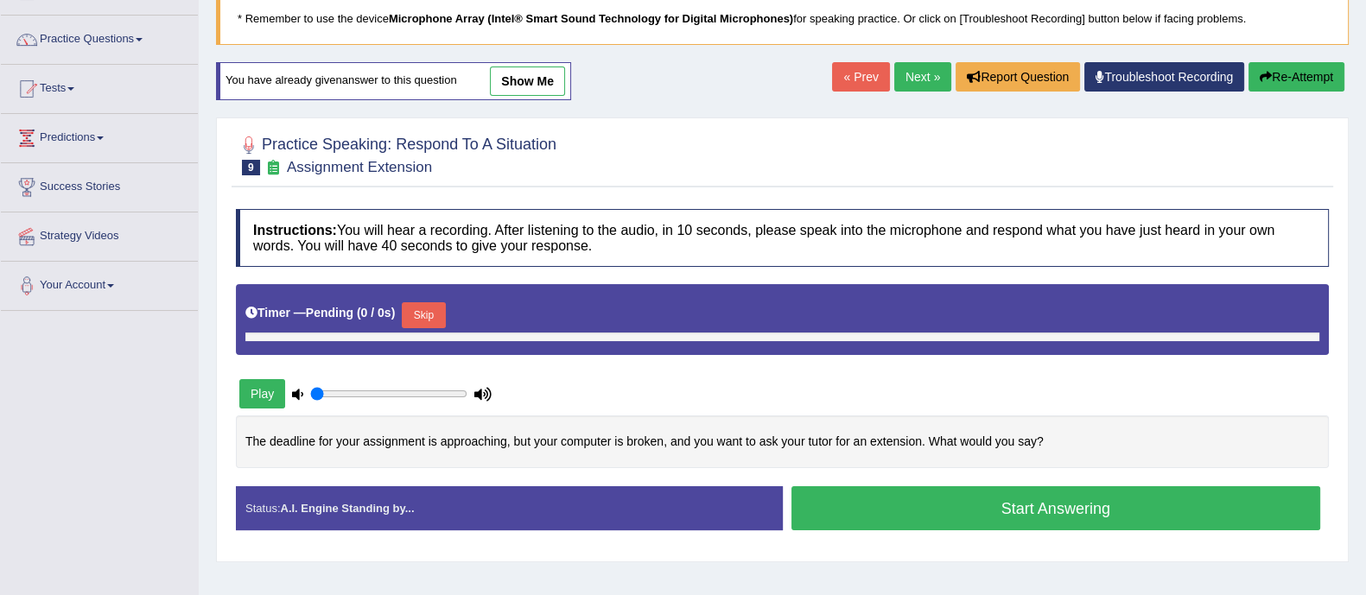
type input "0.9"
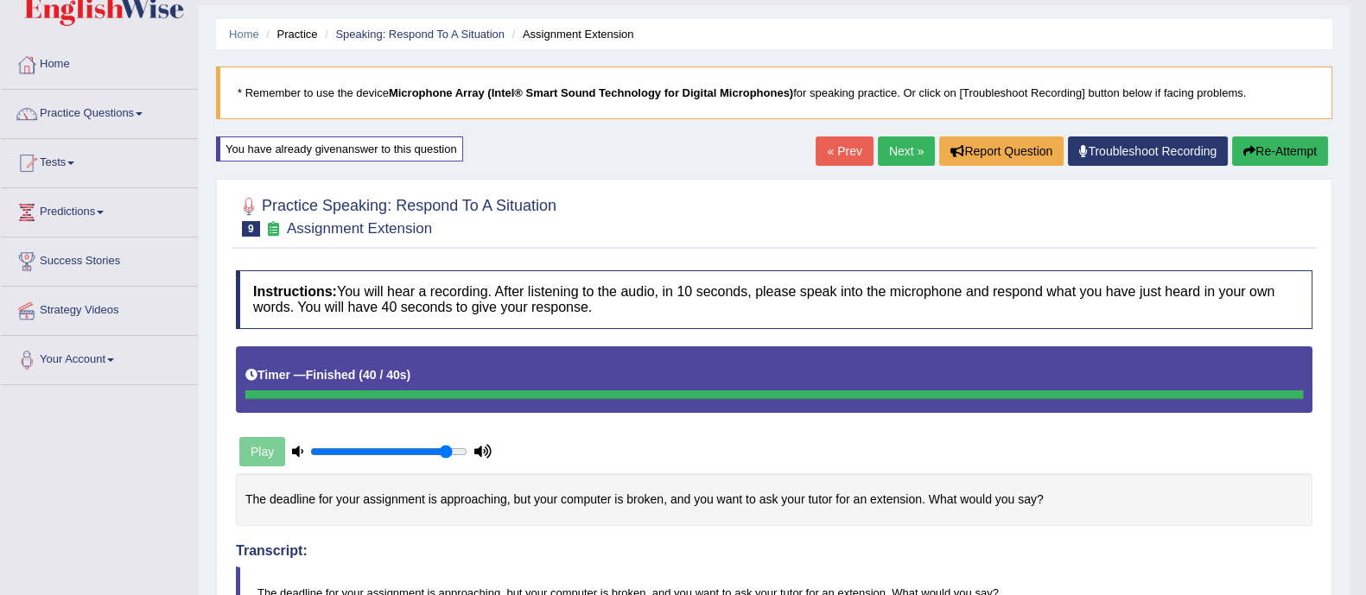
scroll to position [30, 0]
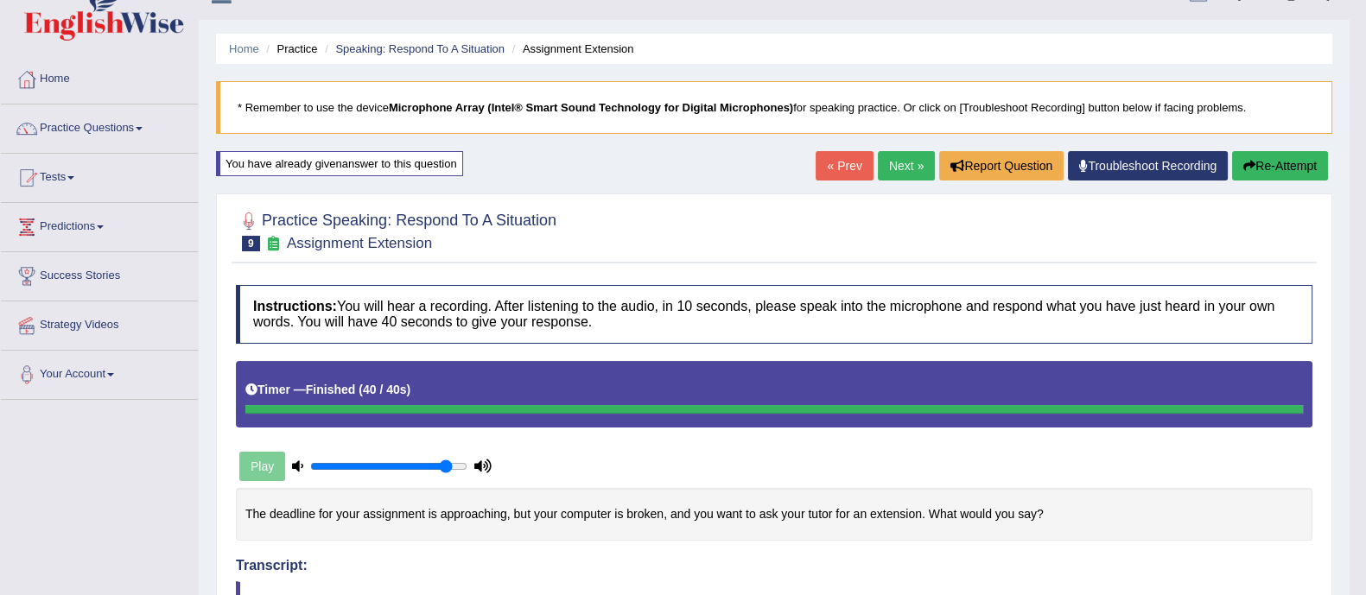
click at [839, 168] on link "« Prev" at bounding box center [844, 165] width 57 height 29
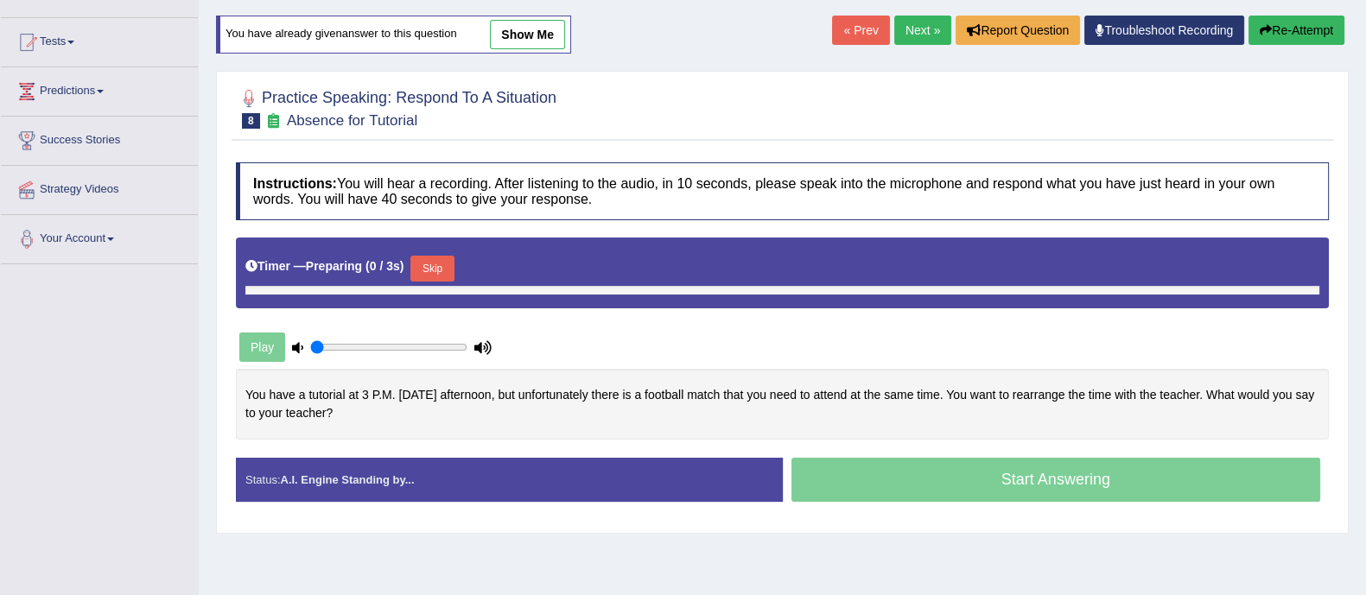
type input "0.9"
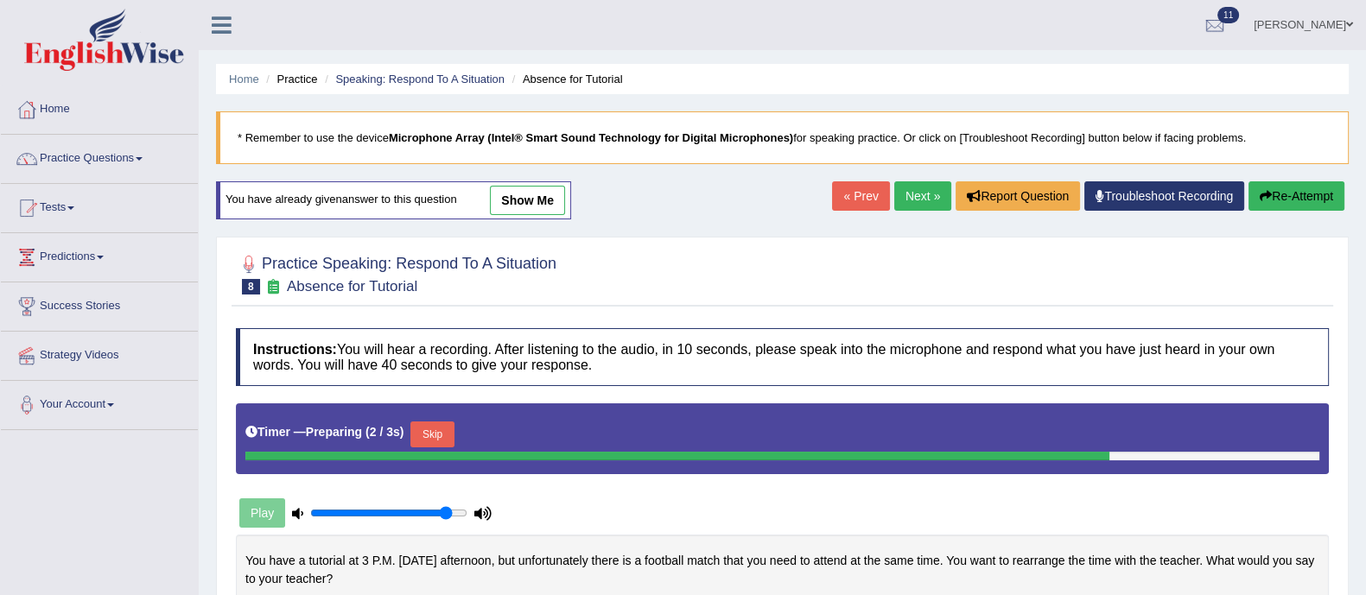
click at [540, 202] on link "show me" at bounding box center [527, 200] width 75 height 29
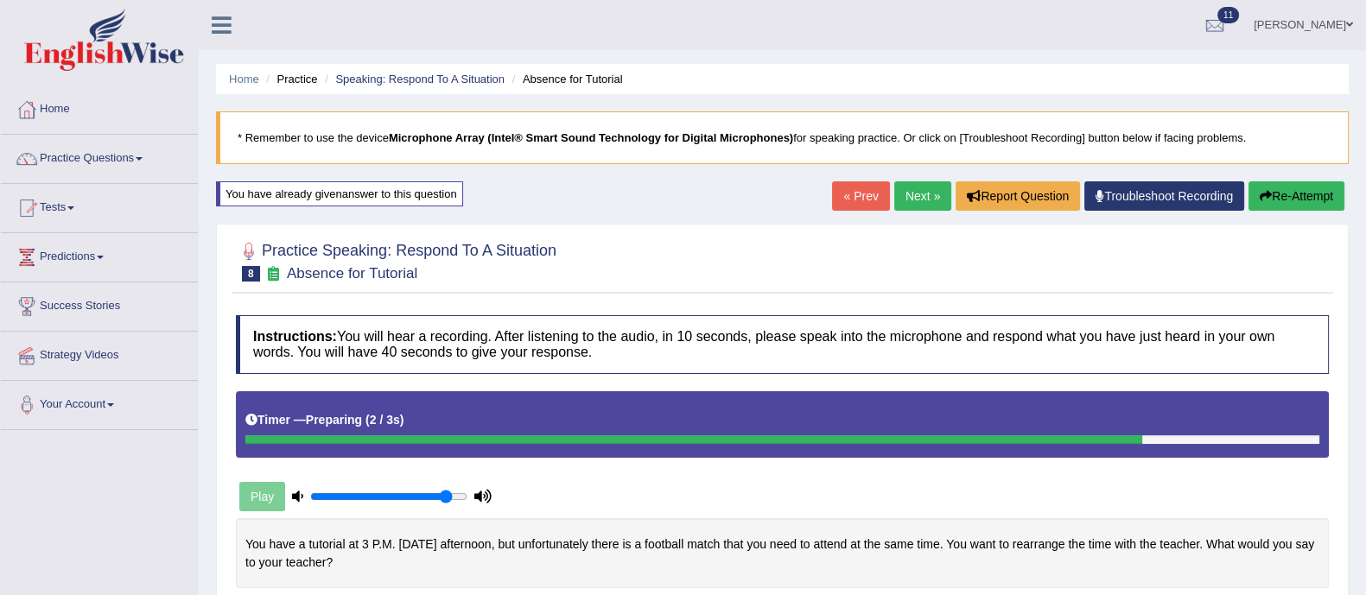
click at [914, 202] on link "Next »" at bounding box center [922, 195] width 57 height 29
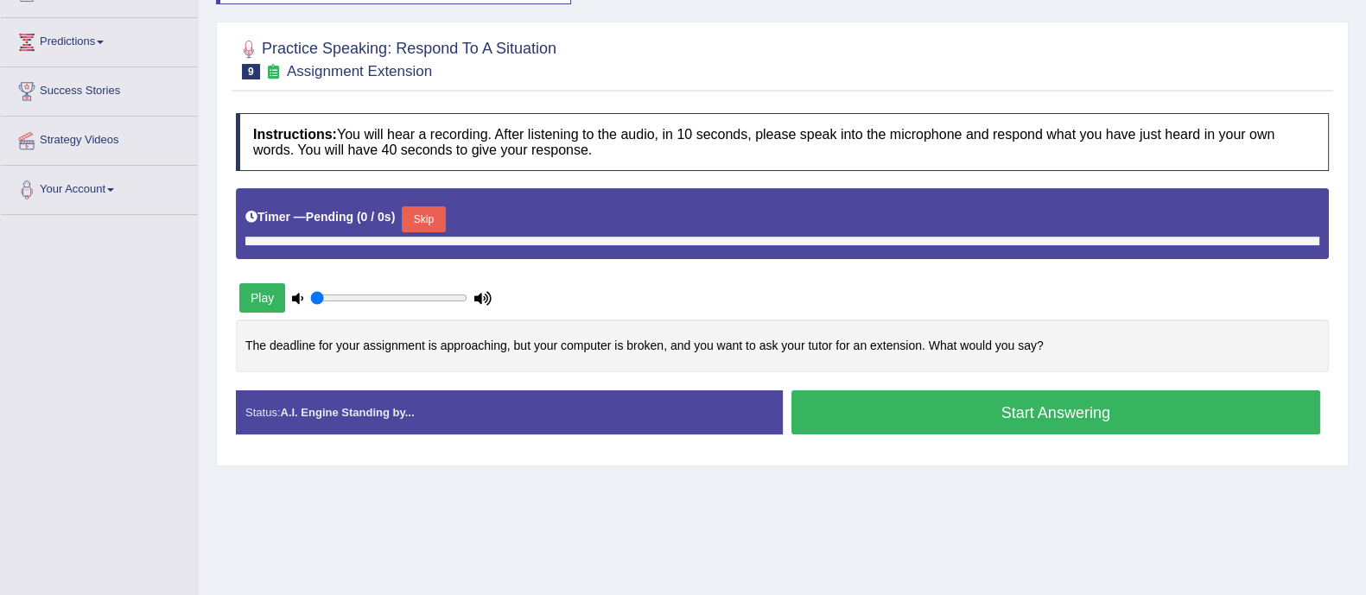
type input "0.9"
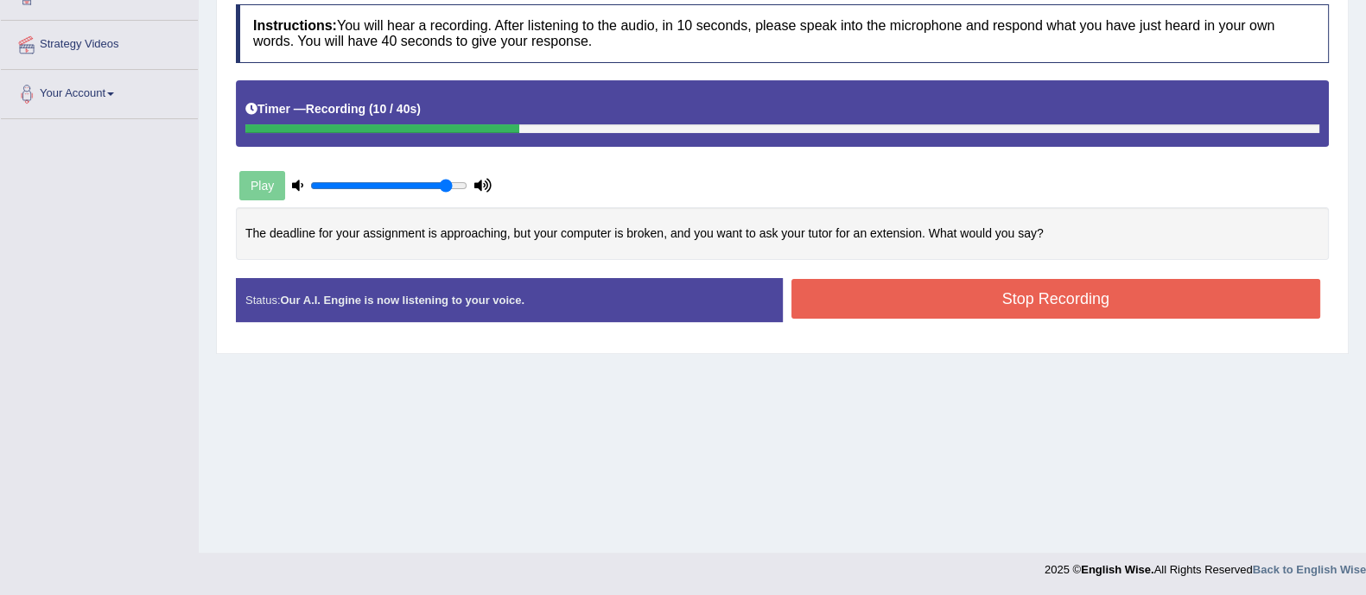
click at [1063, 298] on button "Stop Recording" at bounding box center [1056, 299] width 530 height 40
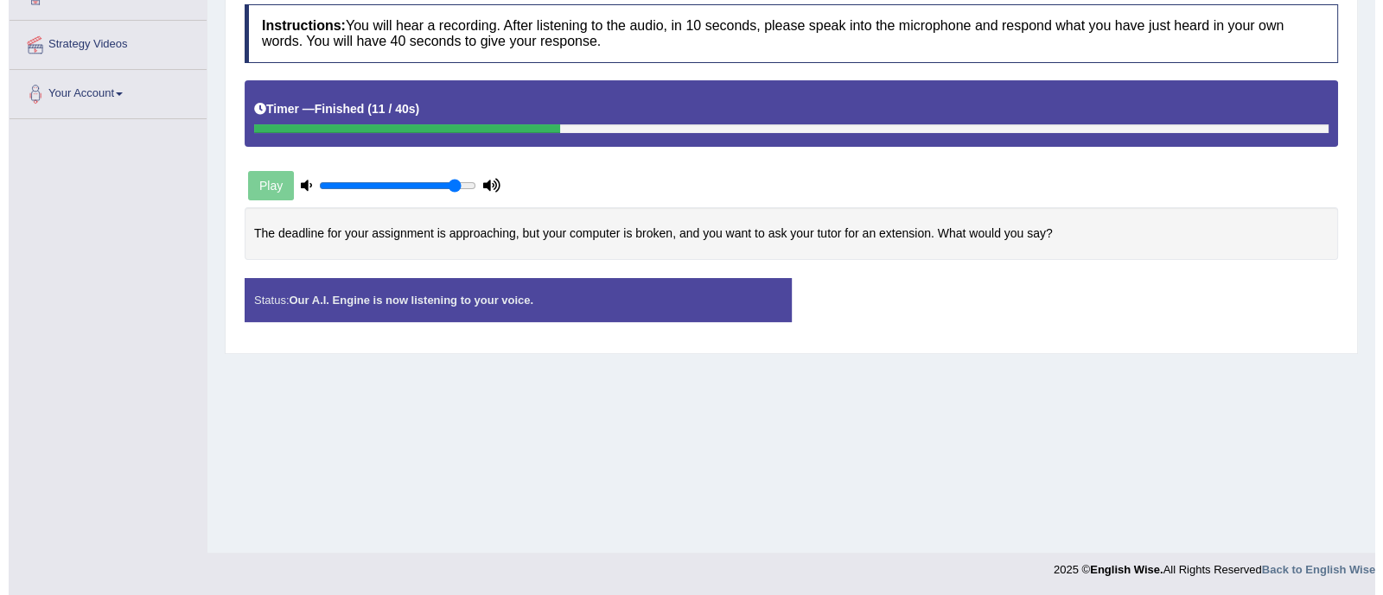
scroll to position [0, 0]
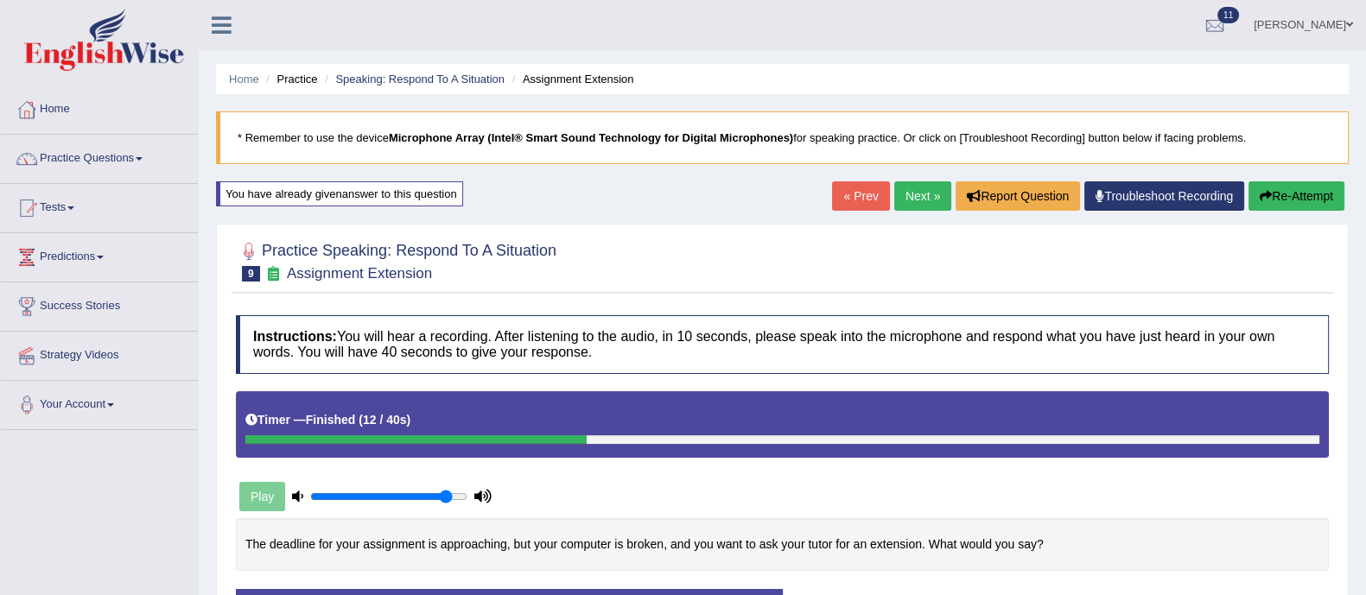
click at [1292, 183] on button "Re-Attempt" at bounding box center [1297, 195] width 96 height 29
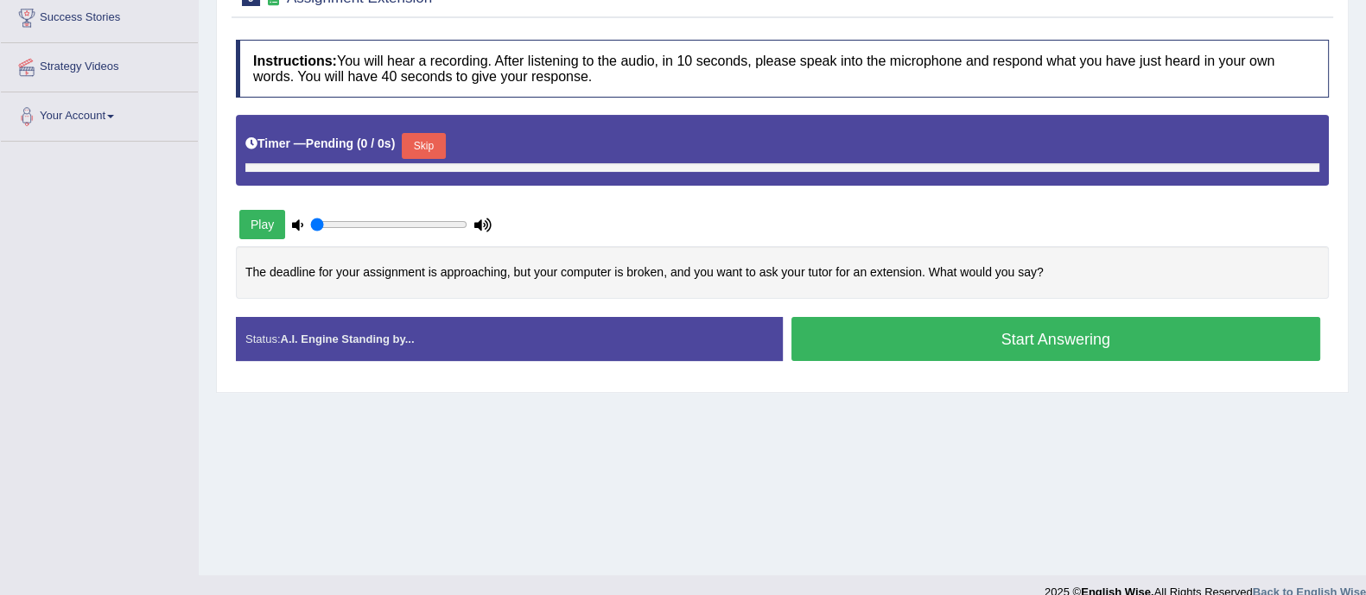
type input "0.9"
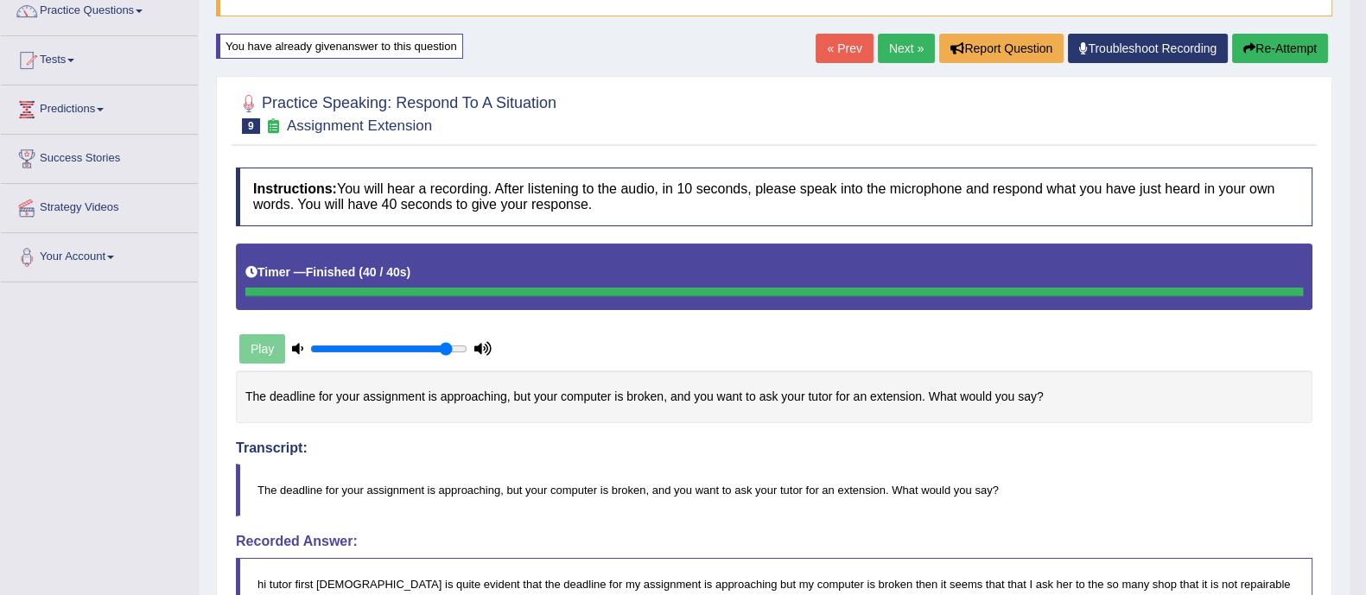
scroll to position [147, 0]
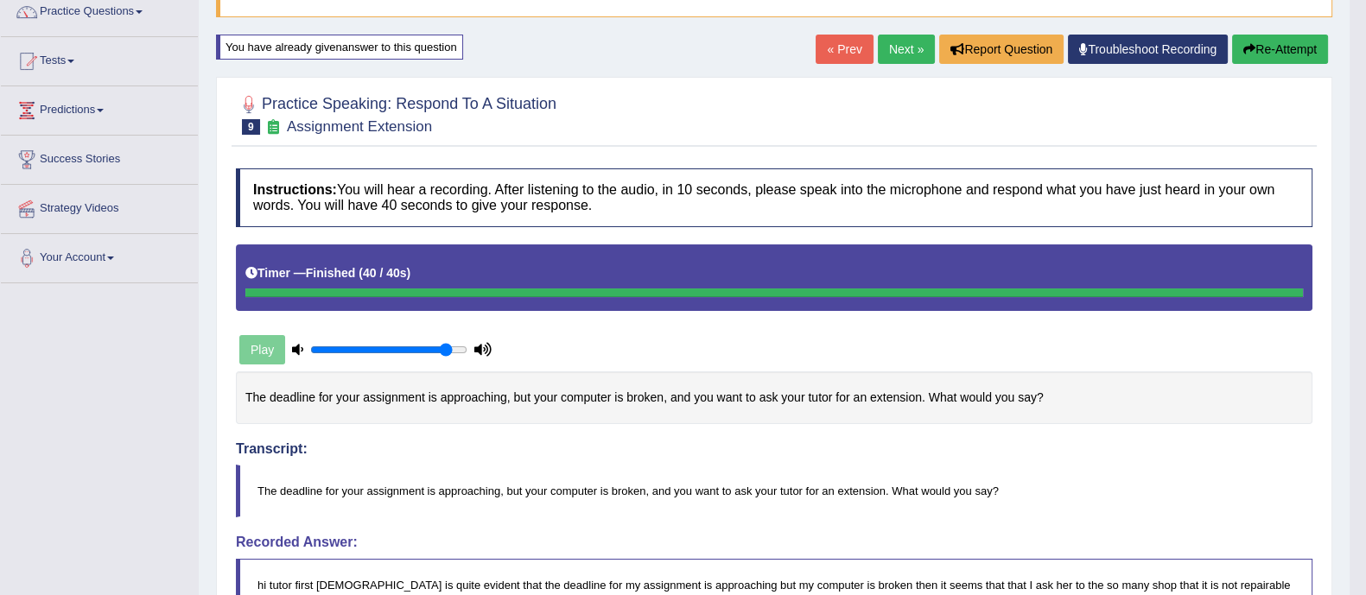
click at [901, 52] on link "Next »" at bounding box center [906, 49] width 57 height 29
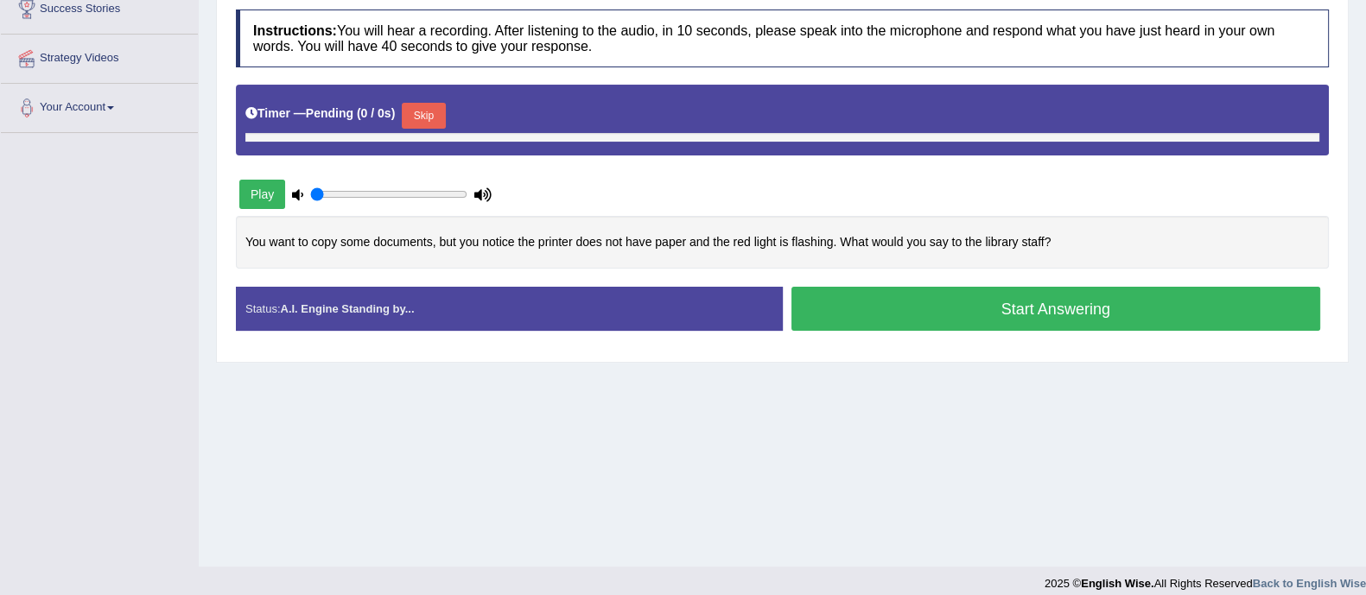
scroll to position [311, 0]
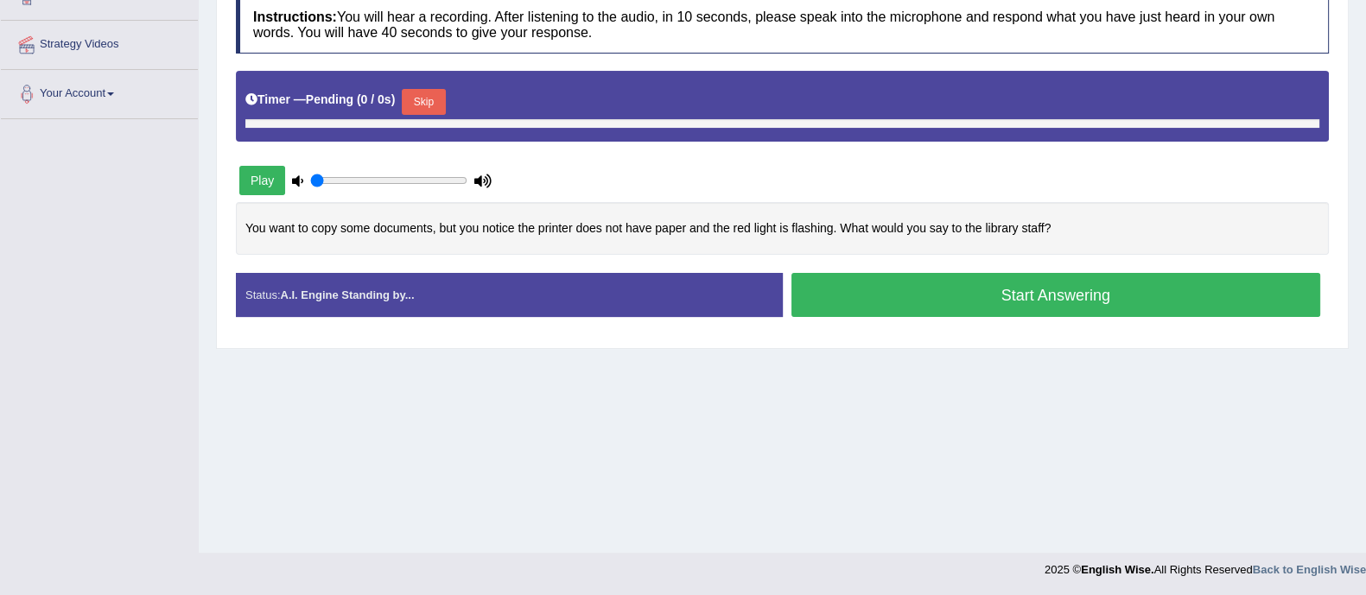
type input "0.9"
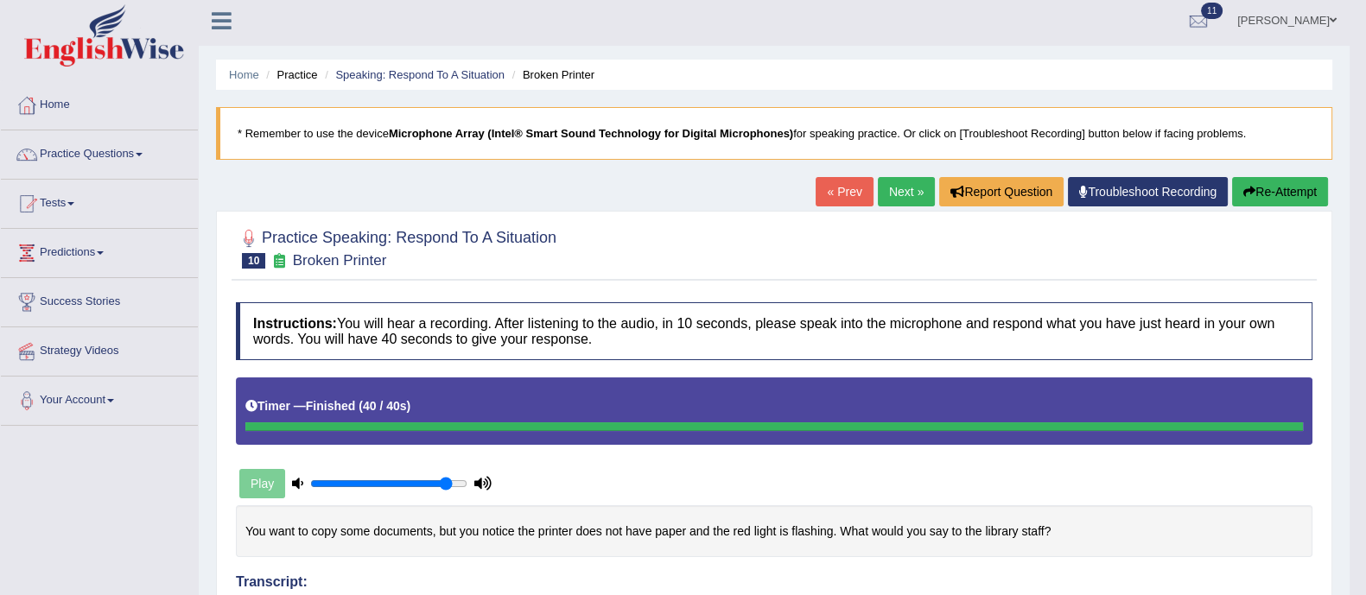
scroll to position [3, 0]
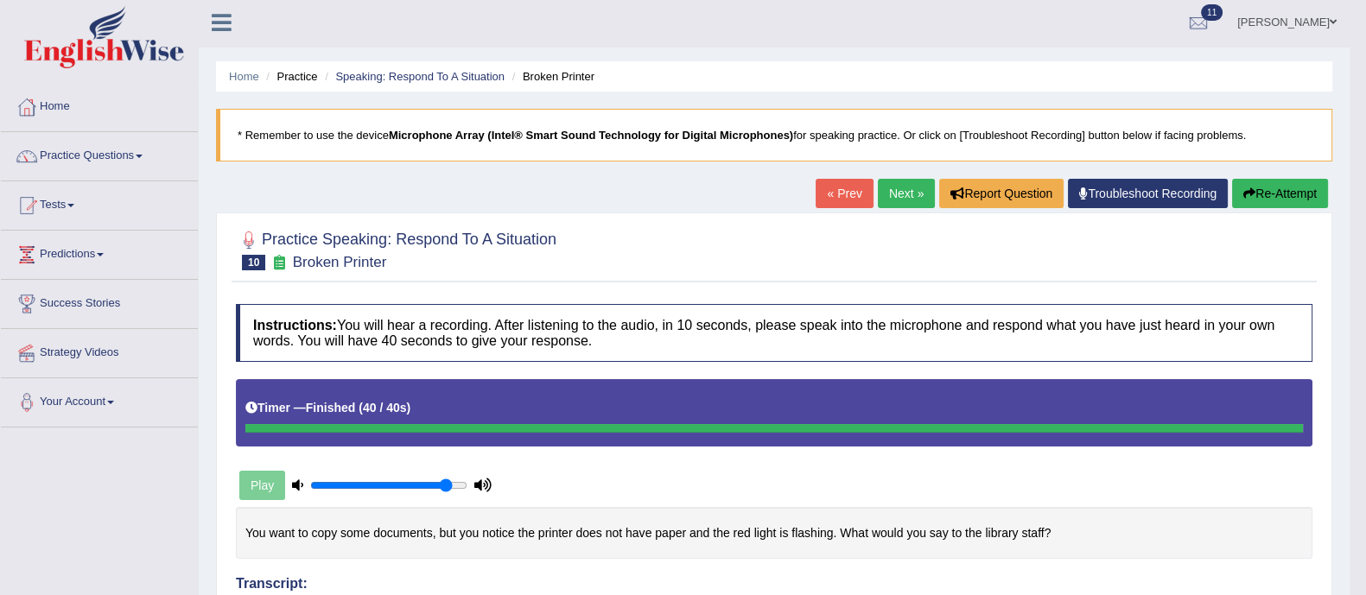
click at [846, 200] on link "« Prev" at bounding box center [844, 193] width 57 height 29
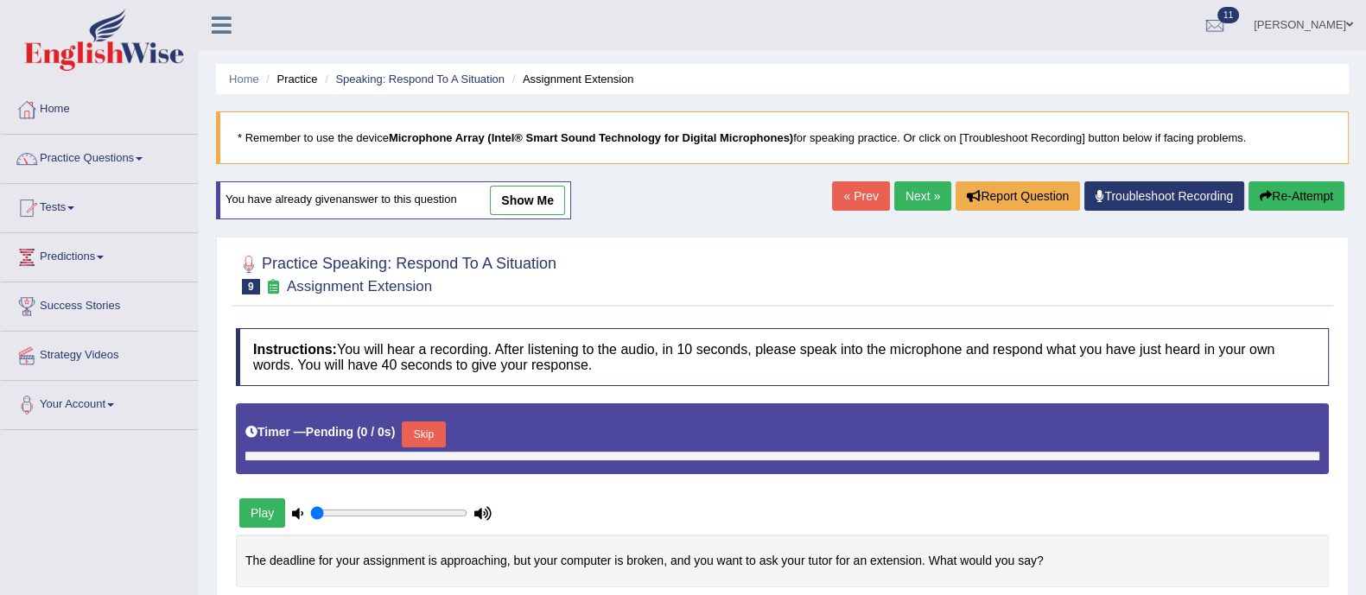
type input "0.9"
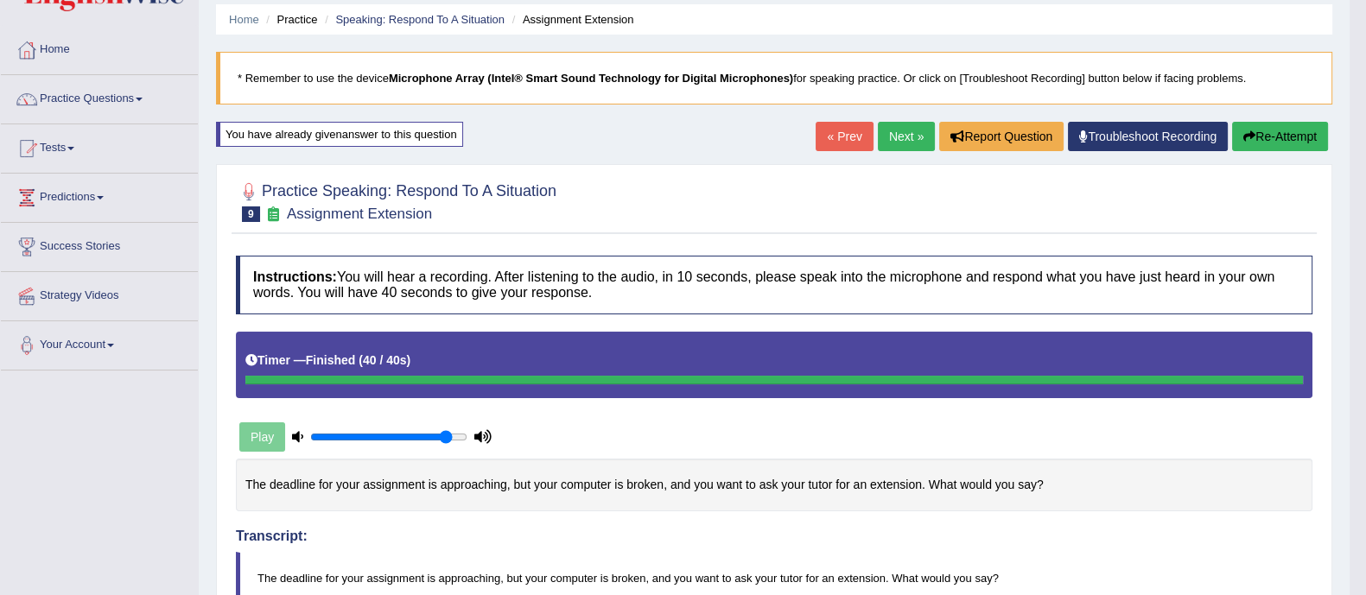
scroll to position [58, 0]
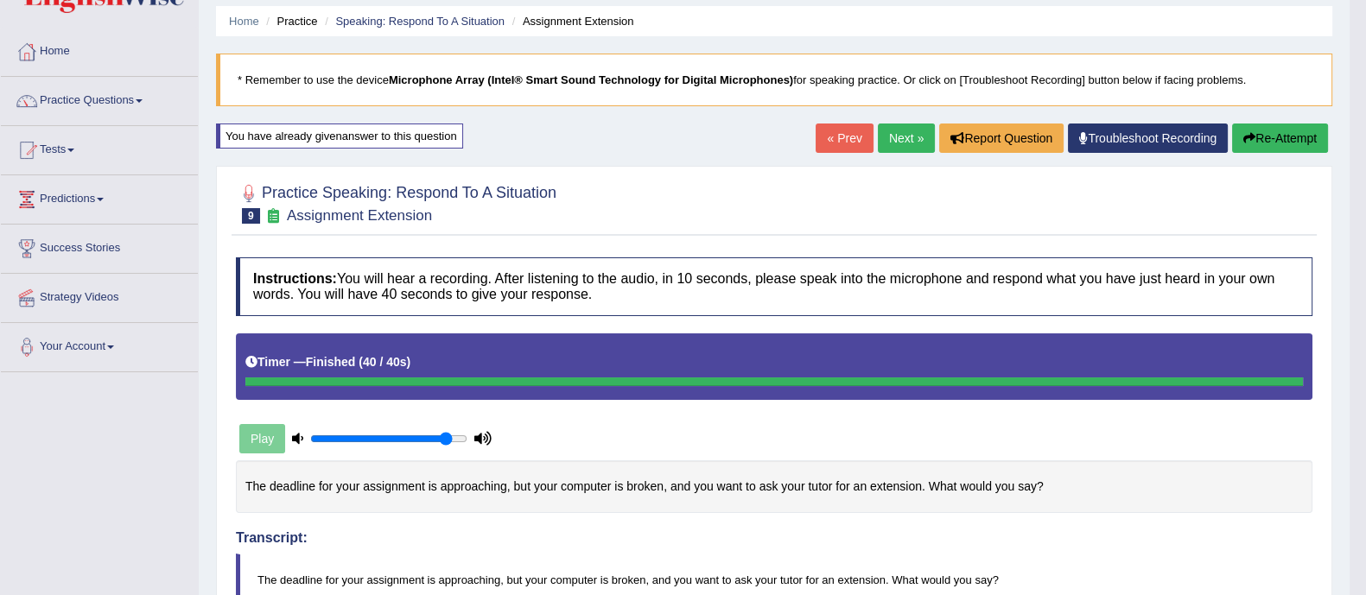
click at [902, 133] on link "Next »" at bounding box center [906, 138] width 57 height 29
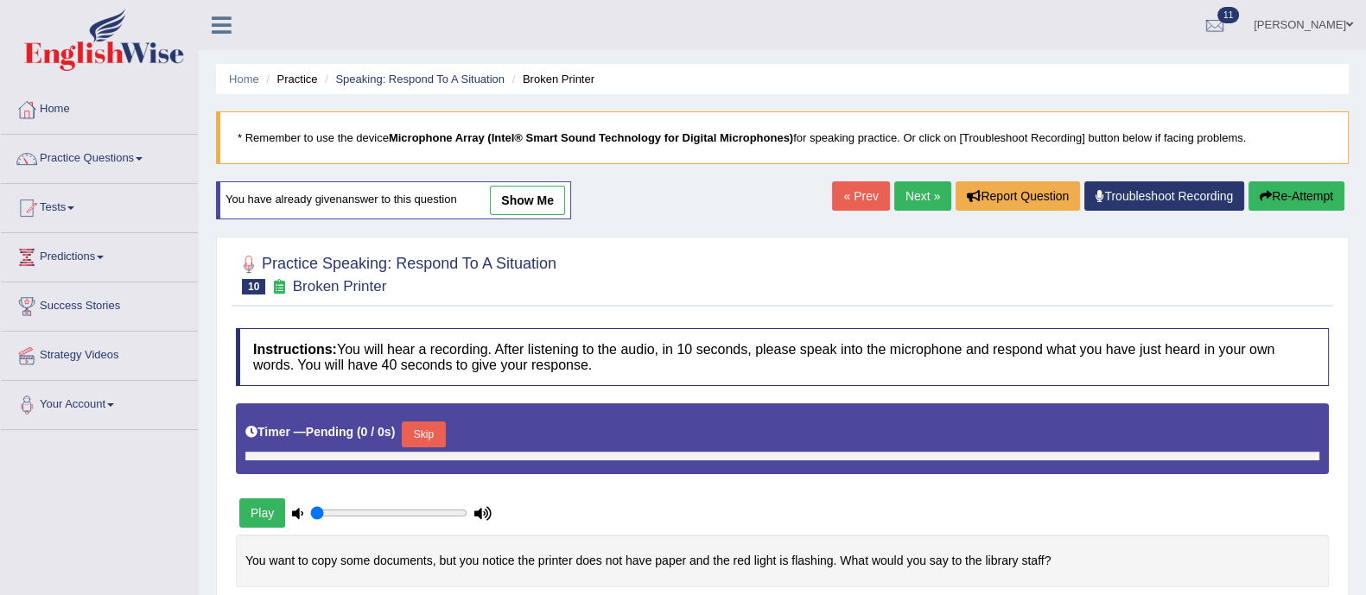
click at [912, 187] on link "Next »" at bounding box center [922, 195] width 57 height 29
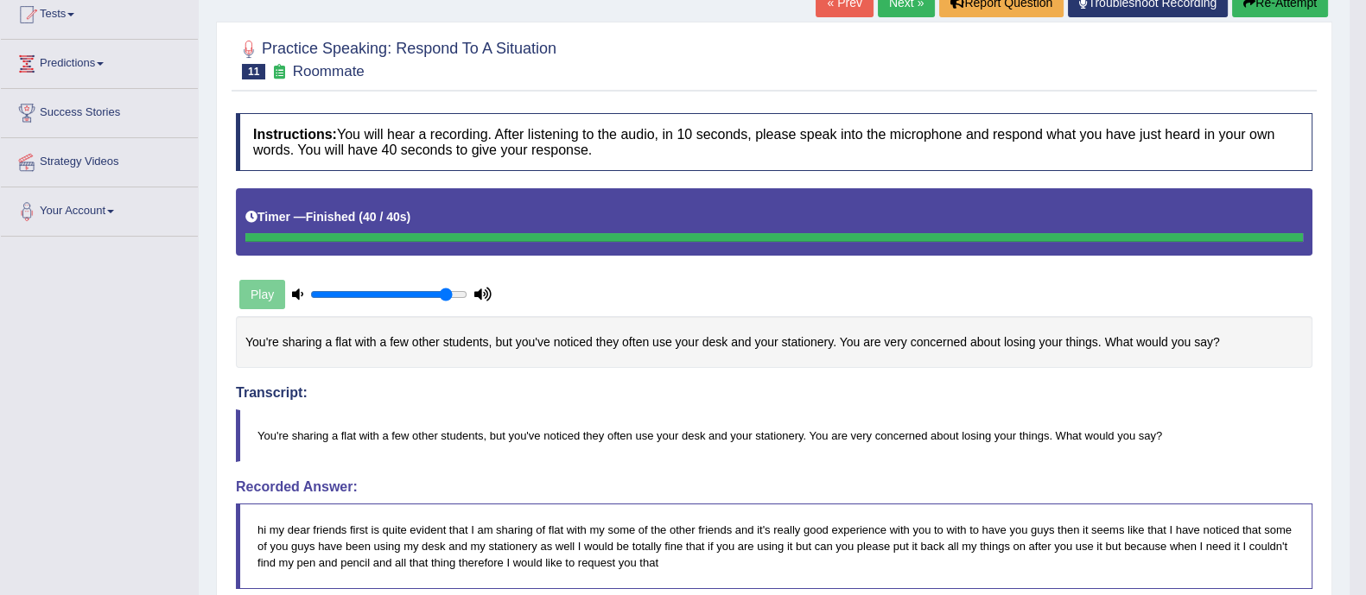
scroll to position [191, 0]
